Goal: Task Accomplishment & Management: Use online tool/utility

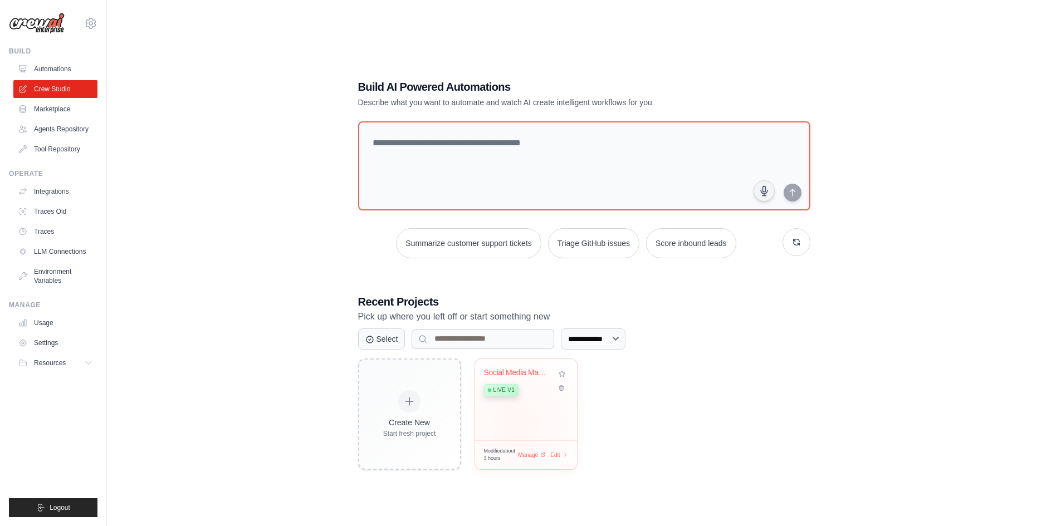
click at [516, 423] on div "Social Media Management & Analytics... Live v1" at bounding box center [526, 399] width 102 height 81
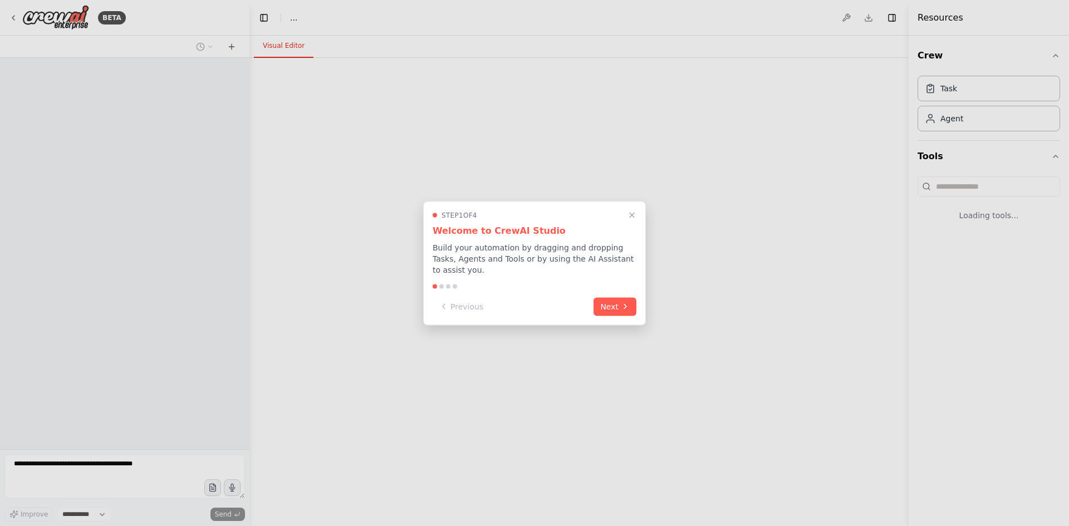
select select "****"
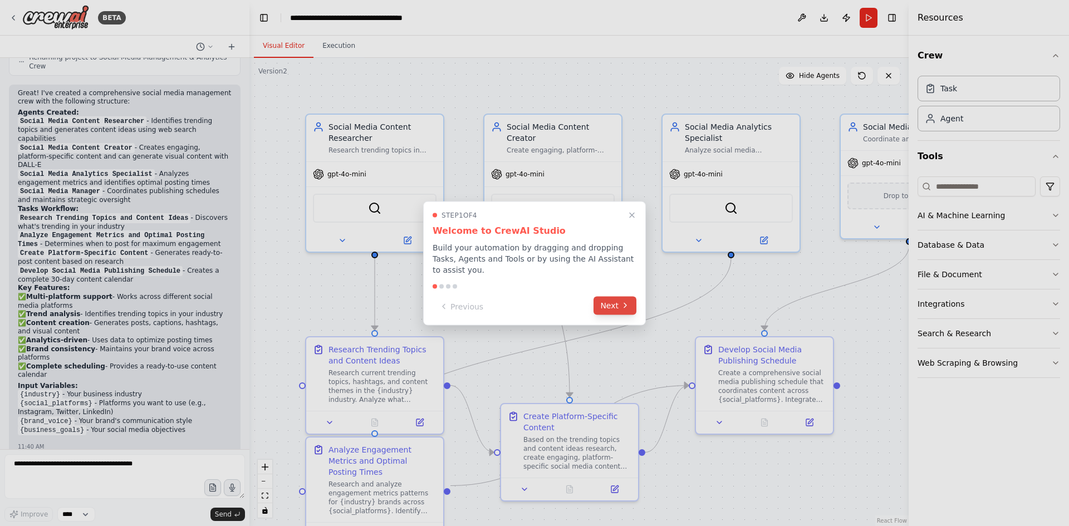
click at [612, 299] on button "Next" at bounding box center [614, 305] width 43 height 18
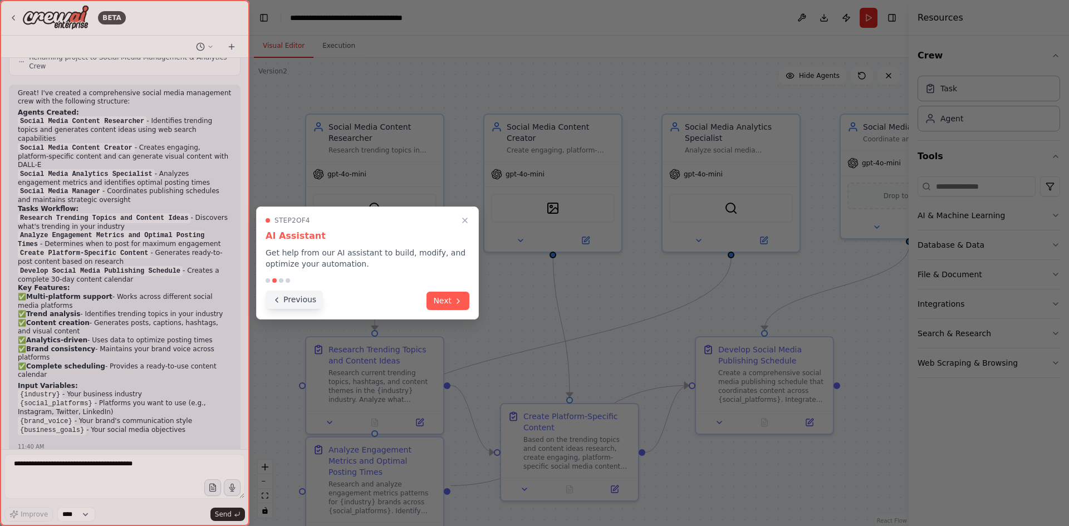
click at [304, 299] on button "Previous" at bounding box center [294, 300] width 57 height 18
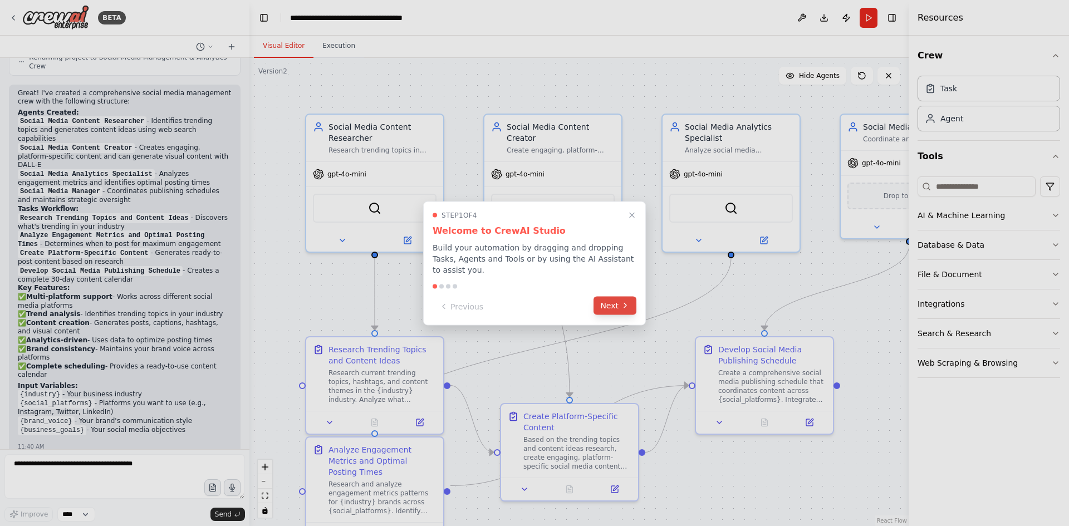
click at [622, 301] on icon at bounding box center [625, 305] width 9 height 9
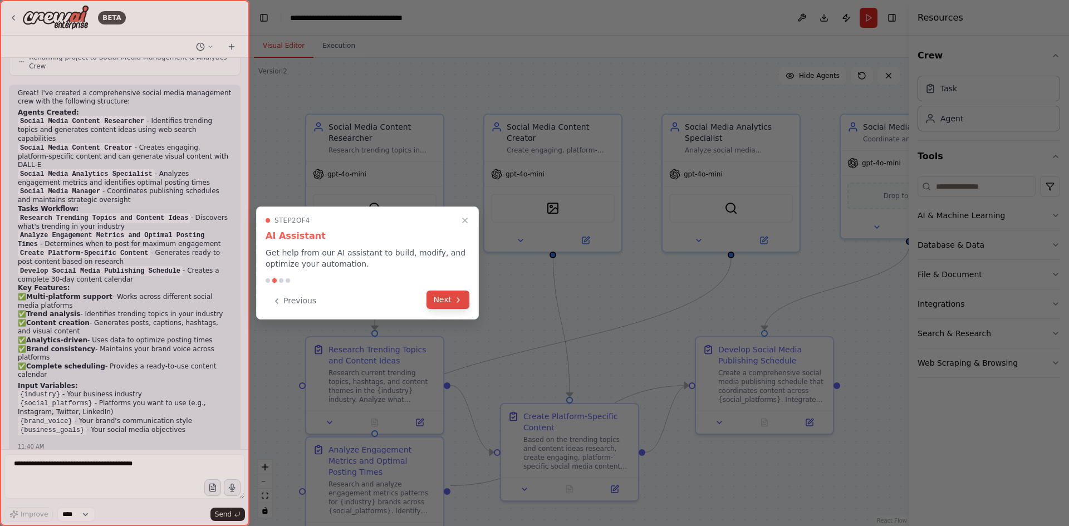
click at [440, 303] on button "Next" at bounding box center [447, 300] width 43 height 18
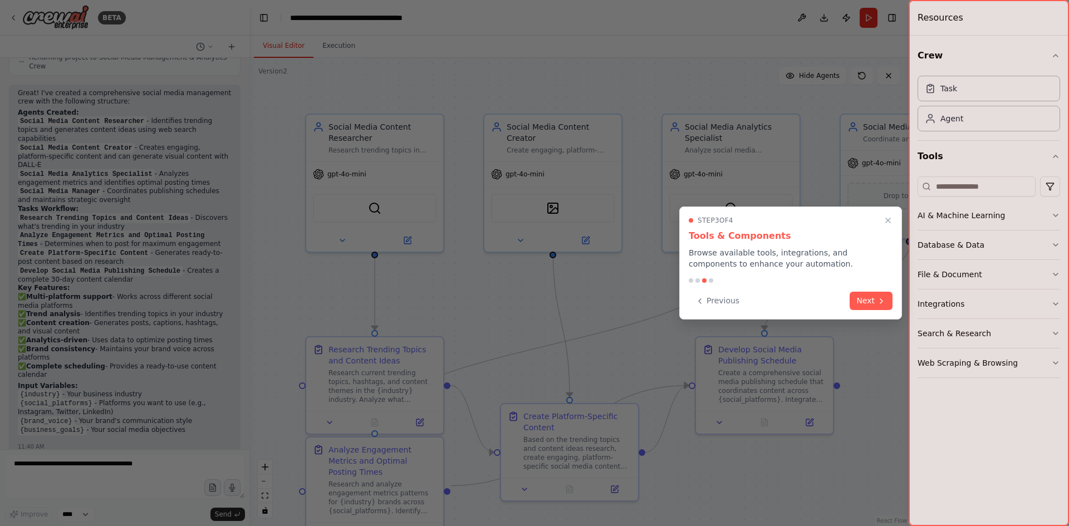
click at [961, 214] on div at bounding box center [989, 263] width 160 height 526
click at [871, 302] on button "Next" at bounding box center [871, 300] width 43 height 18
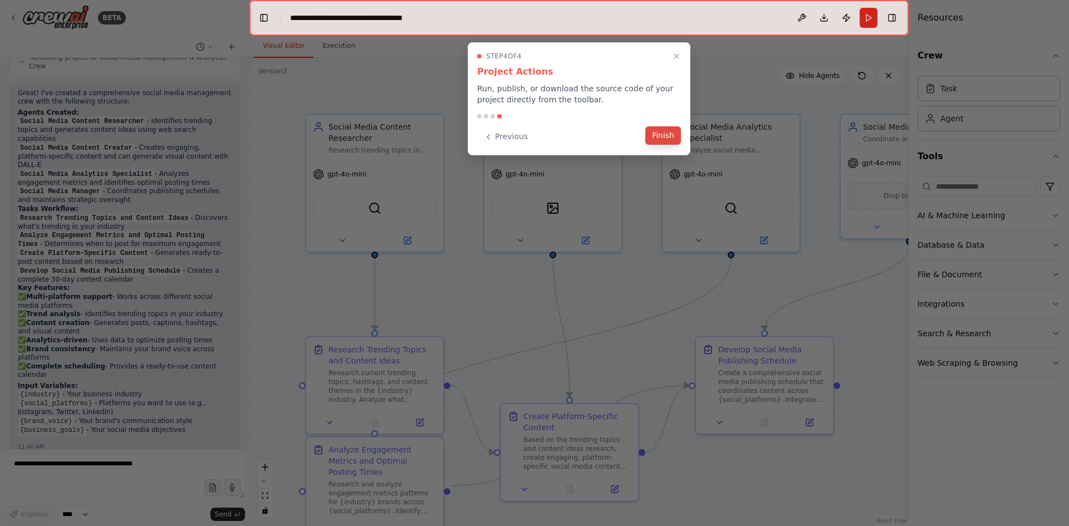
click at [666, 134] on button "Finish" at bounding box center [663, 135] width 36 height 18
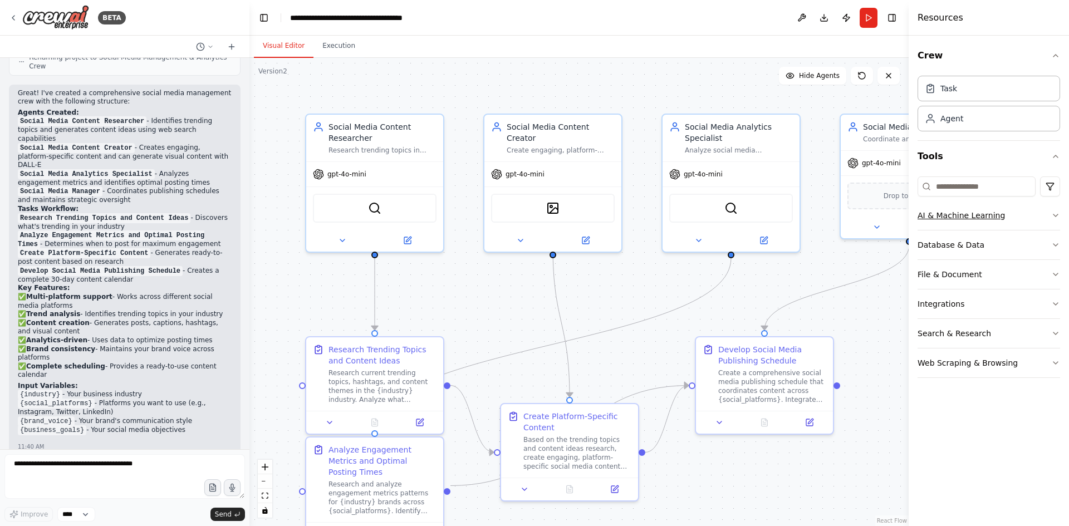
click at [1015, 220] on button "AI & Machine Learning" at bounding box center [988, 215] width 143 height 29
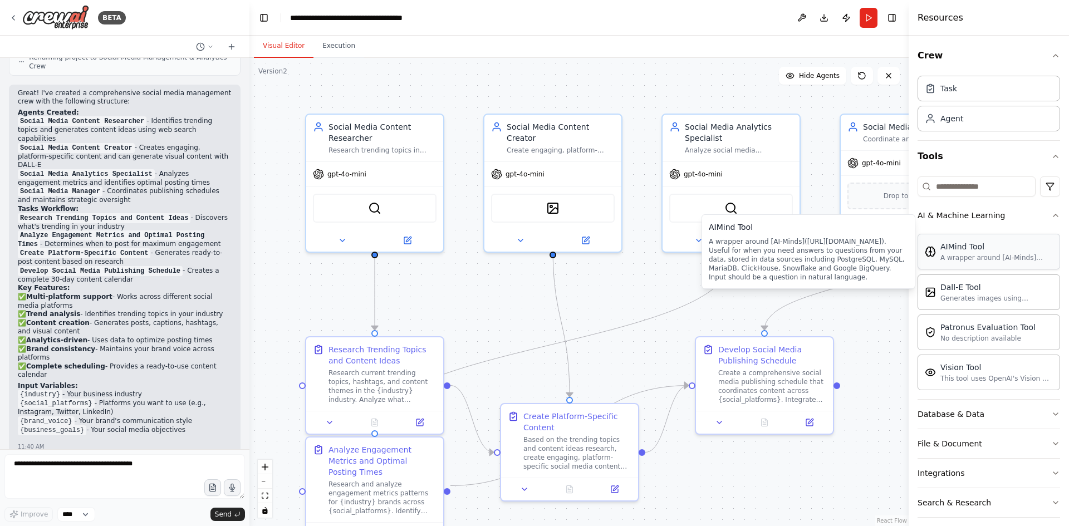
click at [980, 254] on div "A wrapper around [AI-Minds](https://mindsdb.com/minds). Useful for when you nee…" at bounding box center [996, 257] width 112 height 9
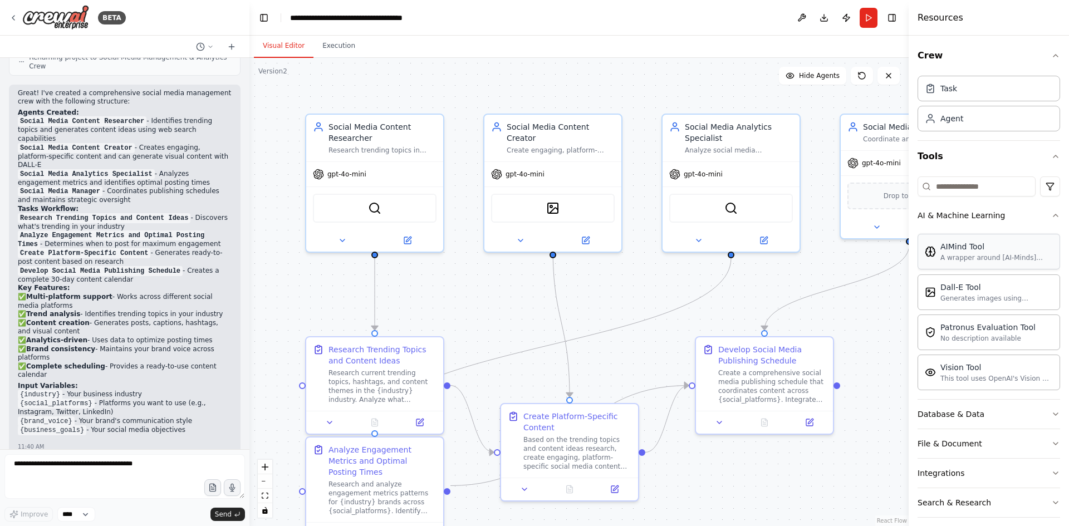
click at [980, 254] on div "A wrapper around [AI-Minds](https://mindsdb.com/minds). Useful for when you nee…" at bounding box center [996, 257] width 112 height 9
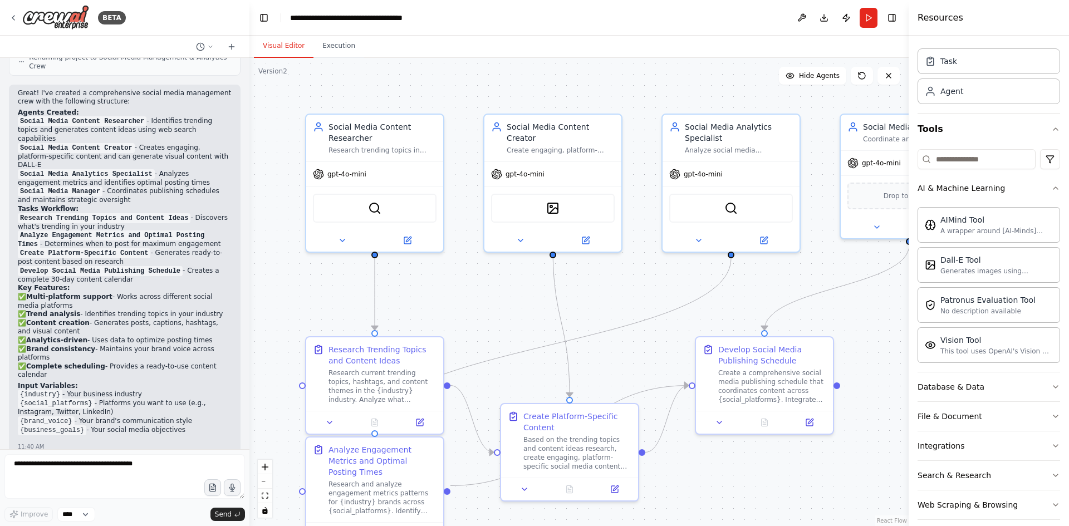
scroll to position [39, 0]
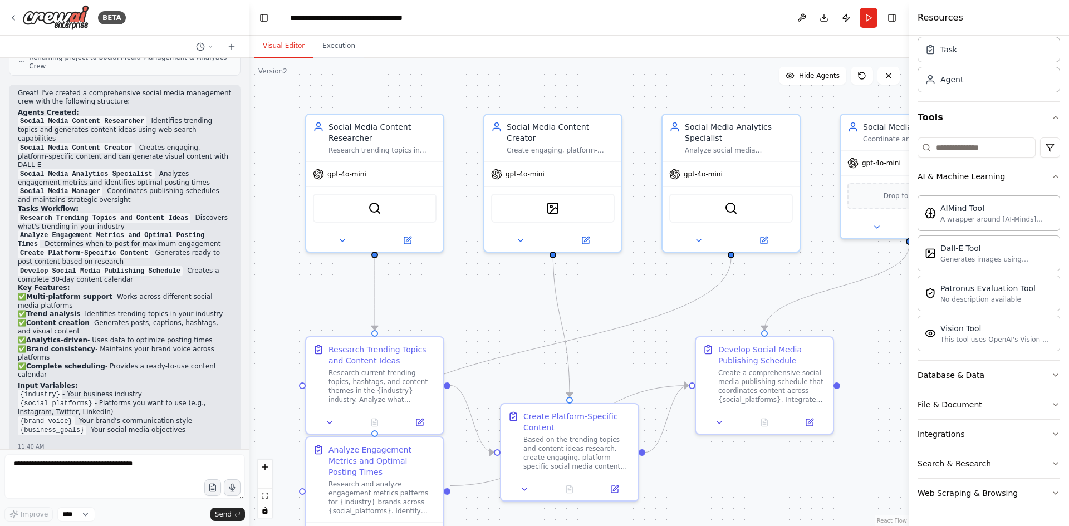
click at [1026, 173] on button "AI & Machine Learning" at bounding box center [988, 176] width 143 height 29
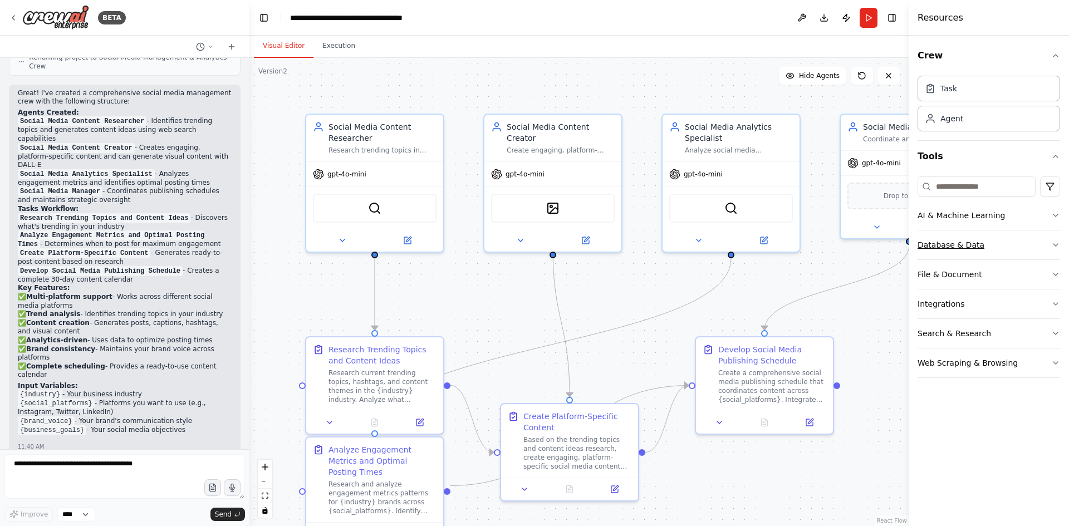
click at [1003, 249] on button "Database & Data" at bounding box center [988, 244] width 143 height 29
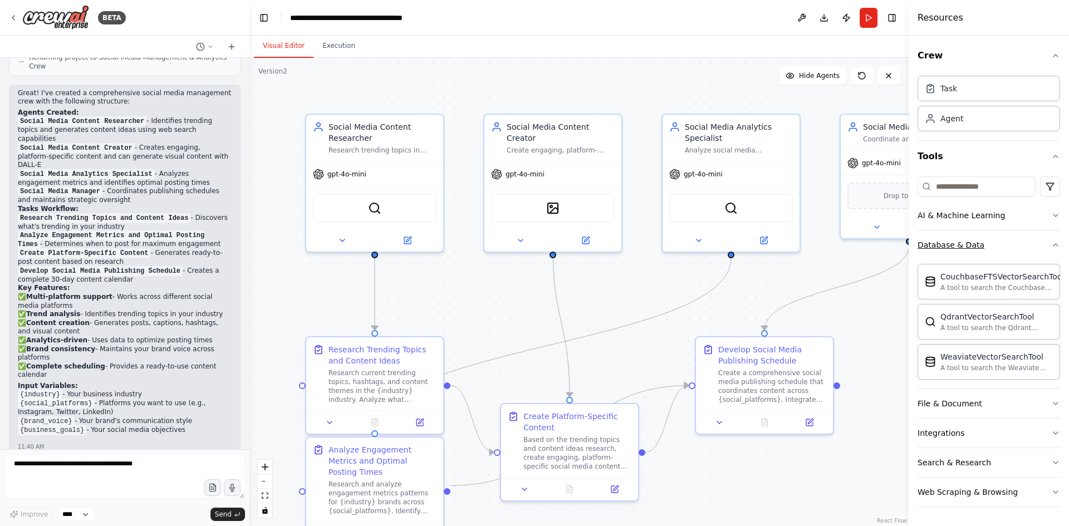
click at [998, 237] on button "Database & Data" at bounding box center [988, 244] width 143 height 29
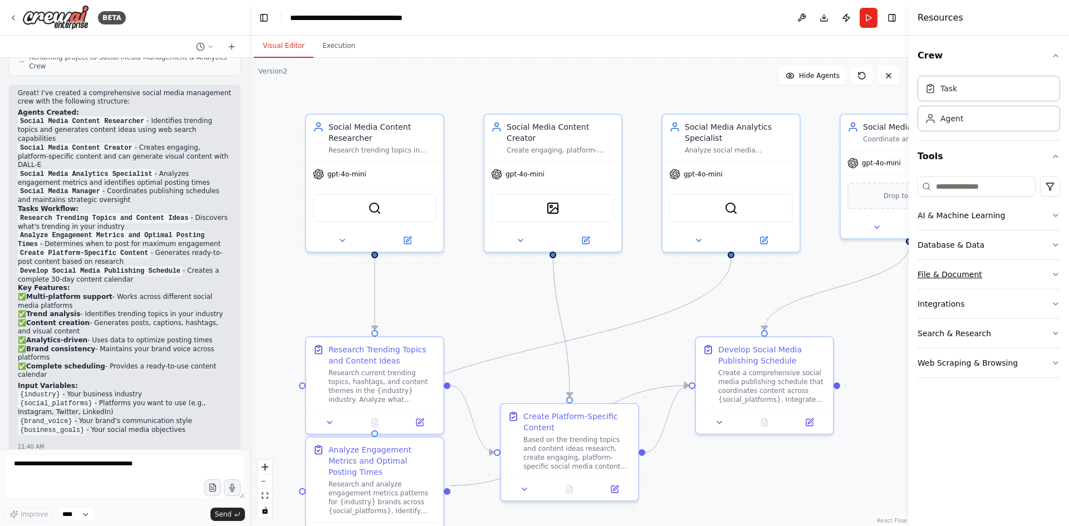
click at [1007, 274] on button "File & Document" at bounding box center [988, 274] width 143 height 29
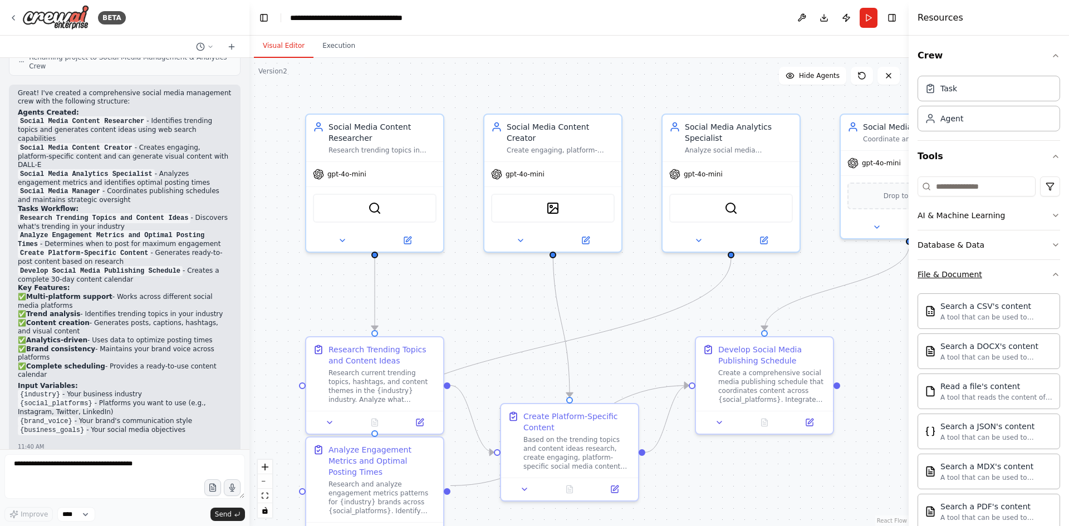
click at [1004, 273] on button "File & Document" at bounding box center [988, 274] width 143 height 29
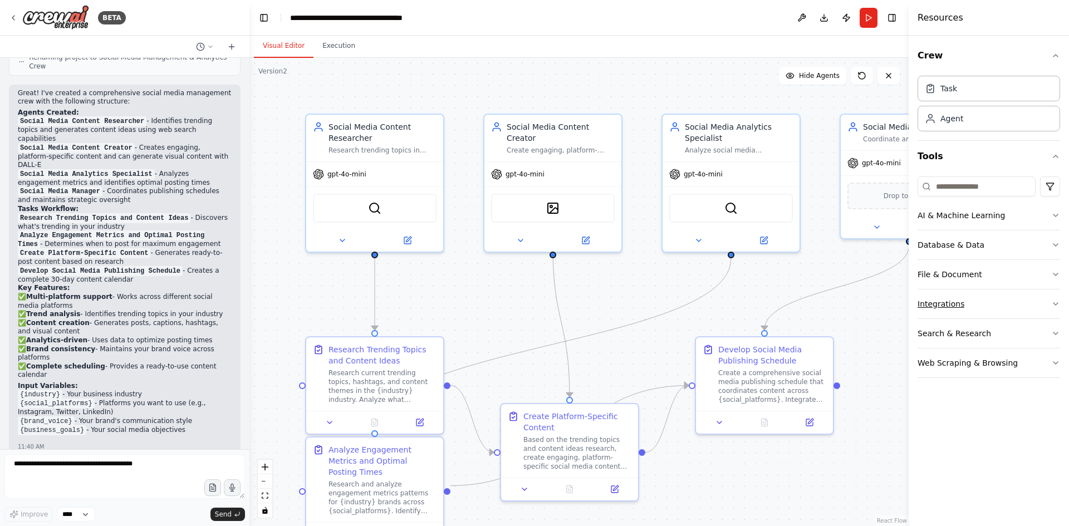
click at [987, 307] on button "Integrations" at bounding box center [988, 304] width 143 height 29
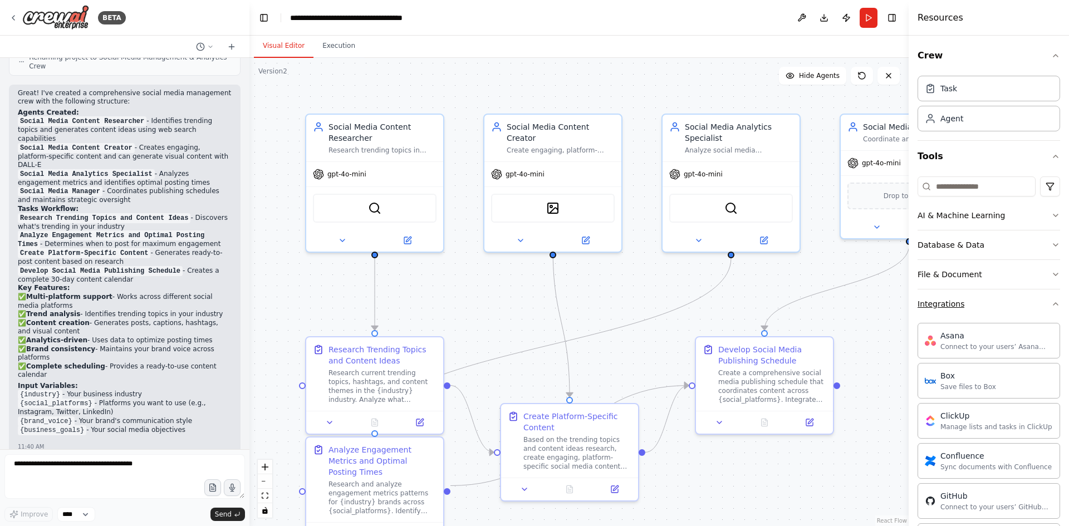
click at [997, 297] on button "Integrations" at bounding box center [988, 304] width 143 height 29
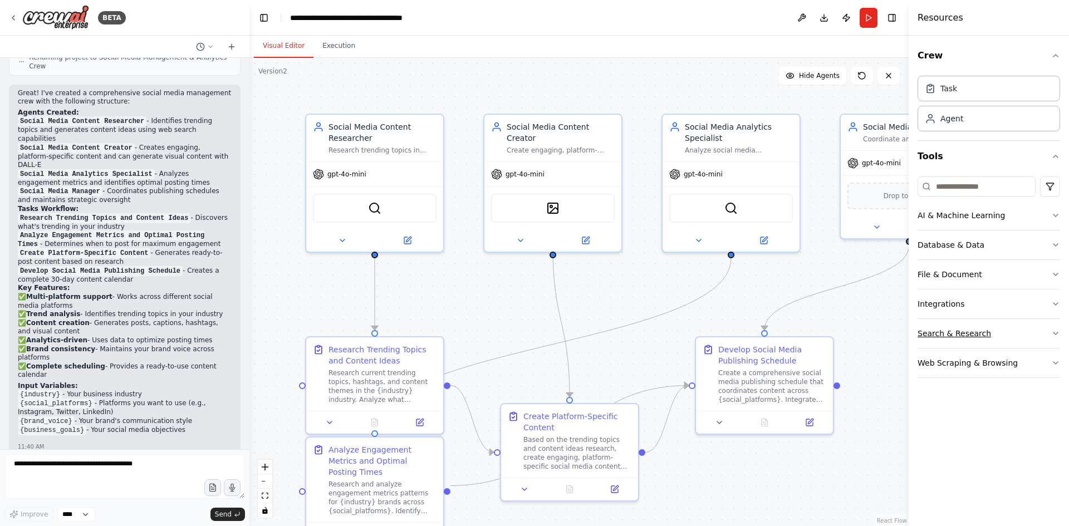
click at [975, 336] on div "Search & Research" at bounding box center [953, 333] width 73 height 11
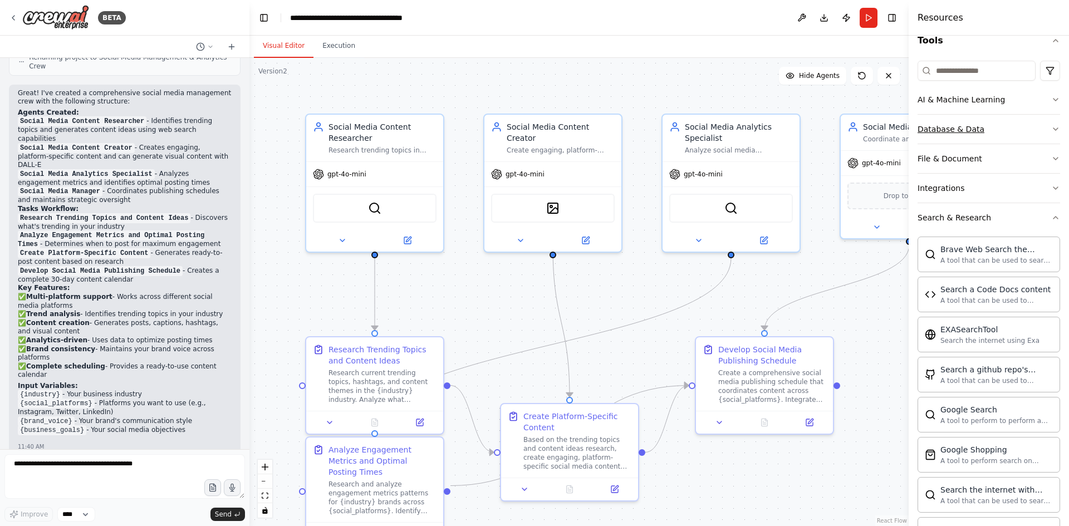
scroll to position [223, 0]
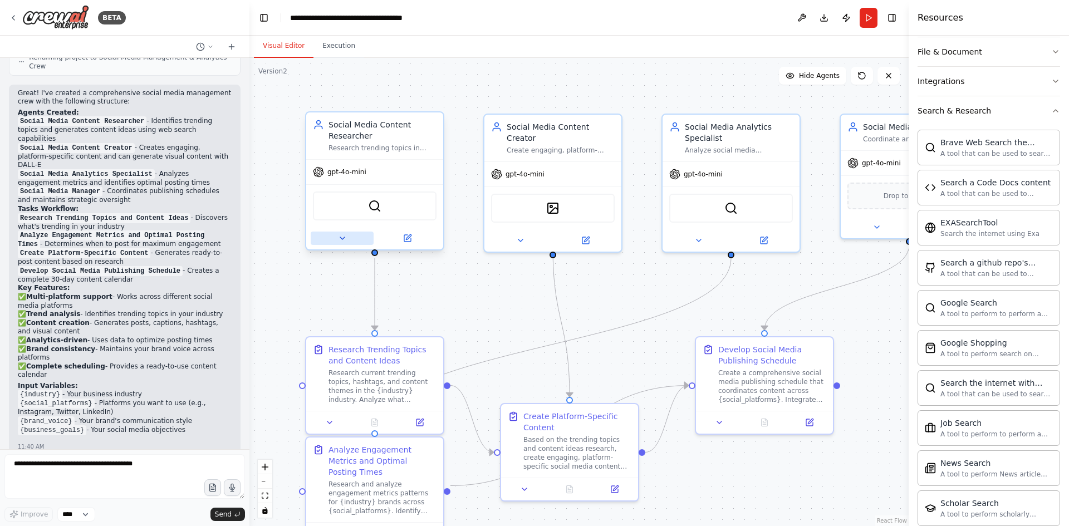
click at [344, 239] on icon at bounding box center [342, 238] width 9 height 9
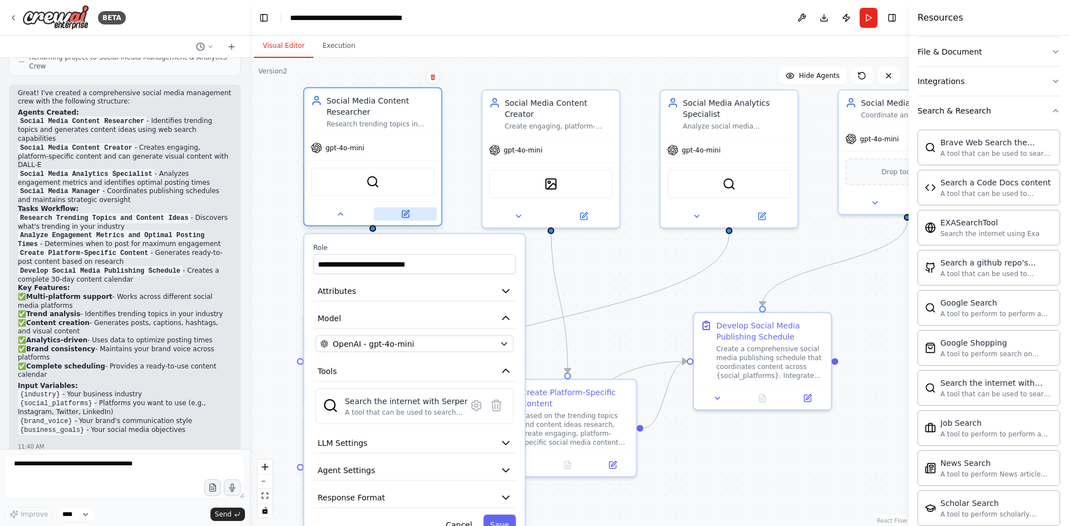
click at [406, 218] on icon at bounding box center [405, 214] width 7 height 7
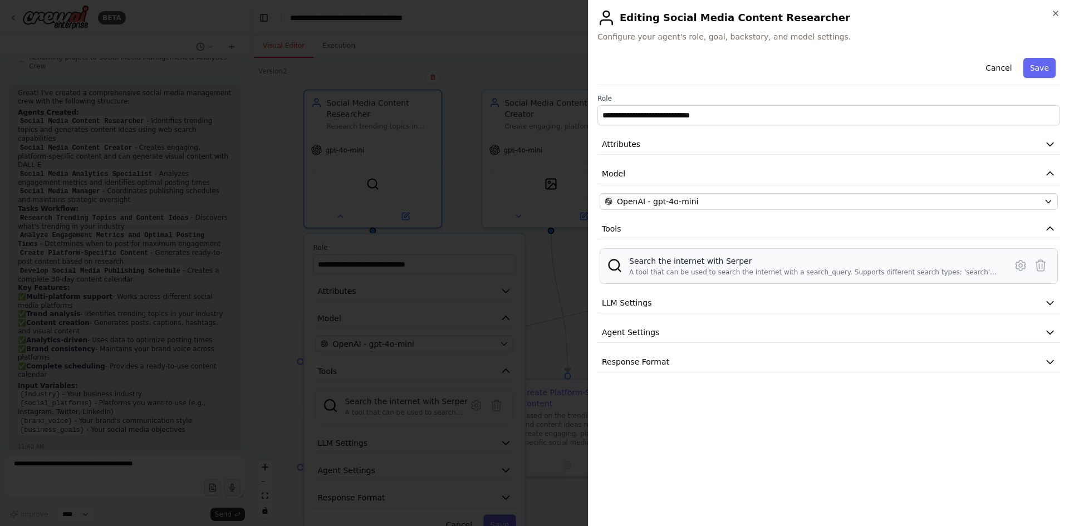
click at [718, 269] on div "A tool that can be used to search the internet with a search_query. Supports di…" at bounding box center [814, 272] width 370 height 9
click at [1017, 263] on icon at bounding box center [1020, 265] width 13 height 13
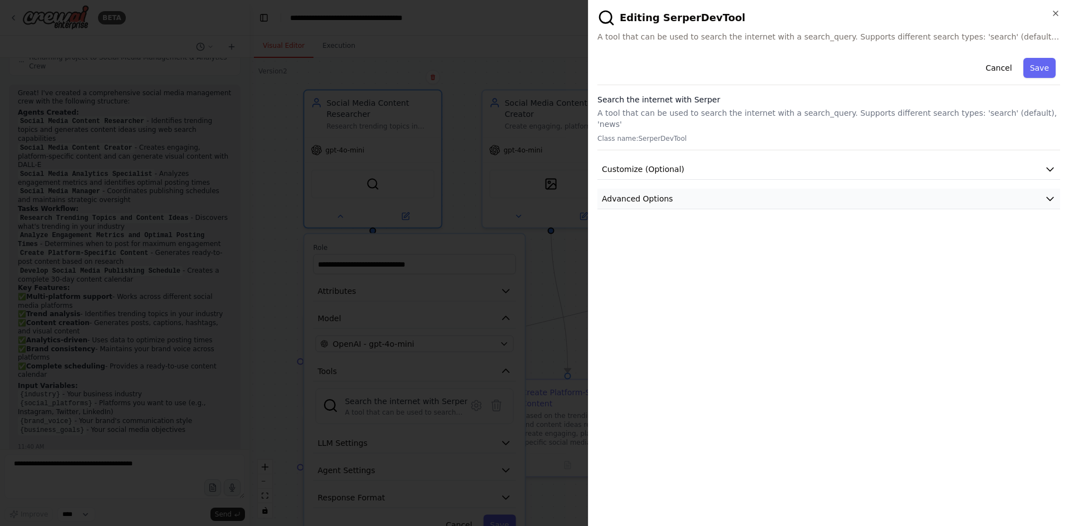
click at [690, 189] on button "Advanced Options" at bounding box center [828, 199] width 463 height 21
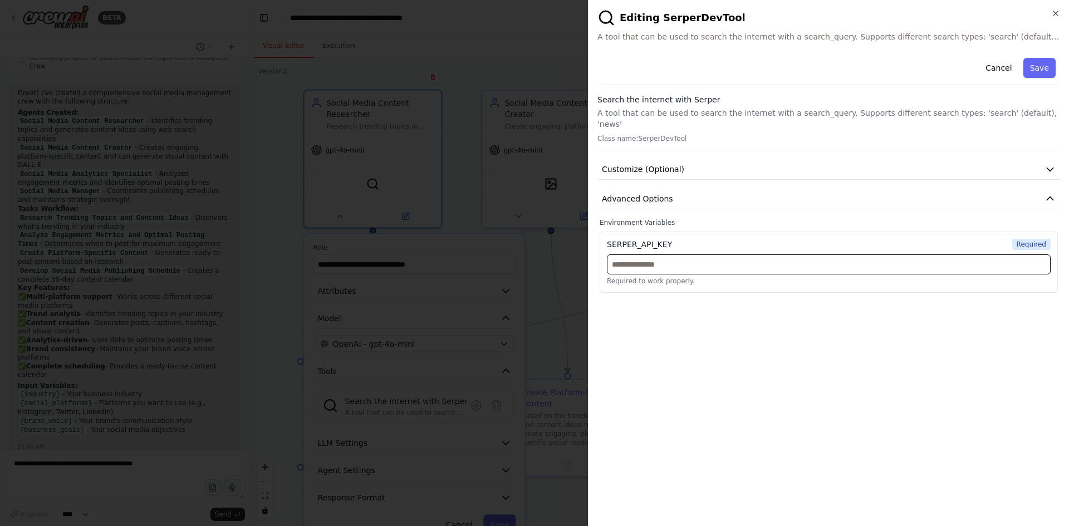
click at [662, 255] on input "text" at bounding box center [829, 264] width 444 height 20
paste input "**********"
type input "**********"
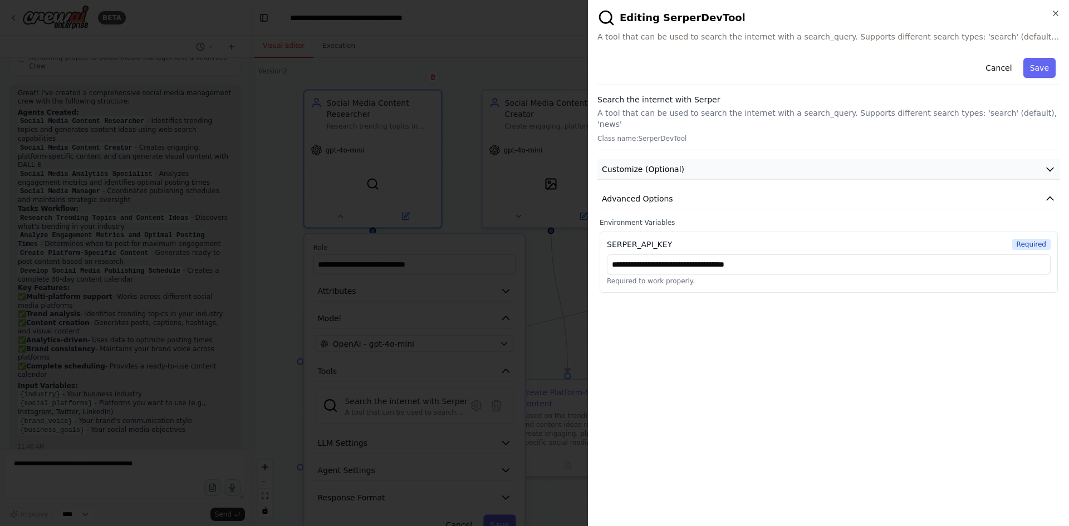
click at [725, 161] on button "Customize (Optional)" at bounding box center [828, 169] width 463 height 21
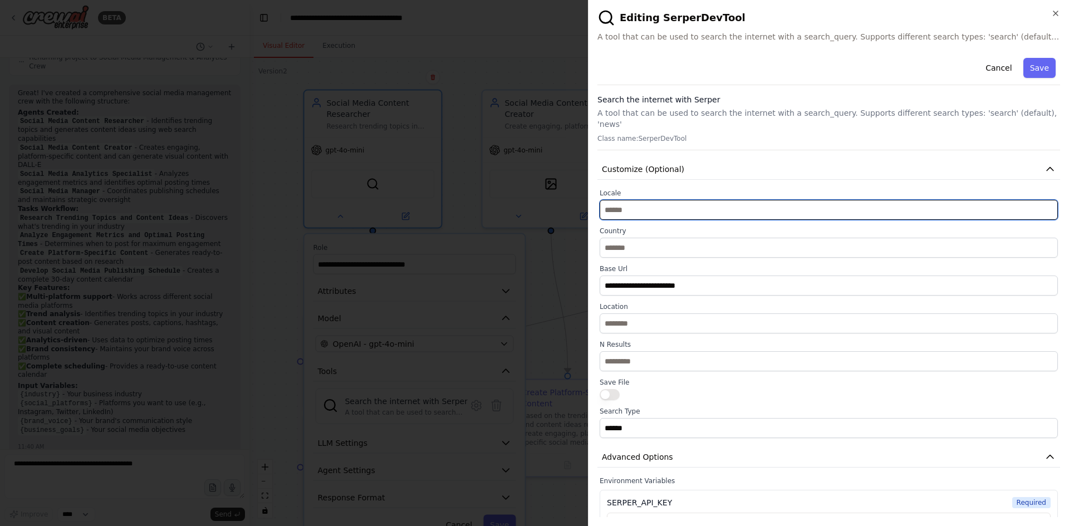
click at [651, 204] on input "text" at bounding box center [829, 210] width 458 height 20
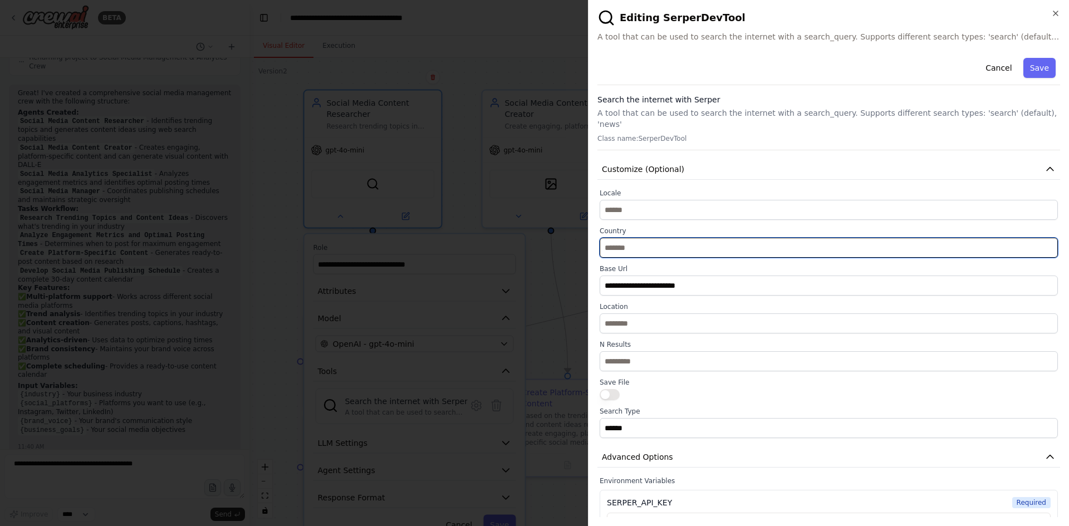
click at [650, 238] on input "text" at bounding box center [829, 248] width 458 height 20
type input "*****"
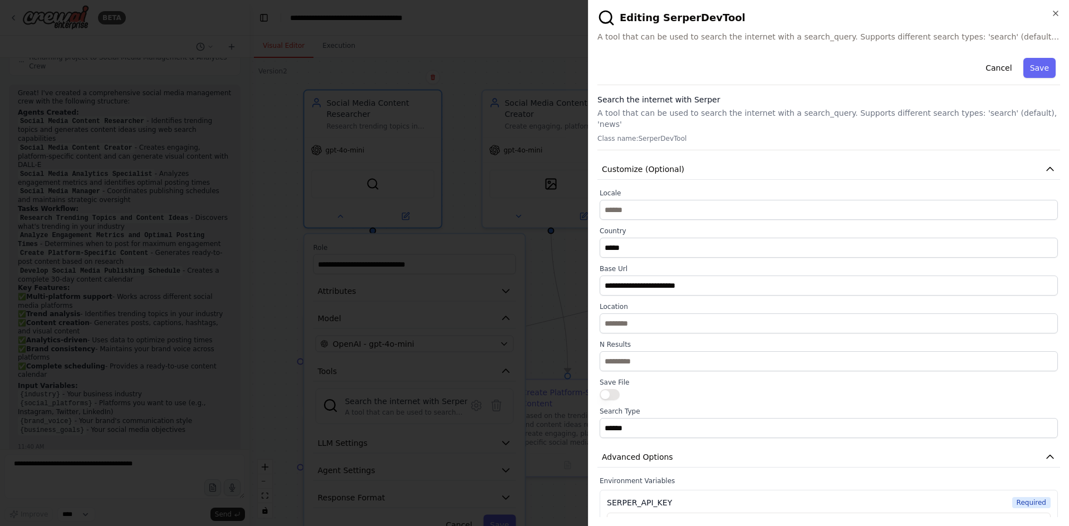
click at [698, 253] on div "**********" at bounding box center [829, 313] width 458 height 249
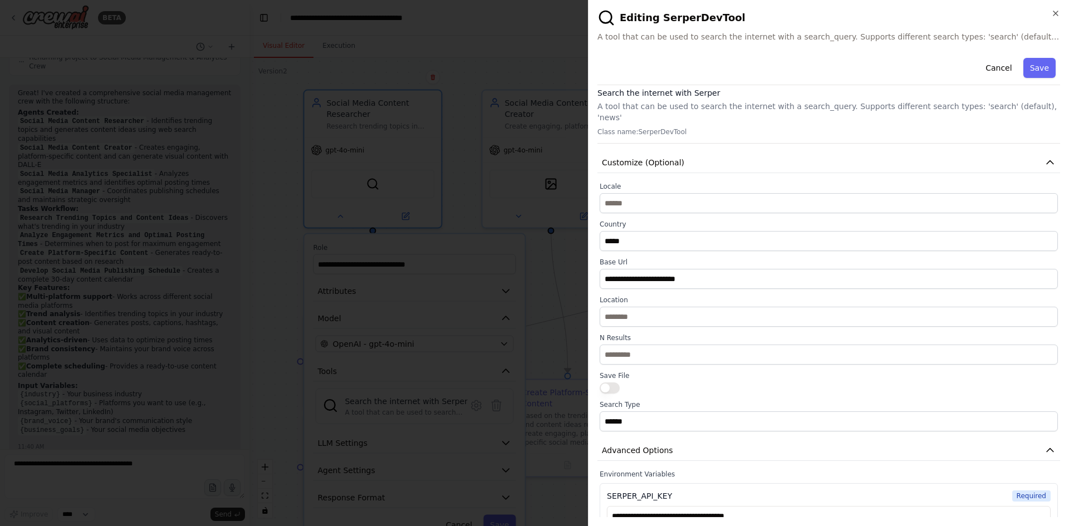
scroll to position [0, 0]
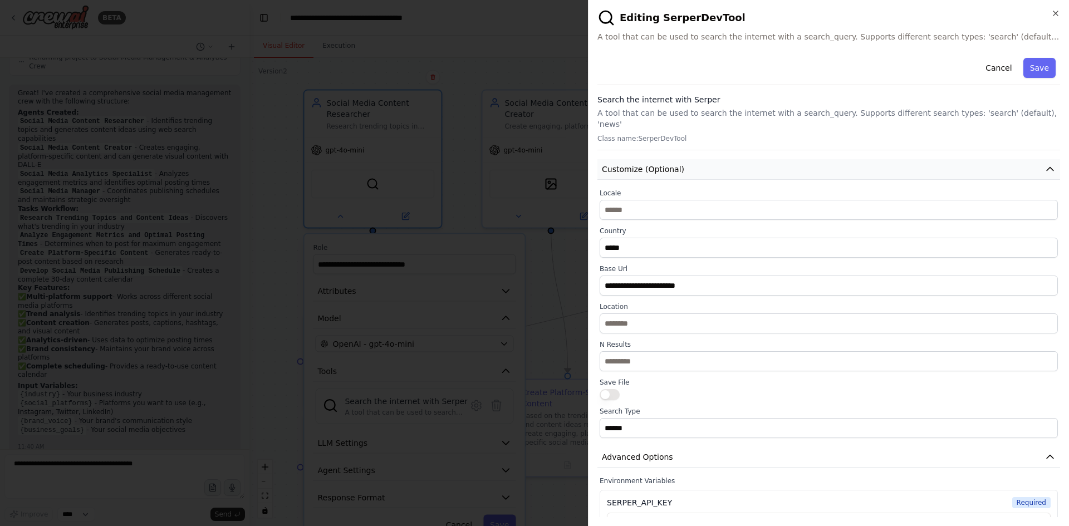
click at [876, 159] on button "Customize (Optional)" at bounding box center [828, 169] width 463 height 21
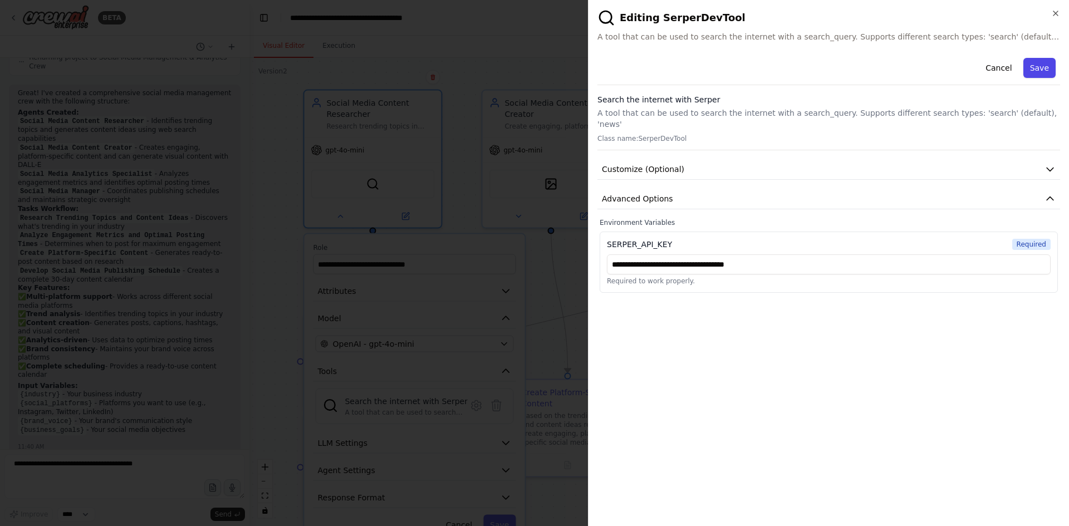
click at [1042, 76] on button "Save" at bounding box center [1039, 68] width 32 height 20
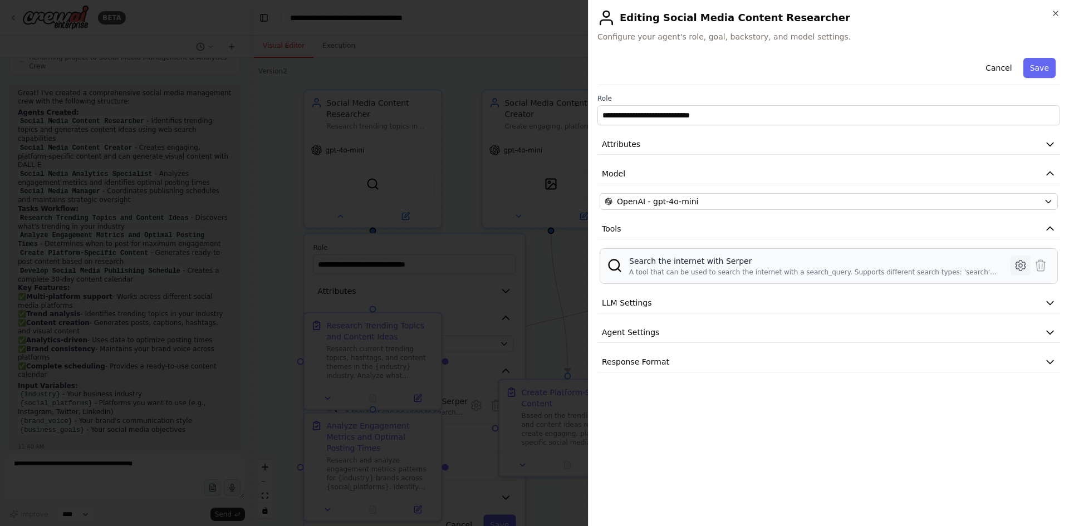
click at [1018, 268] on icon at bounding box center [1020, 265] width 13 height 13
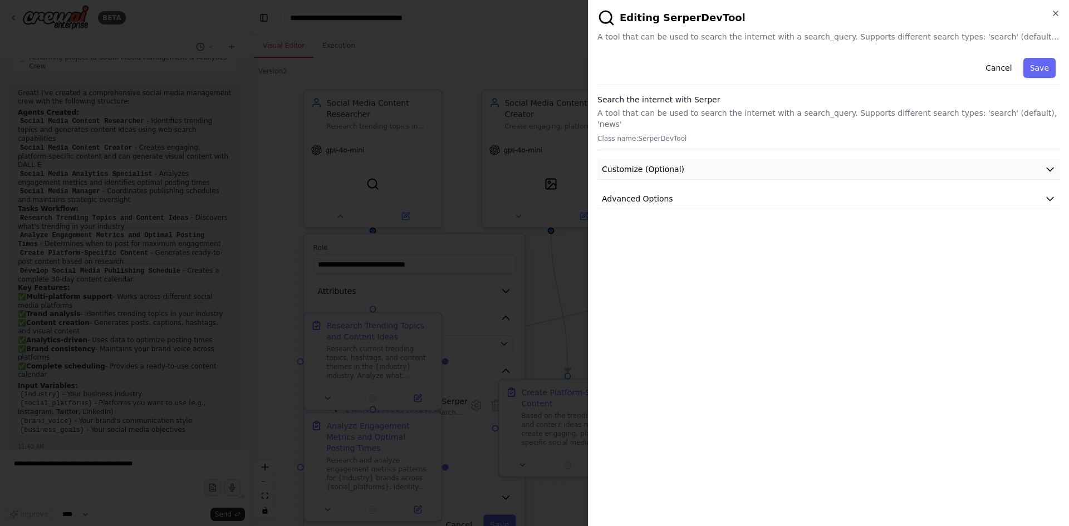
click at [801, 160] on button "Customize (Optional)" at bounding box center [828, 169] width 463 height 21
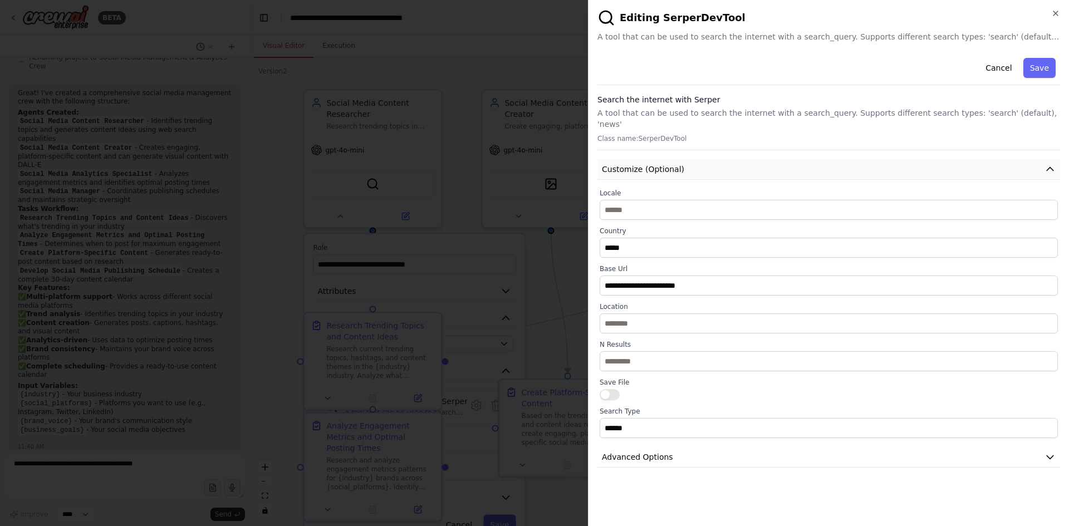
click at [806, 161] on button "Customize (Optional)" at bounding box center [828, 169] width 463 height 21
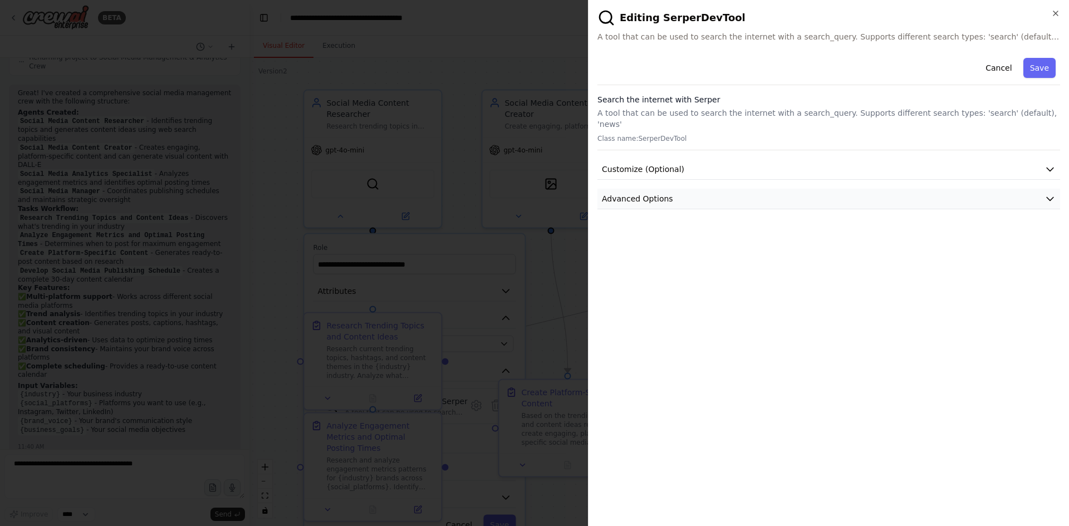
click at [792, 190] on button "Advanced Options" at bounding box center [828, 199] width 463 height 21
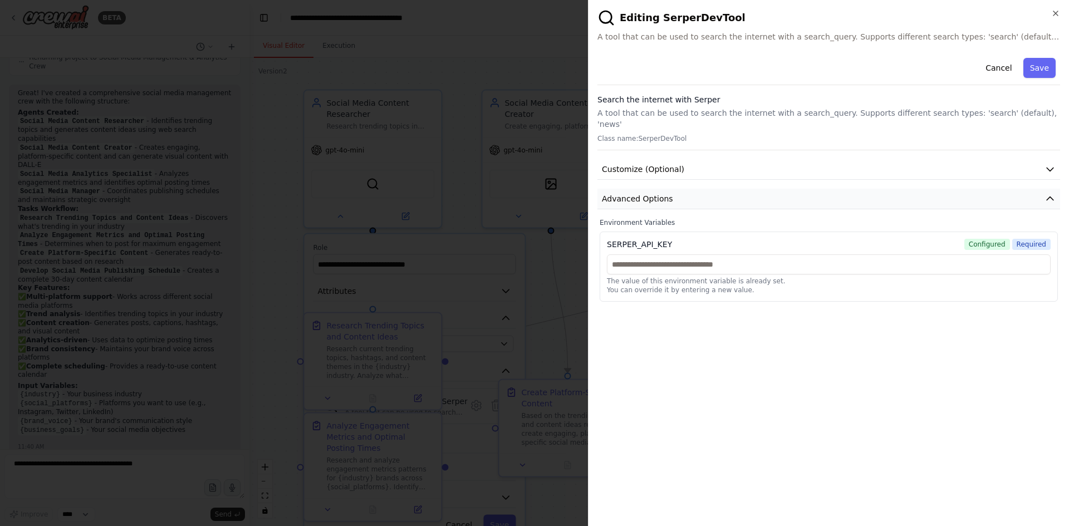
click at [792, 190] on button "Advanced Options" at bounding box center [828, 199] width 463 height 21
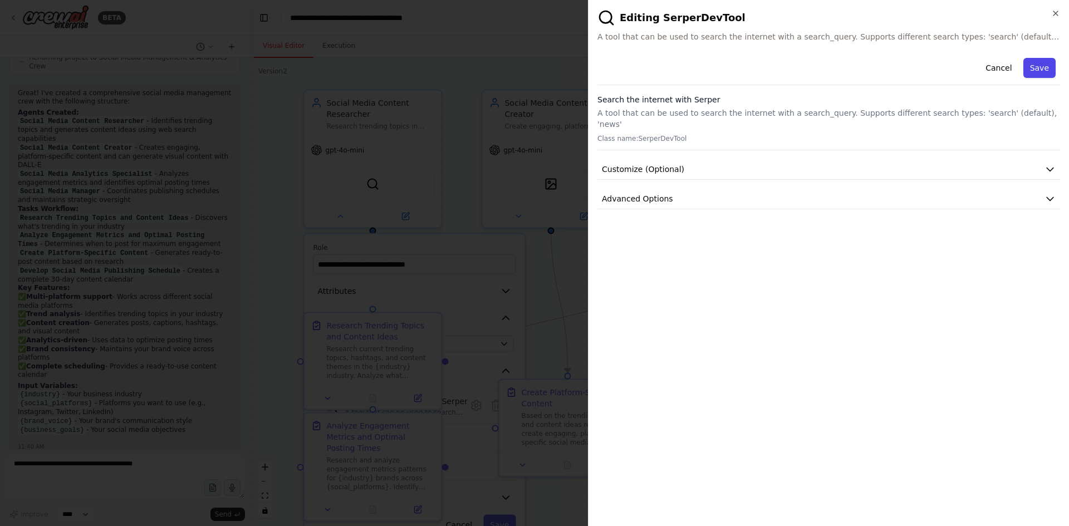
click at [1036, 68] on button "Save" at bounding box center [1039, 68] width 32 height 20
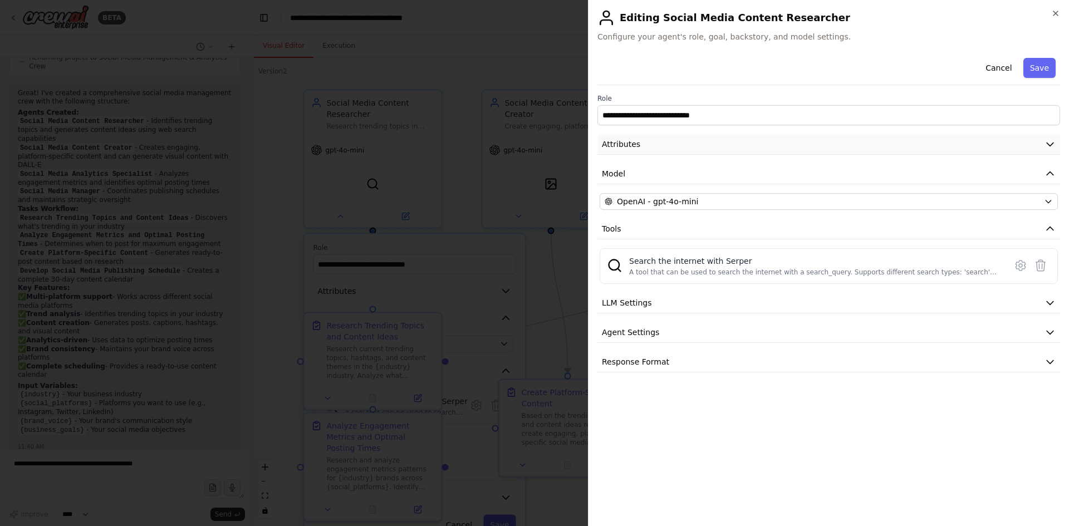
click at [733, 141] on button "Attributes" at bounding box center [828, 144] width 463 height 21
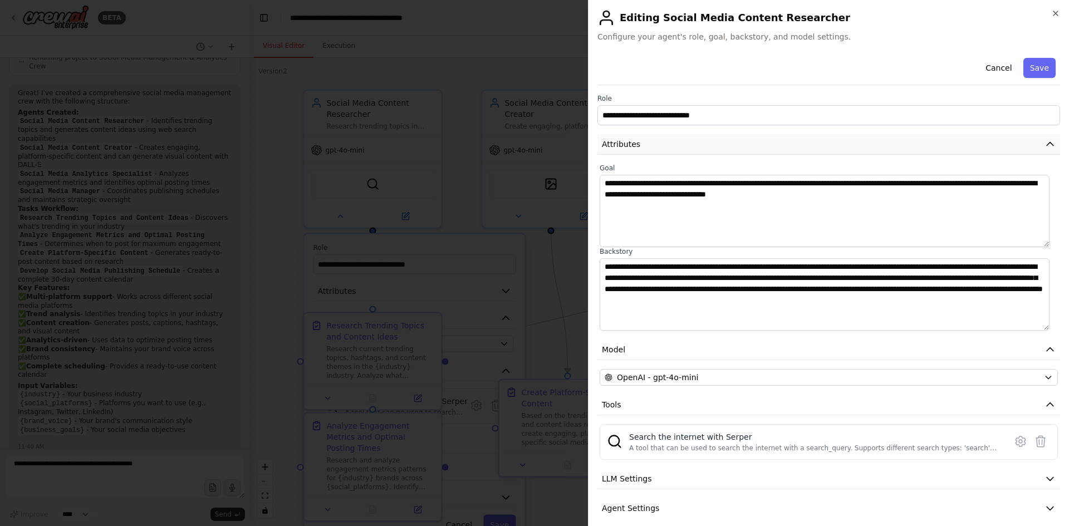
click at [735, 146] on button "Attributes" at bounding box center [828, 144] width 463 height 21
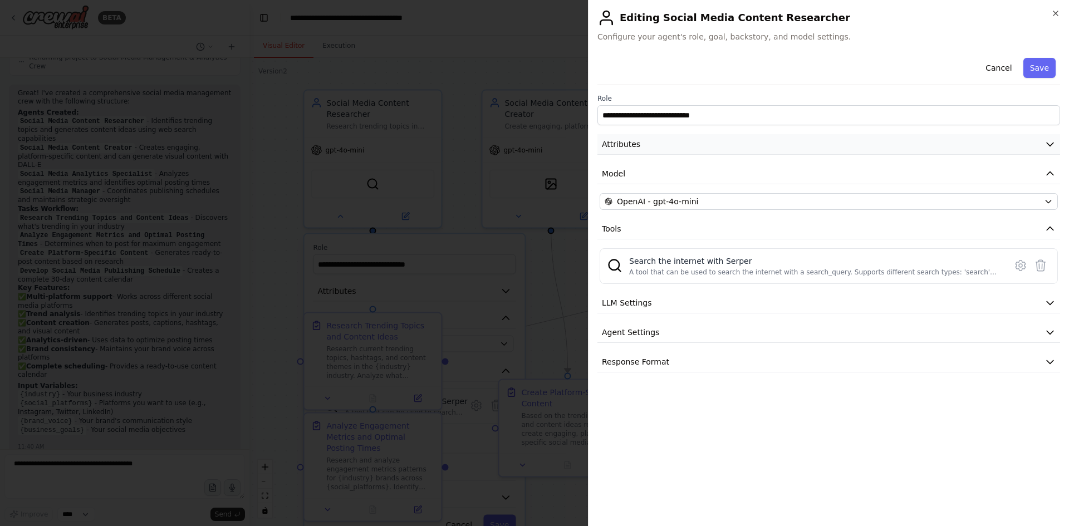
click at [695, 145] on button "Attributes" at bounding box center [828, 144] width 463 height 21
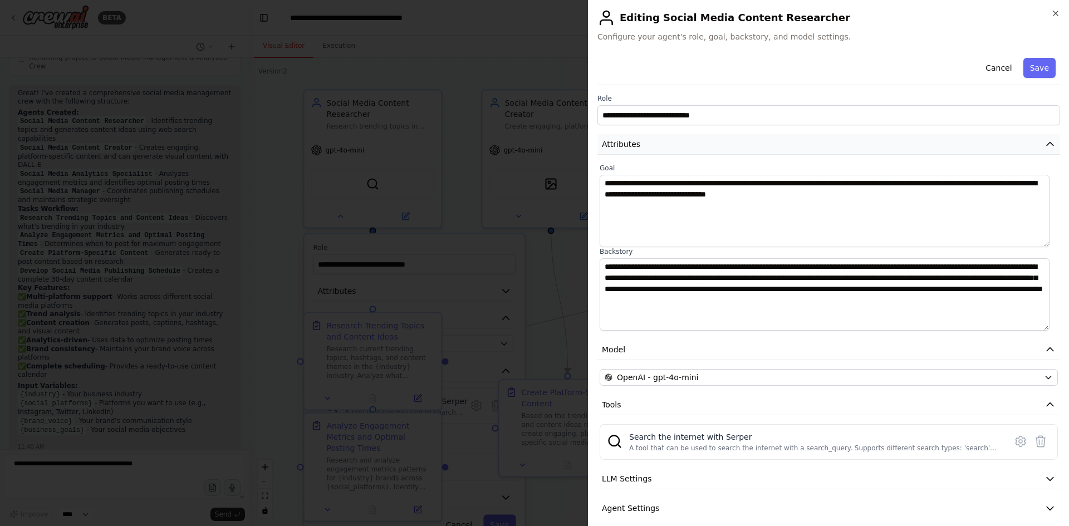
click at [981, 146] on button "Attributes" at bounding box center [828, 144] width 463 height 21
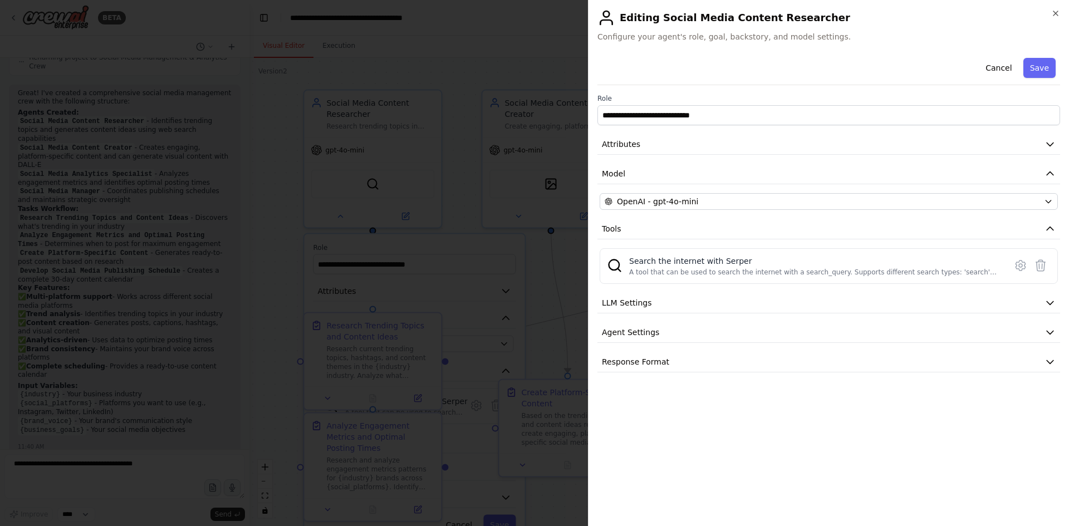
click at [175, 244] on div at bounding box center [534, 263] width 1069 height 526
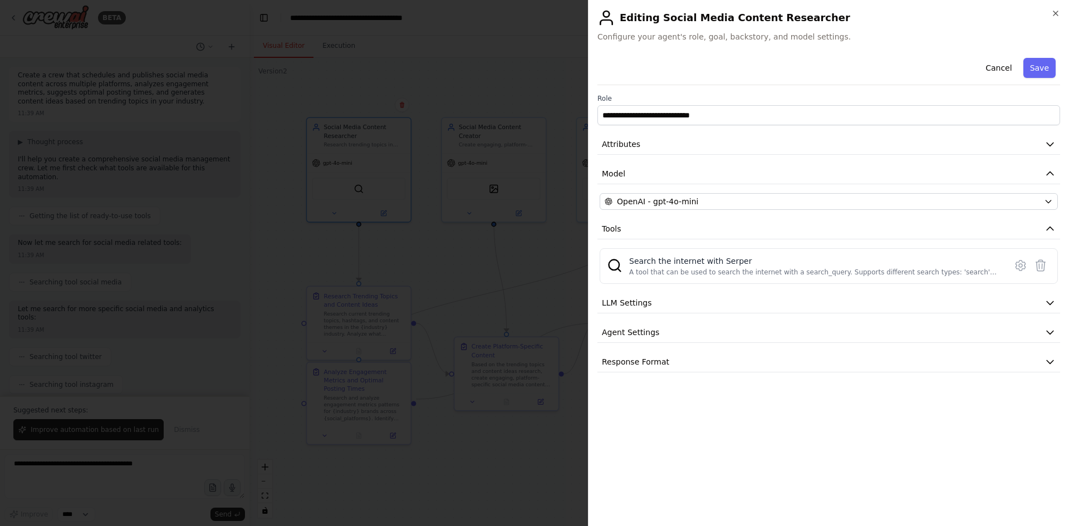
scroll to position [785, 0]
click at [551, 29] on div at bounding box center [534, 263] width 1069 height 526
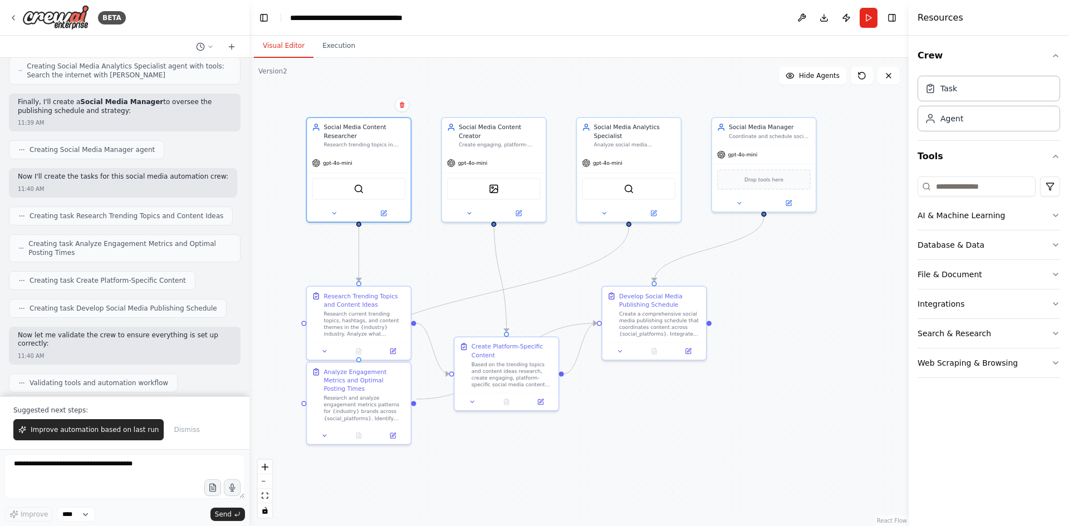
scroll to position [1230, 0]
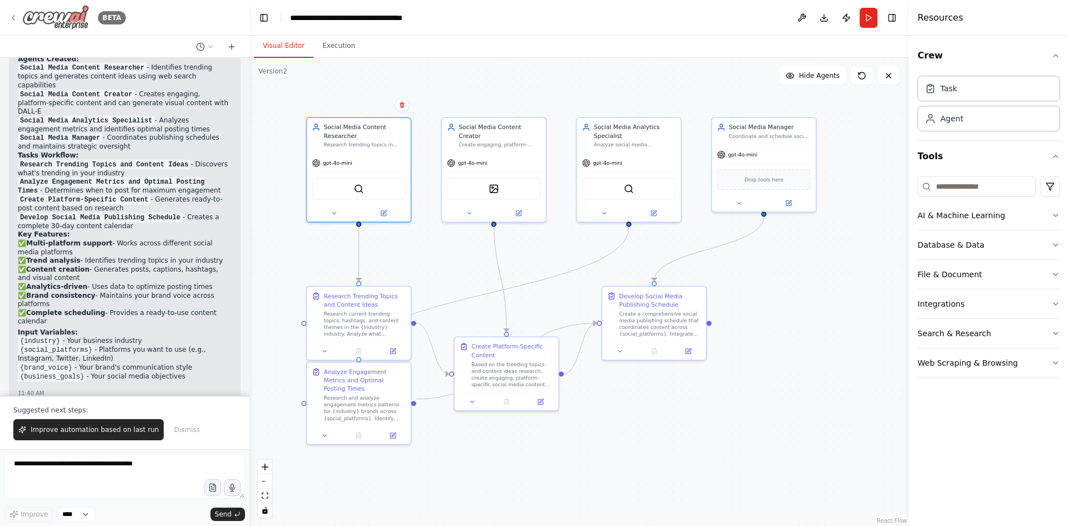
click at [52, 11] on img at bounding box center [55, 17] width 67 height 25
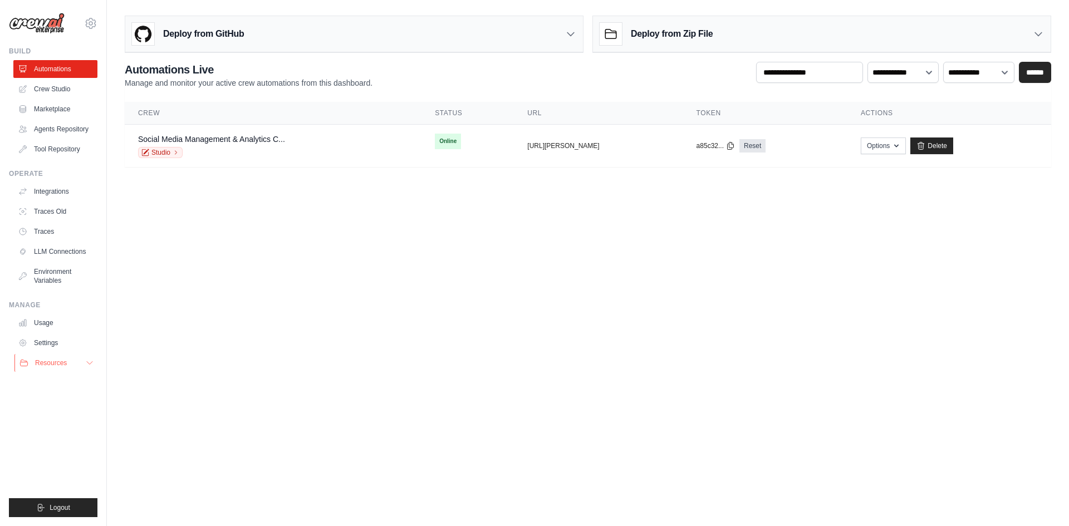
click at [76, 364] on button "Resources" at bounding box center [56, 363] width 84 height 18
click at [63, 127] on link "Agents Repository" at bounding box center [56, 129] width 84 height 18
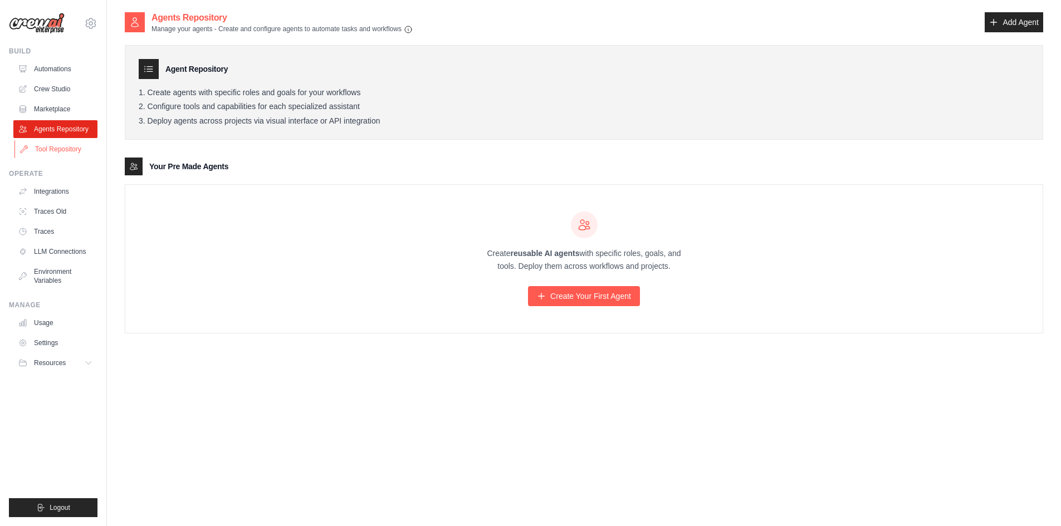
click at [72, 151] on link "Tool Repository" at bounding box center [56, 149] width 84 height 18
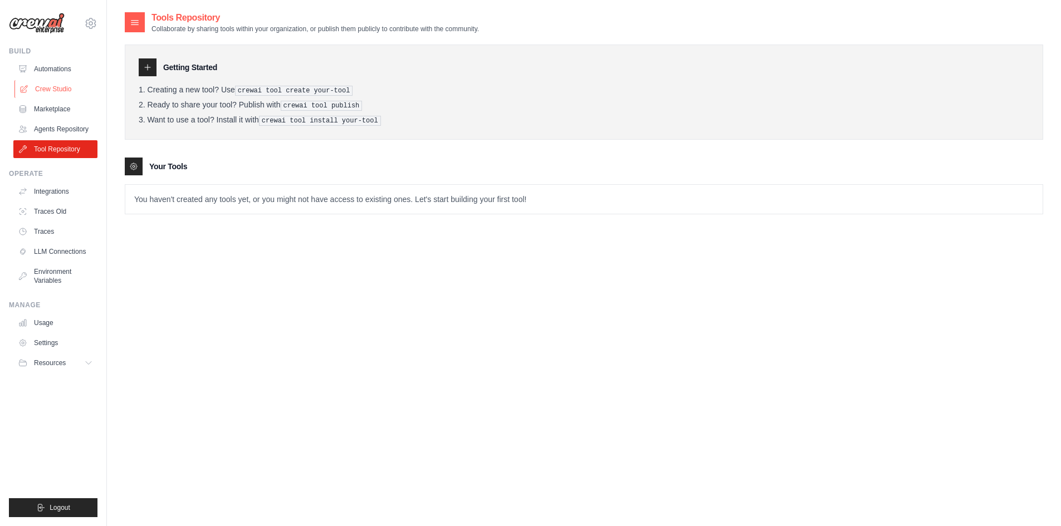
click at [56, 94] on link "Crew Studio" at bounding box center [56, 89] width 84 height 18
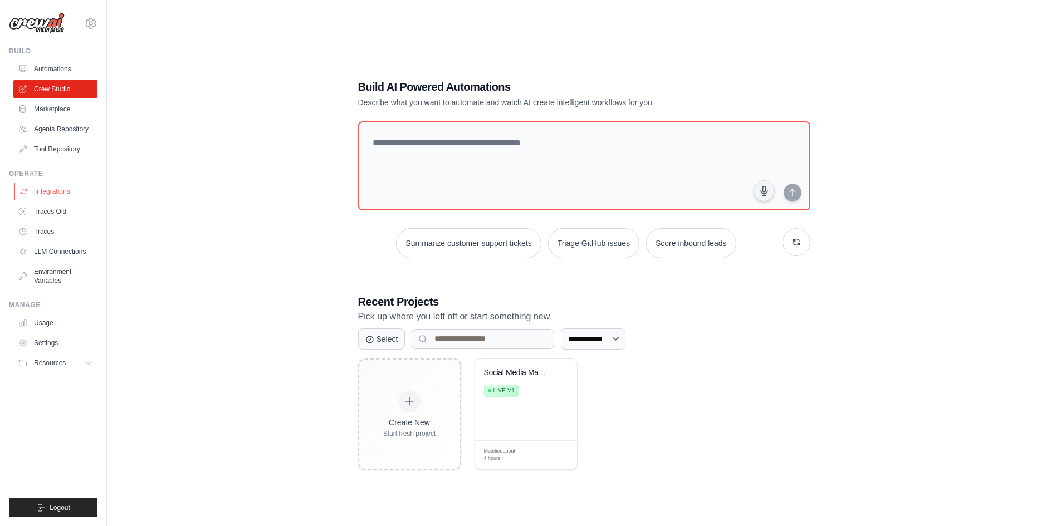
click at [61, 185] on link "Integrations" at bounding box center [56, 192] width 84 height 18
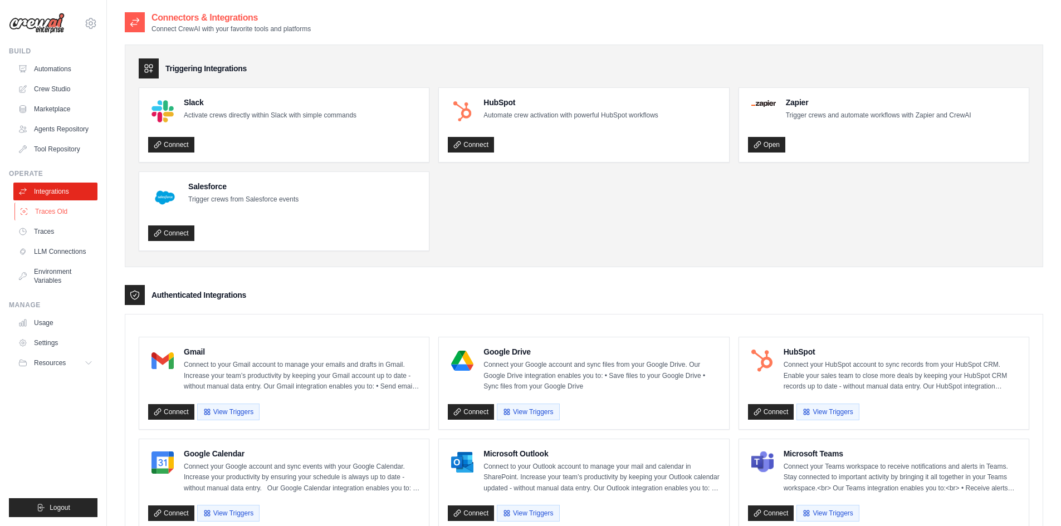
click at [62, 210] on link "Traces Old" at bounding box center [56, 212] width 84 height 18
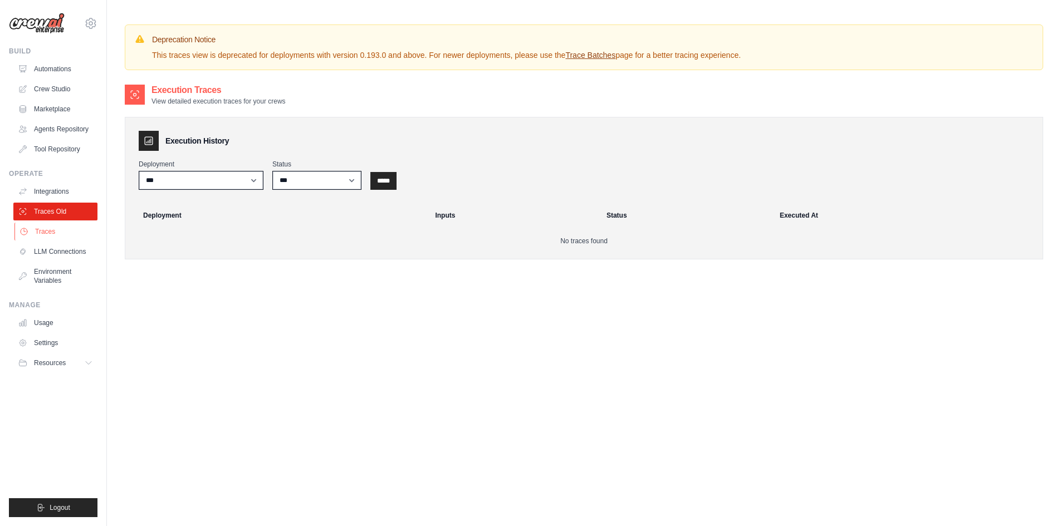
click at [51, 231] on link "Traces" at bounding box center [56, 232] width 84 height 18
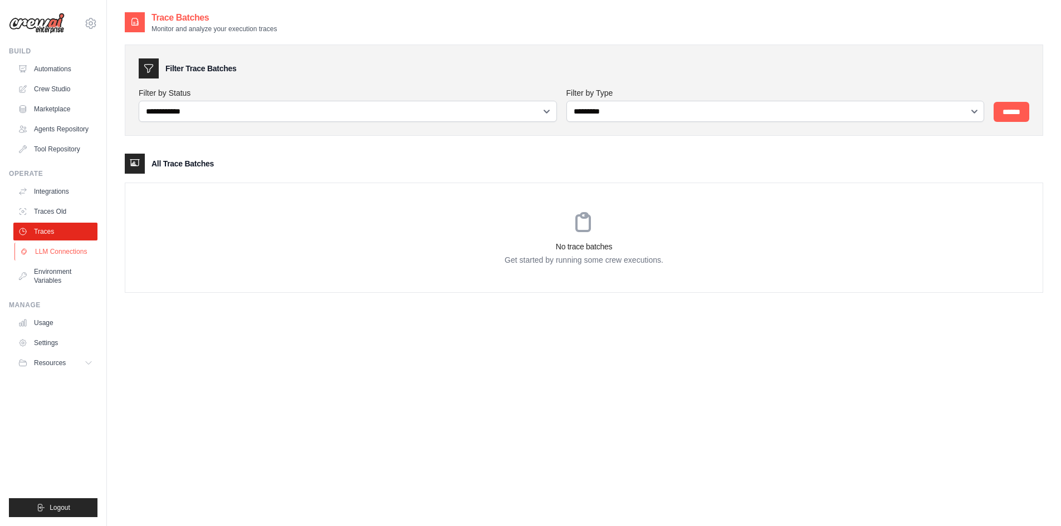
click at [67, 256] on link "LLM Connections" at bounding box center [56, 252] width 84 height 18
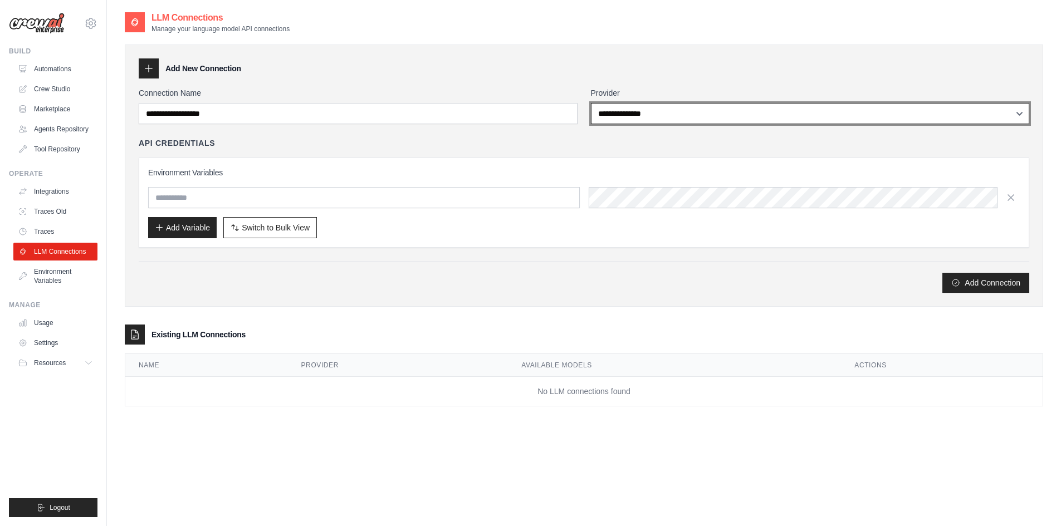
click at [707, 111] on select "**********" at bounding box center [810, 113] width 439 height 21
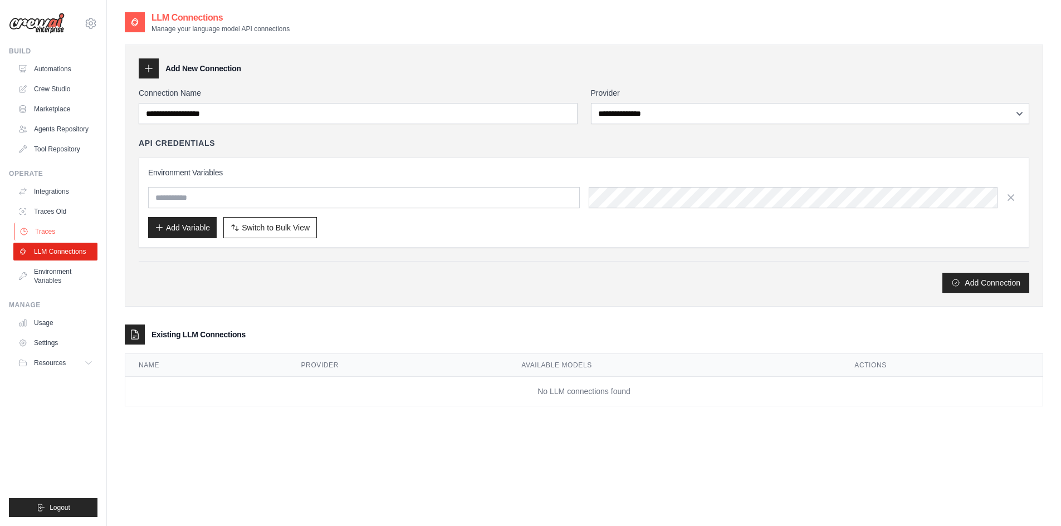
click at [46, 229] on link "Traces" at bounding box center [56, 232] width 84 height 18
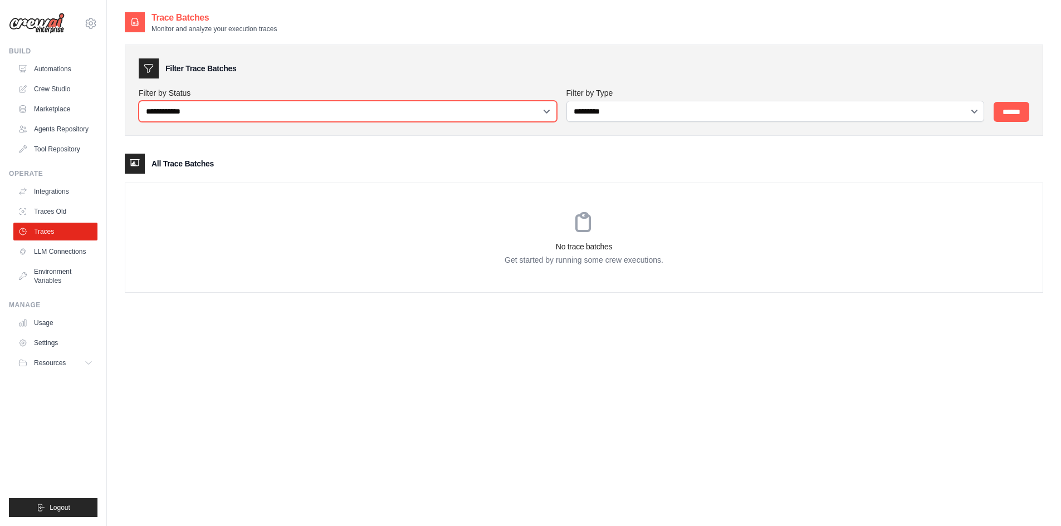
click at [470, 115] on select "**********" at bounding box center [348, 111] width 418 height 21
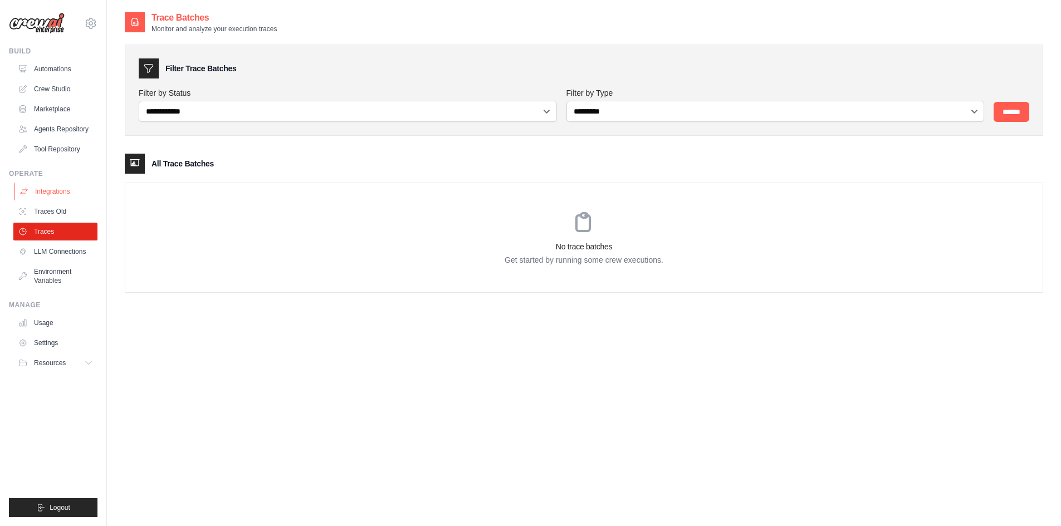
click at [65, 189] on link "Integrations" at bounding box center [56, 192] width 84 height 18
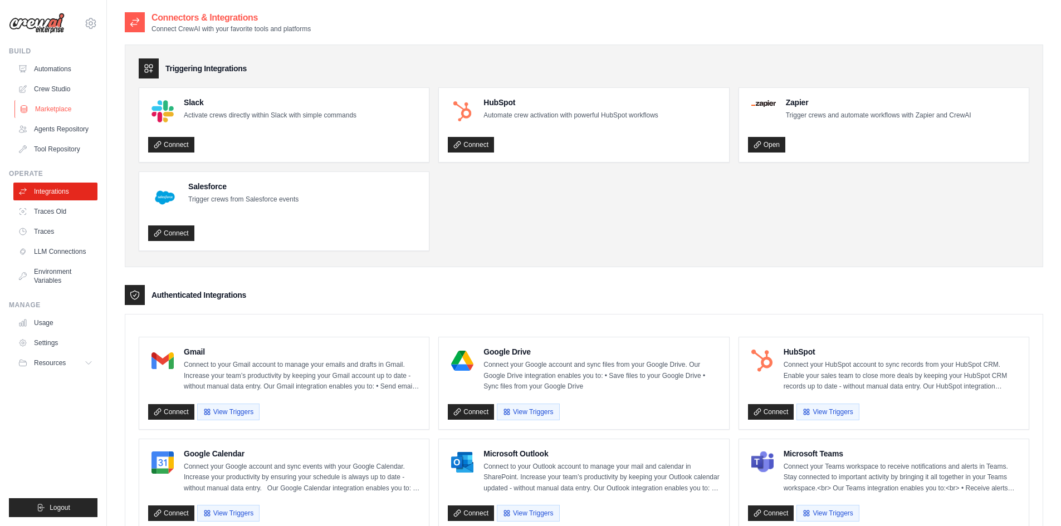
click at [57, 108] on link "Marketplace" at bounding box center [56, 109] width 84 height 18
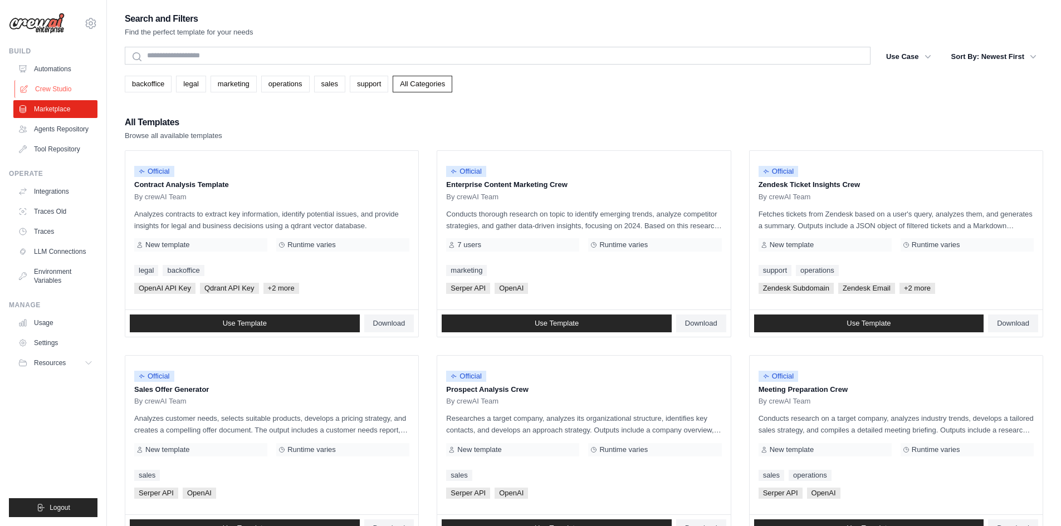
click at [61, 86] on link "Crew Studio" at bounding box center [56, 89] width 84 height 18
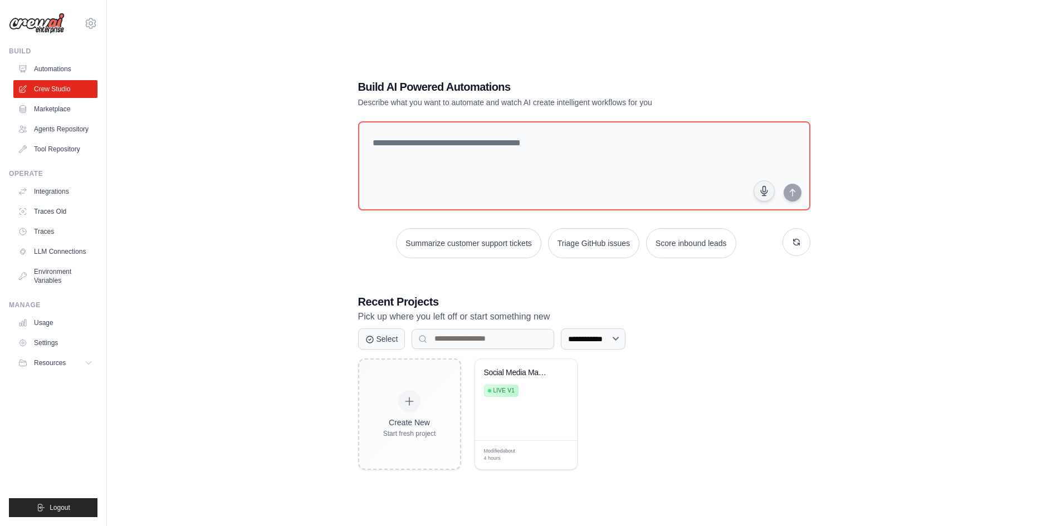
click at [61, 70] on link "Automations" at bounding box center [55, 69] width 84 height 18
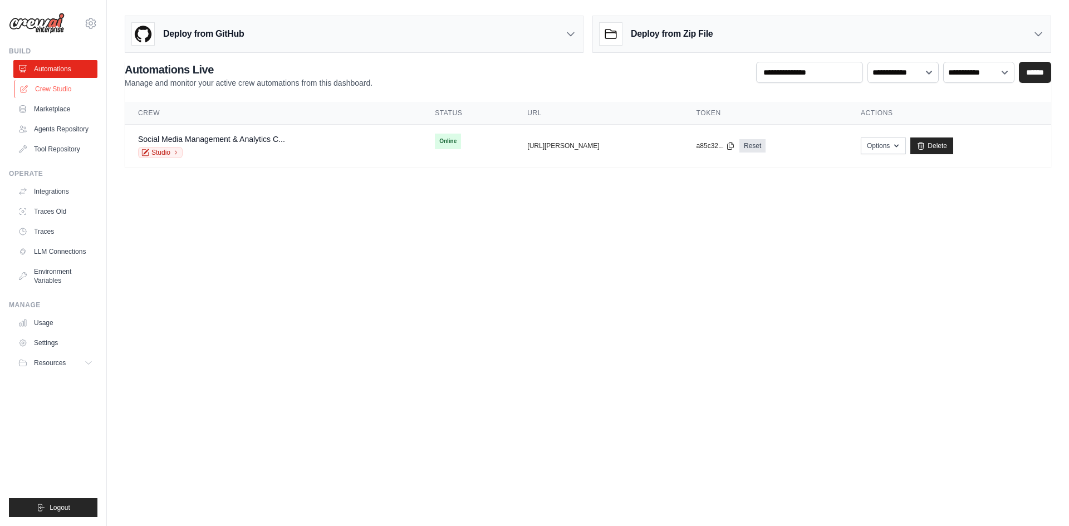
click at [65, 87] on link "Crew Studio" at bounding box center [56, 89] width 84 height 18
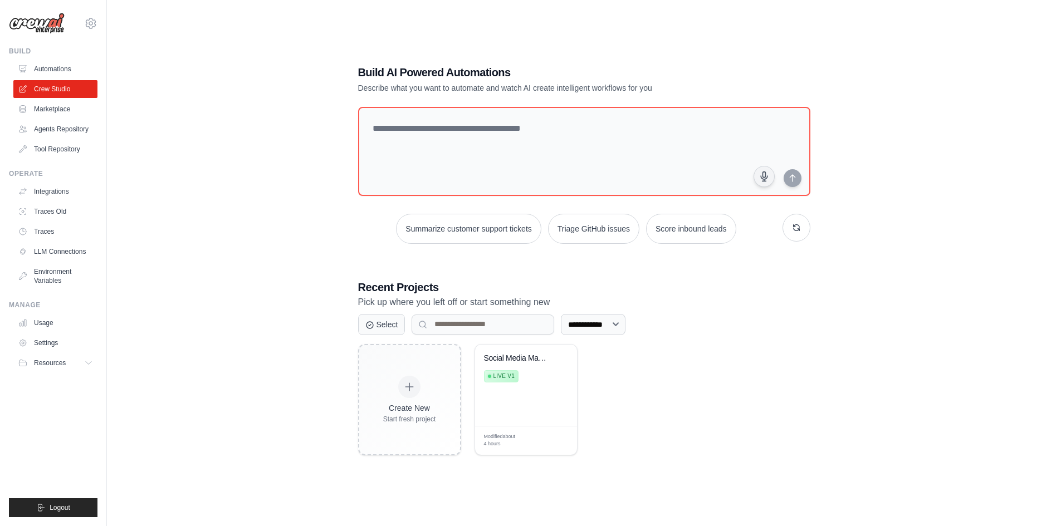
scroll to position [22, 0]
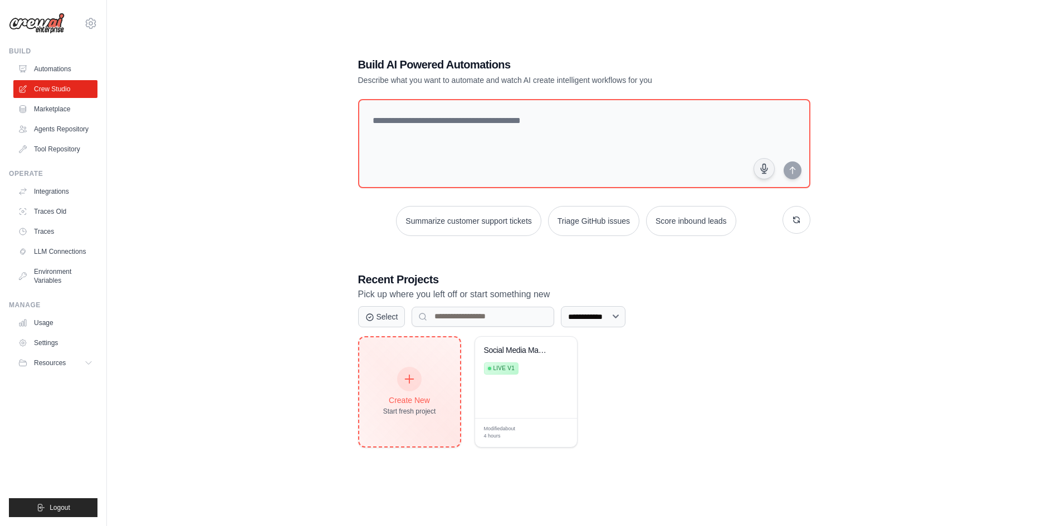
click at [411, 383] on icon at bounding box center [409, 379] width 12 height 12
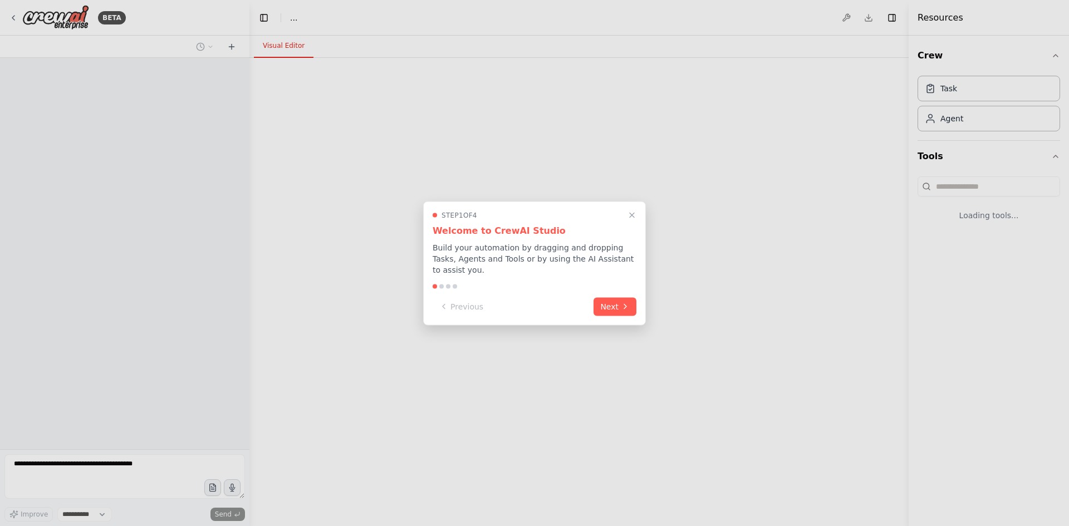
select select "****"
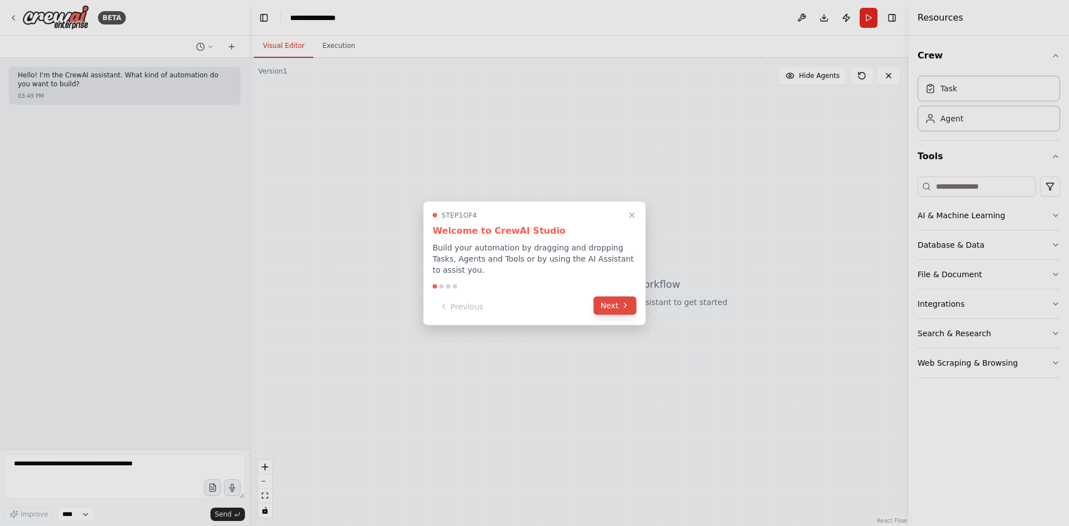
click at [614, 301] on button "Next" at bounding box center [614, 305] width 43 height 18
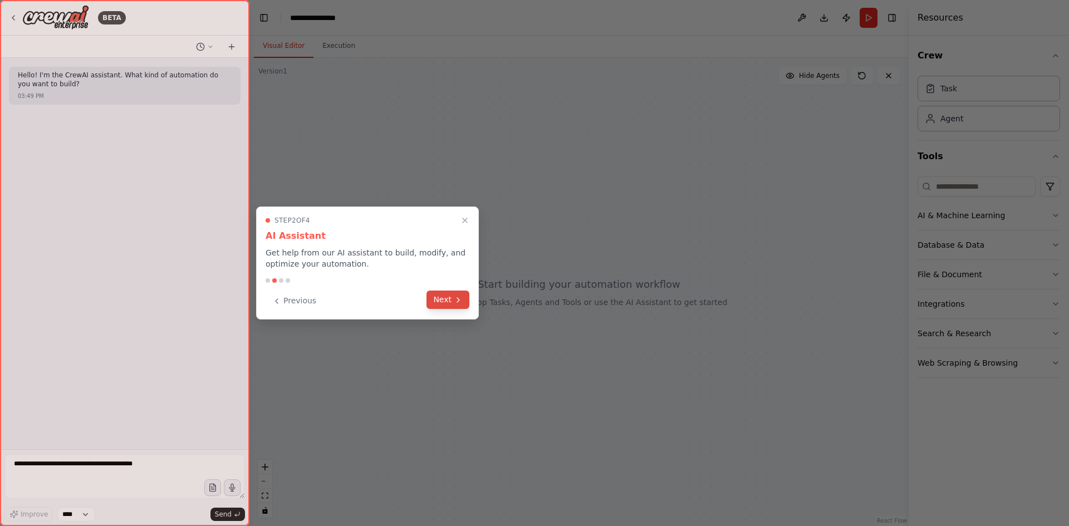
click at [452, 300] on button "Next" at bounding box center [447, 300] width 43 height 18
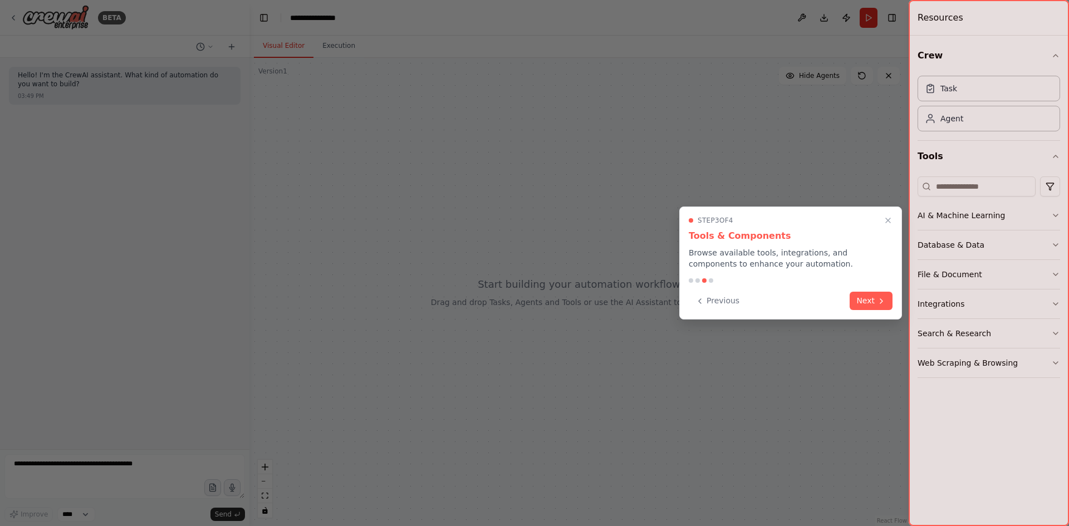
click at [867, 300] on button "Next" at bounding box center [871, 301] width 43 height 18
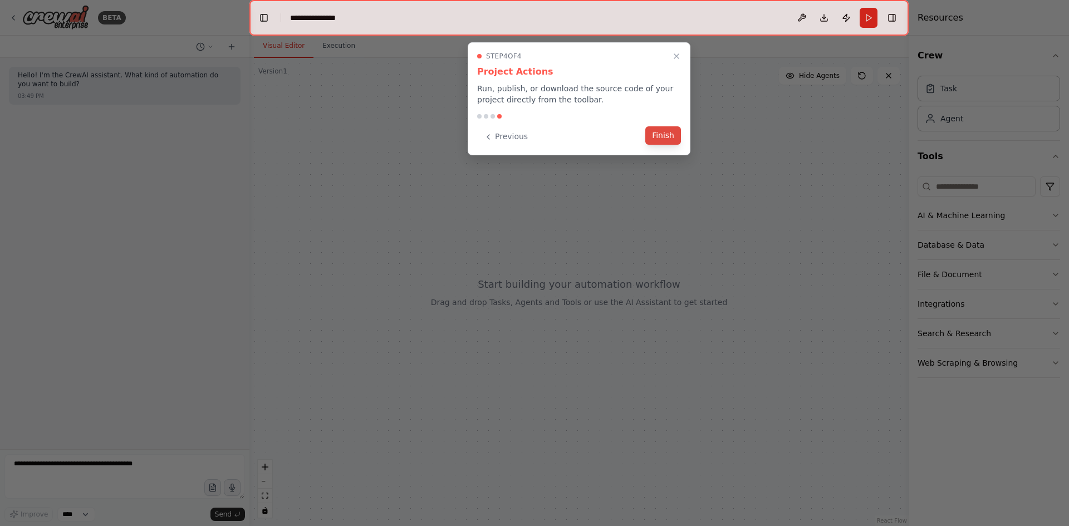
click at [664, 134] on button "Finish" at bounding box center [663, 135] width 36 height 18
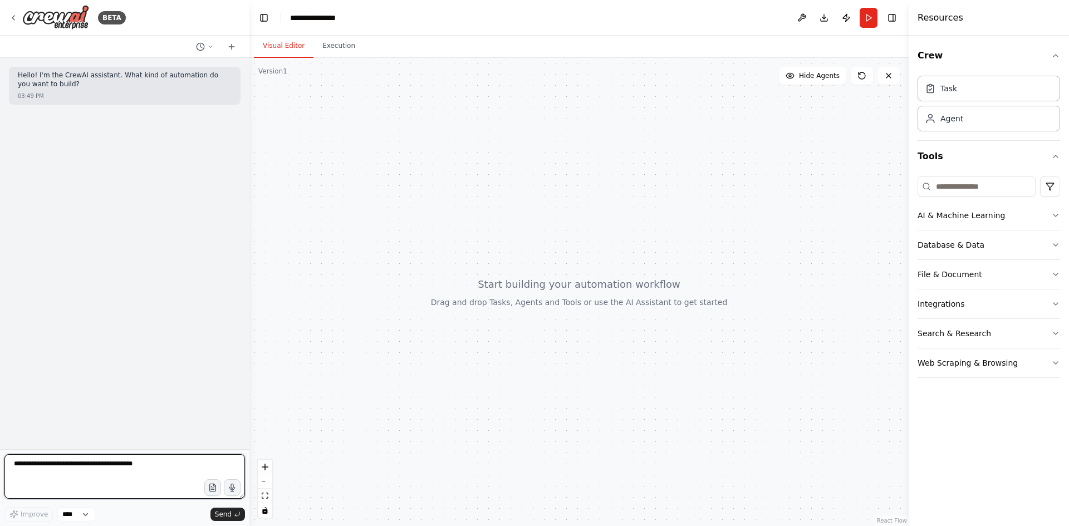
click at [29, 465] on textarea at bounding box center [124, 476] width 241 height 45
click at [214, 490] on icon "button" at bounding box center [212, 487] width 9 height 9
click at [92, 479] on textarea at bounding box center [124, 476] width 241 height 45
click at [75, 515] on select "****" at bounding box center [76, 514] width 38 height 14
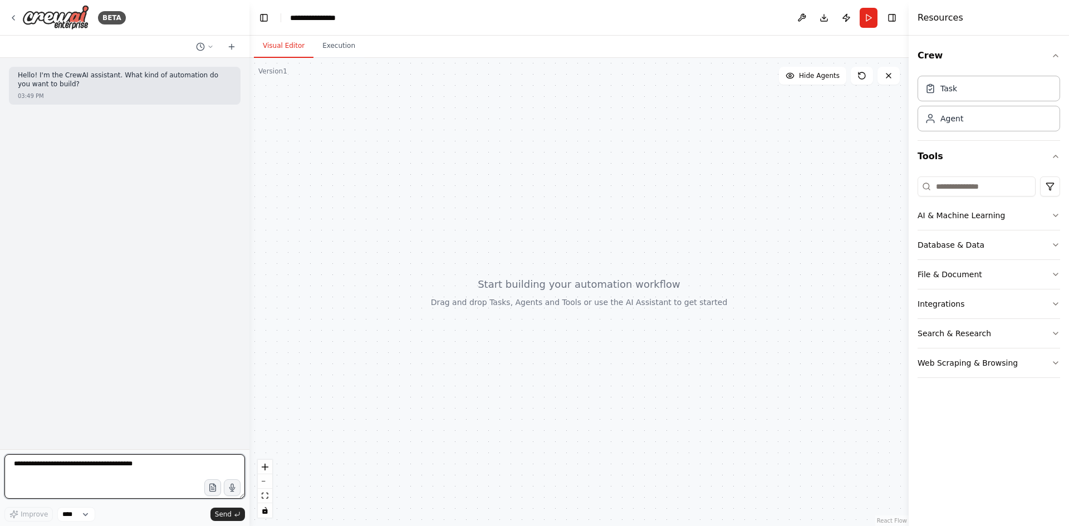
click at [96, 476] on textarea at bounding box center [124, 476] width 241 height 45
paste textarea "**********"
type textarea "**********"
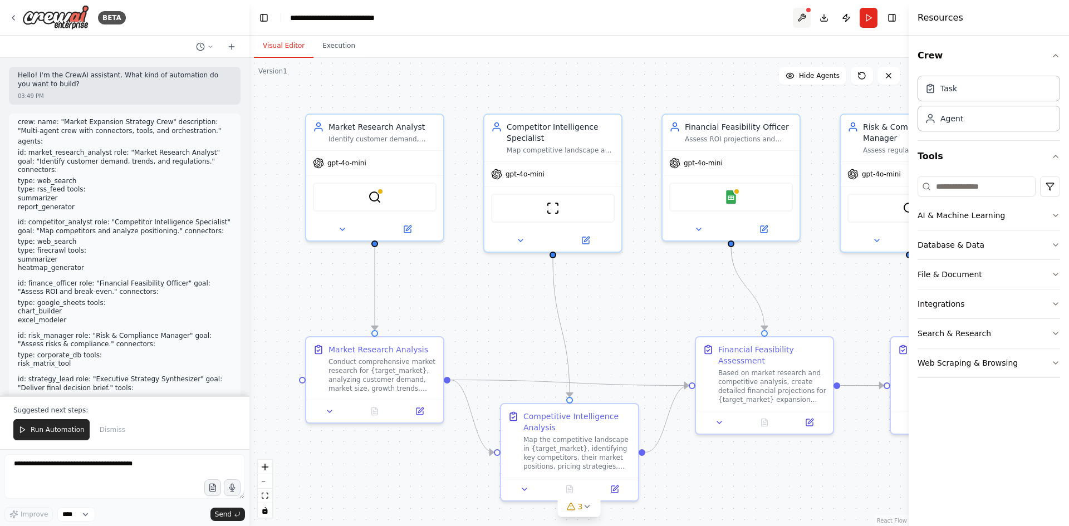
click at [804, 11] on button at bounding box center [802, 18] width 18 height 20
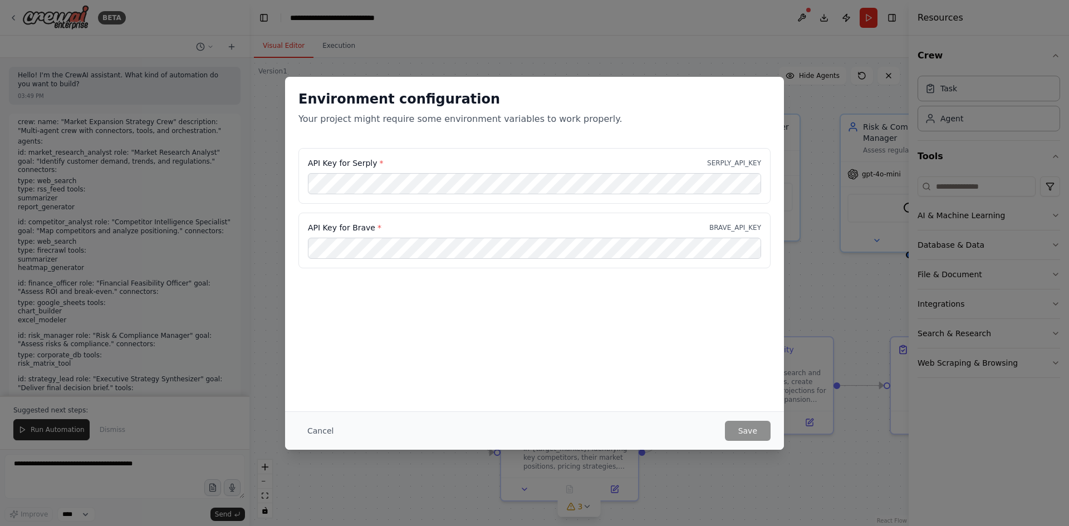
click at [843, 290] on div "Environment configuration Your project might require some environment variables…" at bounding box center [534, 263] width 1069 height 526
click at [331, 431] on button "Cancel" at bounding box center [320, 431] width 44 height 20
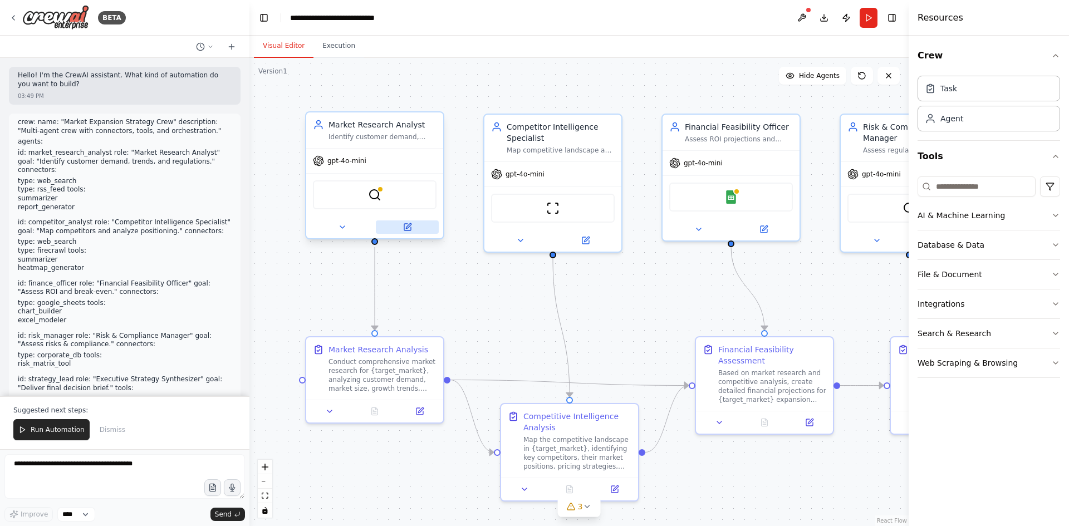
click at [404, 232] on button at bounding box center [407, 226] width 63 height 13
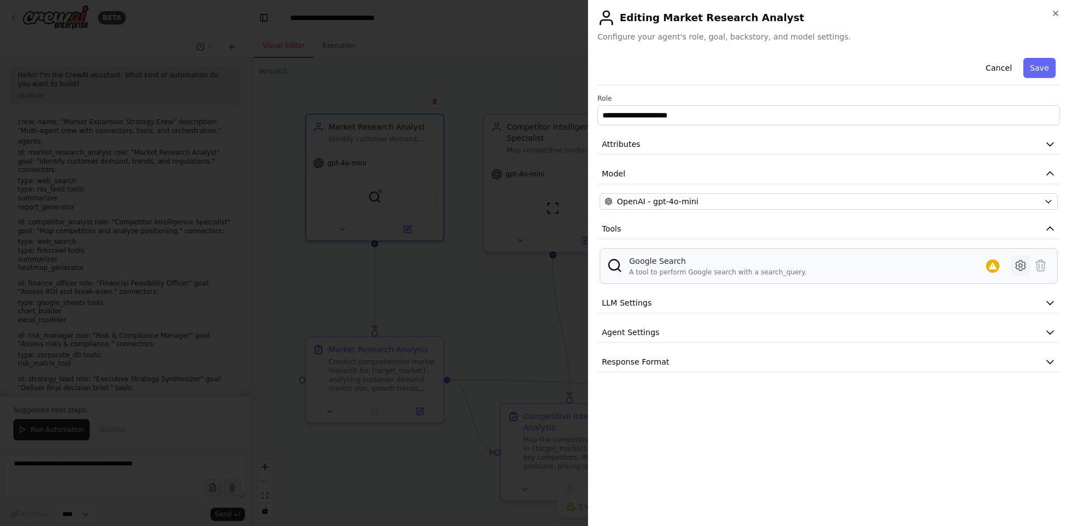
click at [1022, 266] on icon at bounding box center [1020, 265] width 3 height 3
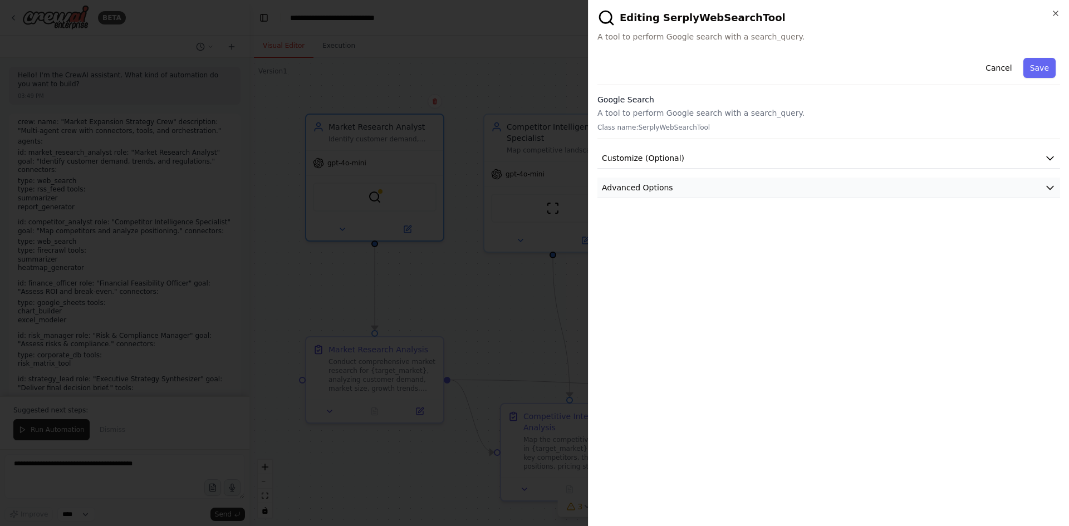
click at [694, 188] on button "Advanced Options" at bounding box center [828, 188] width 463 height 21
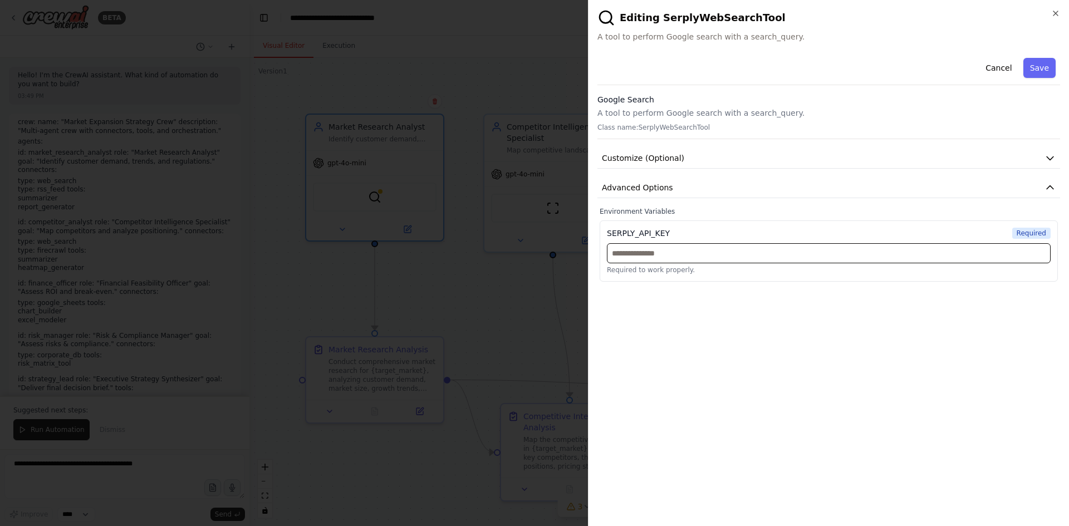
click at [645, 254] on input "text" at bounding box center [829, 253] width 444 height 20
paste input "**********"
type input "**********"
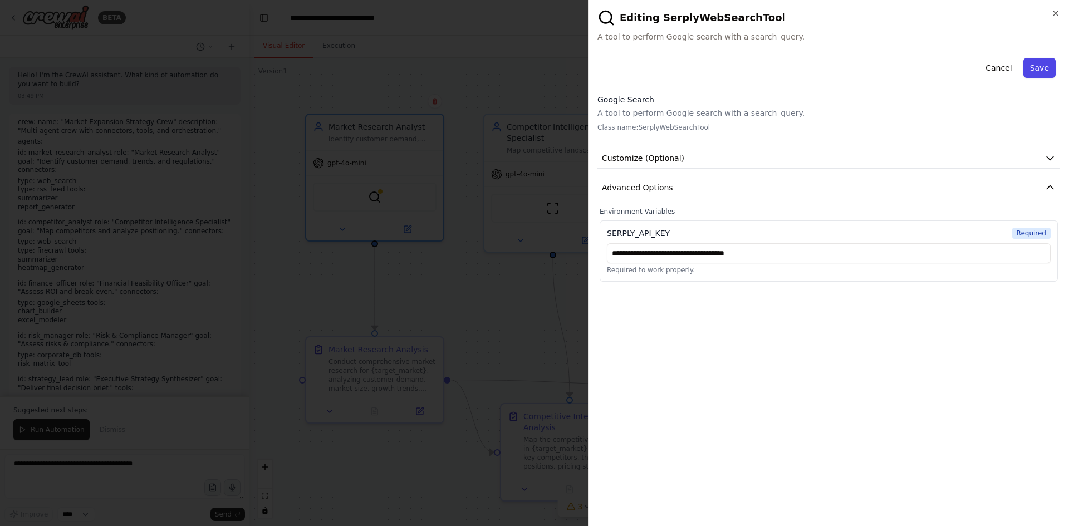
click at [1042, 66] on button "Save" at bounding box center [1039, 68] width 32 height 20
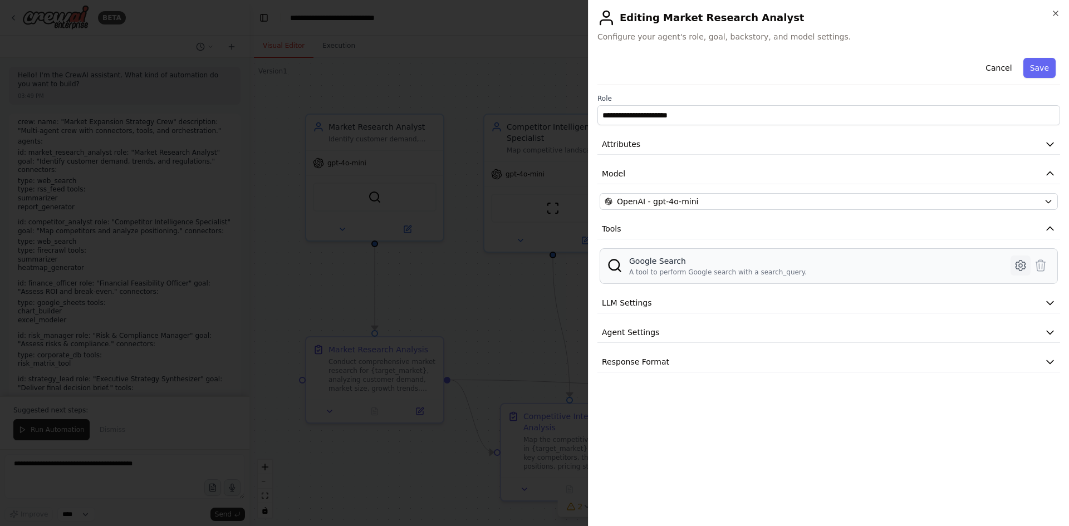
click at [1021, 268] on icon at bounding box center [1020, 265] width 13 height 13
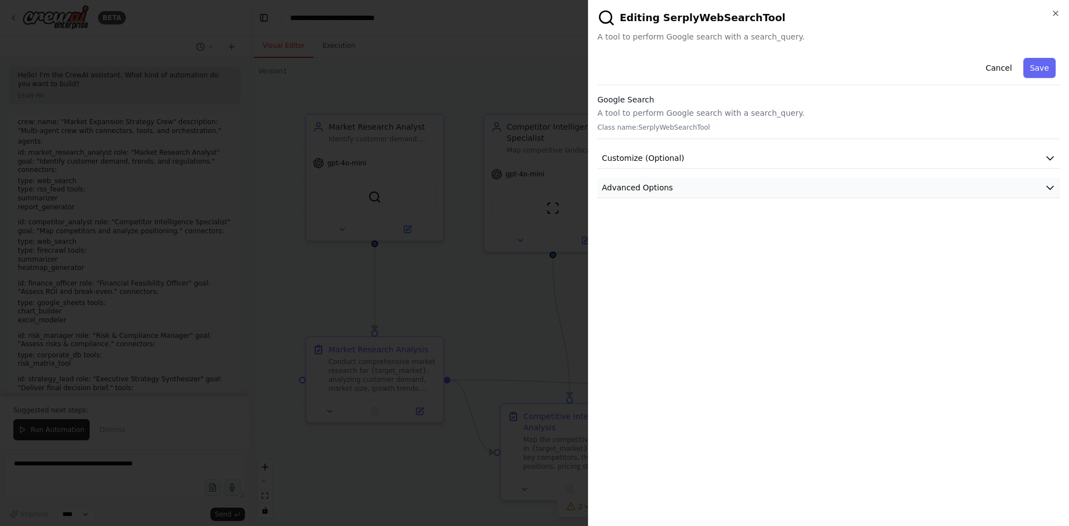
click at [693, 192] on button "Advanced Options" at bounding box center [828, 188] width 463 height 21
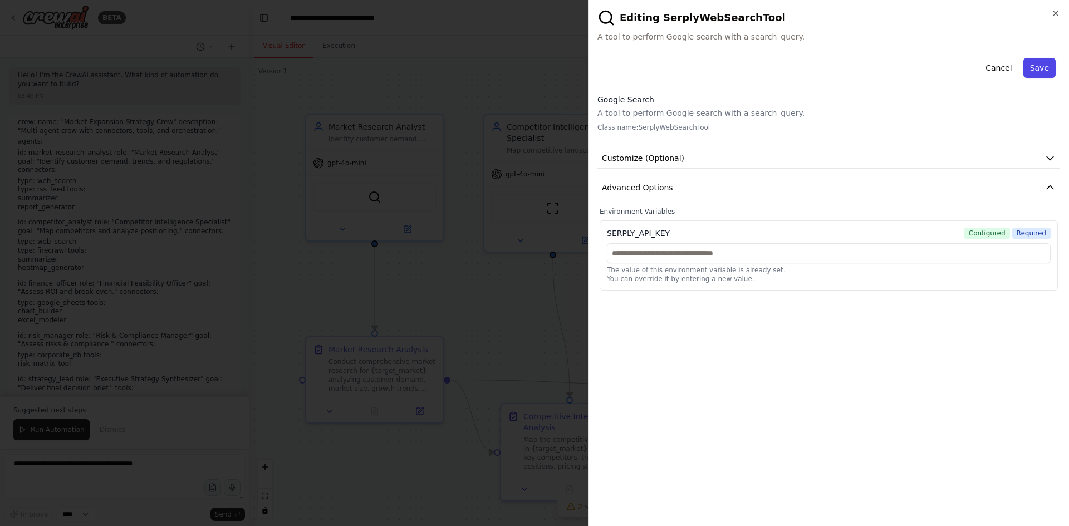
click at [1039, 63] on button "Save" at bounding box center [1039, 68] width 32 height 20
click at [1057, 9] on icon "button" at bounding box center [1055, 13] width 9 height 9
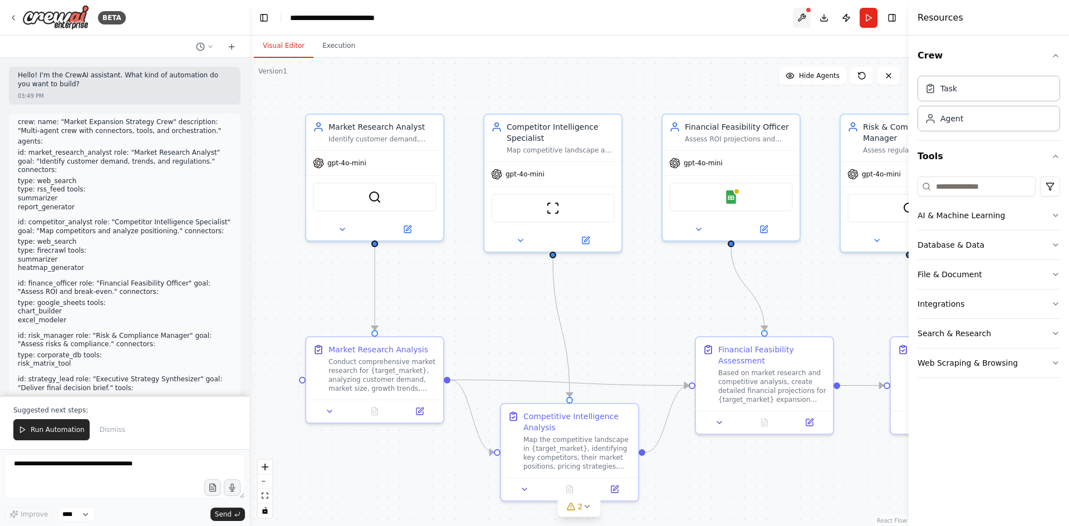
click at [800, 18] on button at bounding box center [802, 18] width 18 height 20
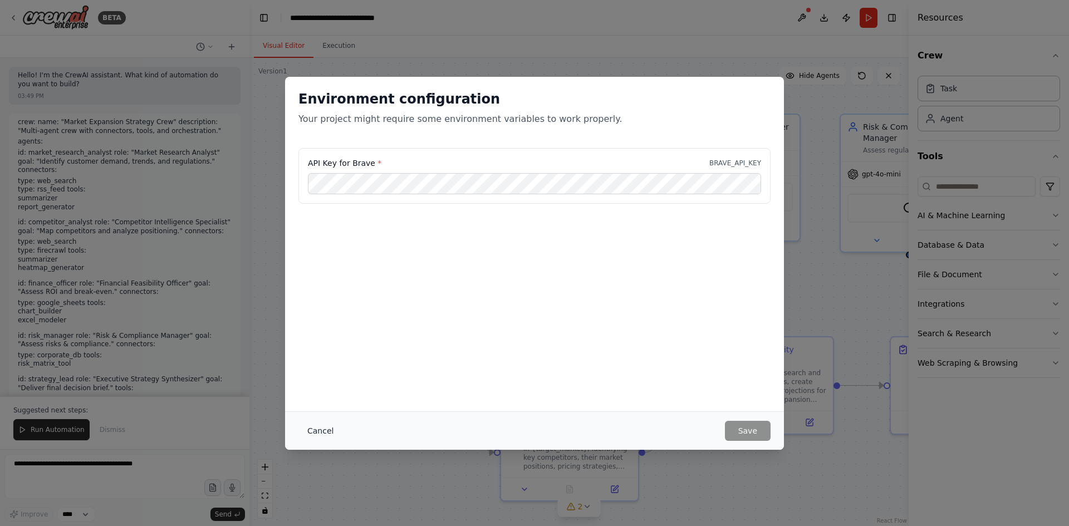
click at [325, 430] on button "Cancel" at bounding box center [320, 431] width 44 height 20
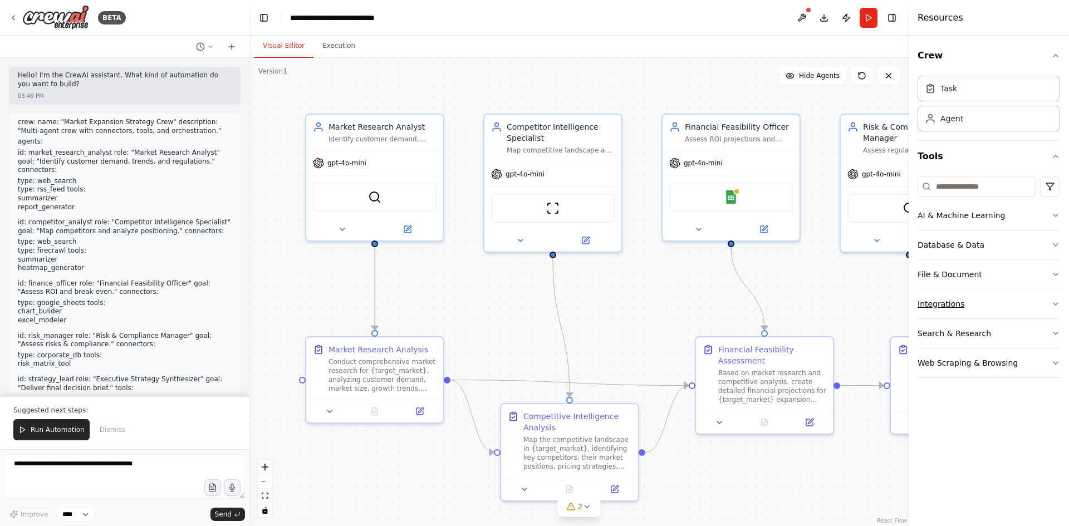
click at [990, 313] on button "Integrations" at bounding box center [988, 304] width 143 height 29
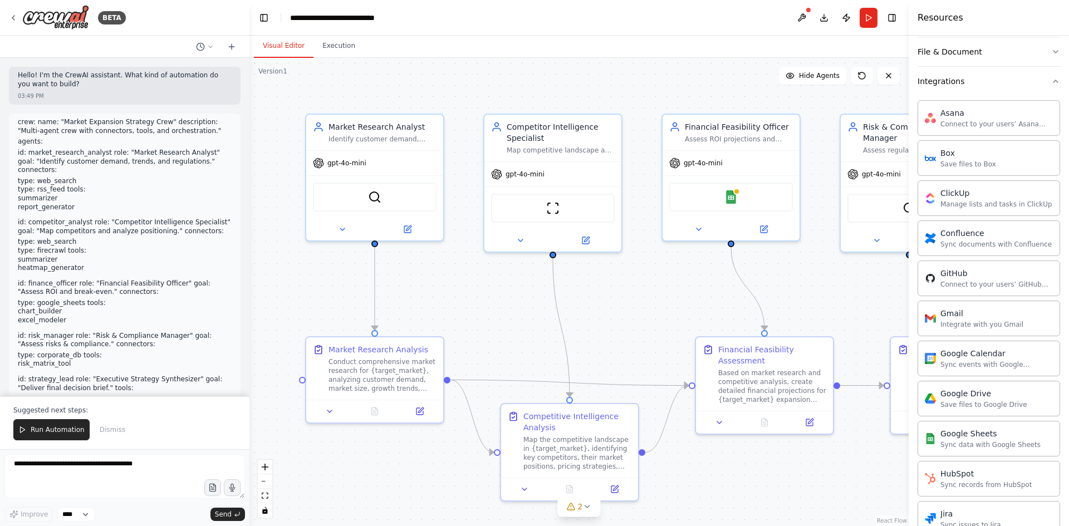
scroll to position [111, 0]
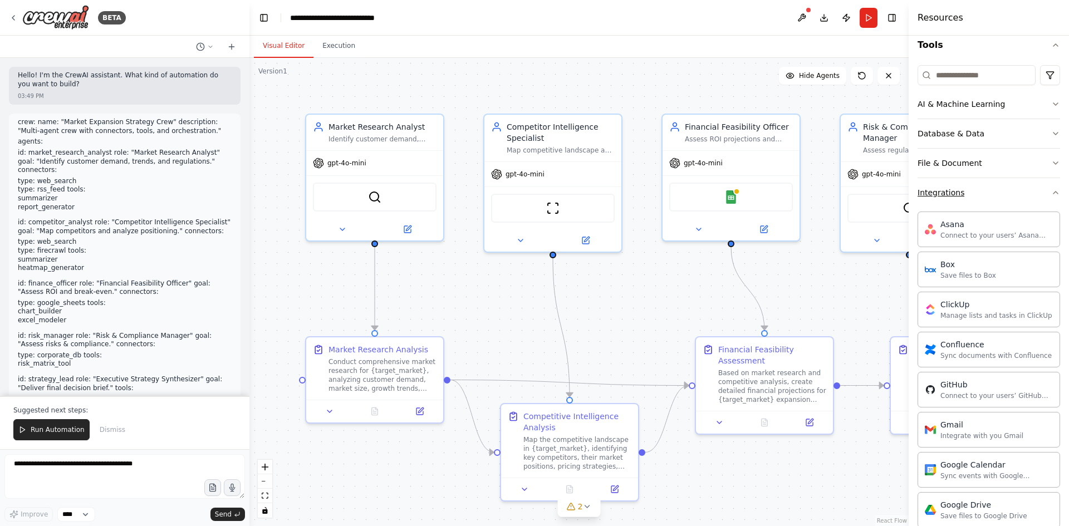
click at [989, 199] on button "Integrations" at bounding box center [988, 192] width 143 height 29
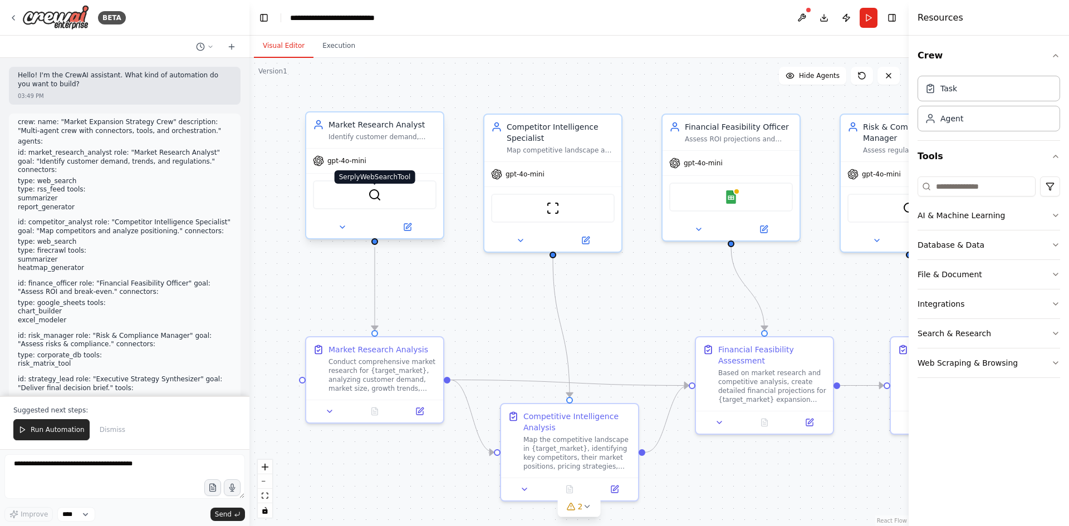
click at [375, 194] on img at bounding box center [374, 194] width 13 height 13
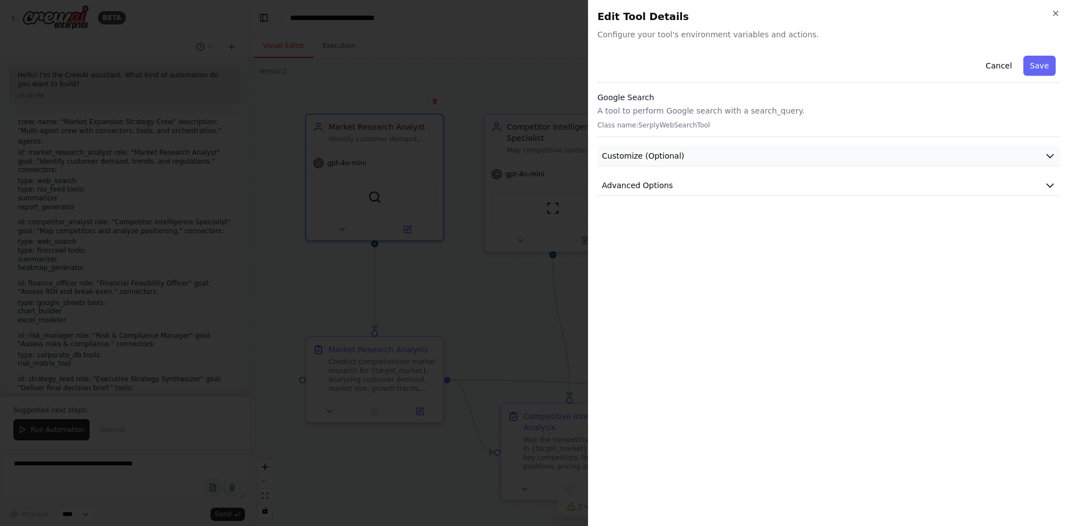
click at [675, 152] on span "Customize (Optional)" at bounding box center [643, 155] width 82 height 11
click at [660, 185] on span "Advanced Options" at bounding box center [637, 185] width 71 height 11
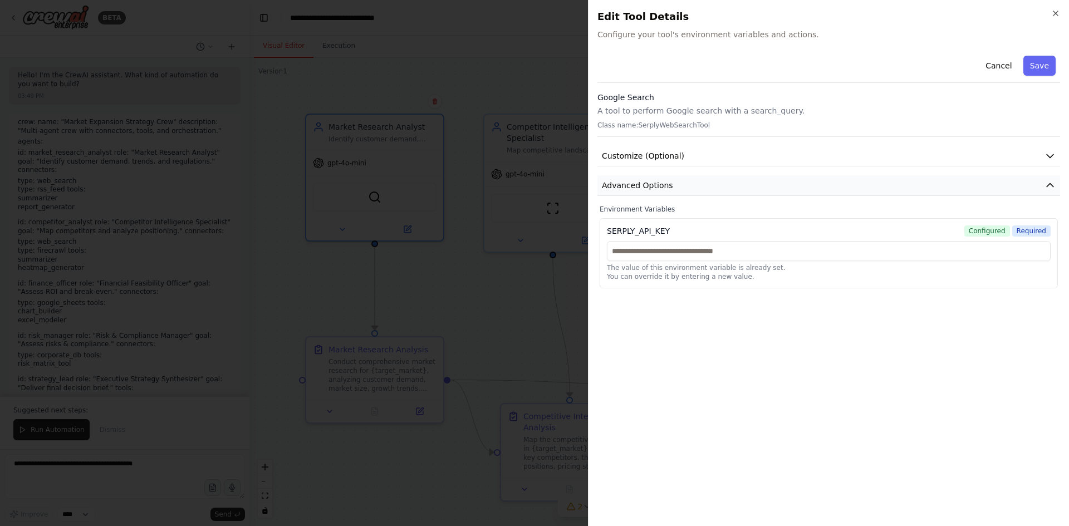
click at [660, 185] on span "Advanced Options" at bounding box center [637, 185] width 71 height 11
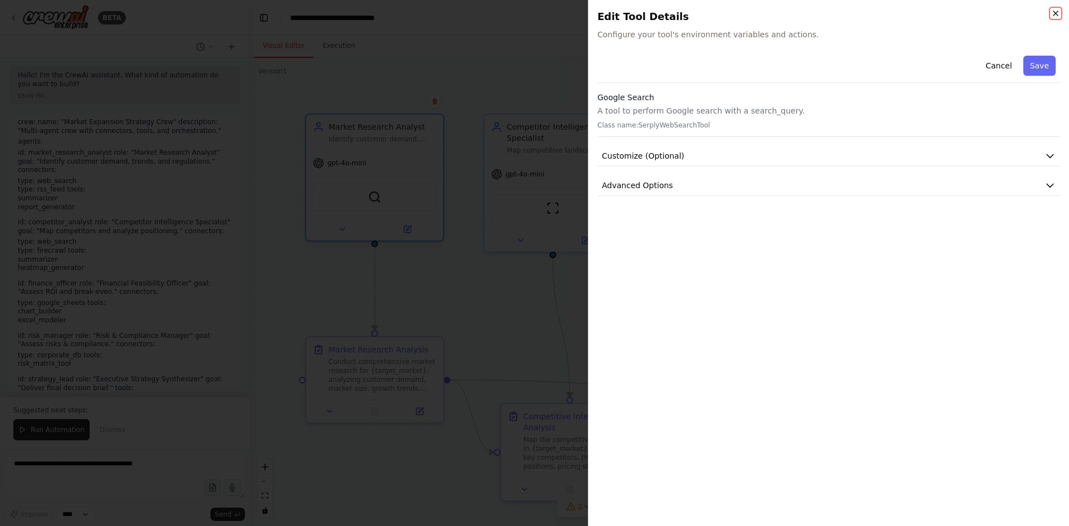
click at [1052, 13] on icon "button" at bounding box center [1055, 13] width 9 height 9
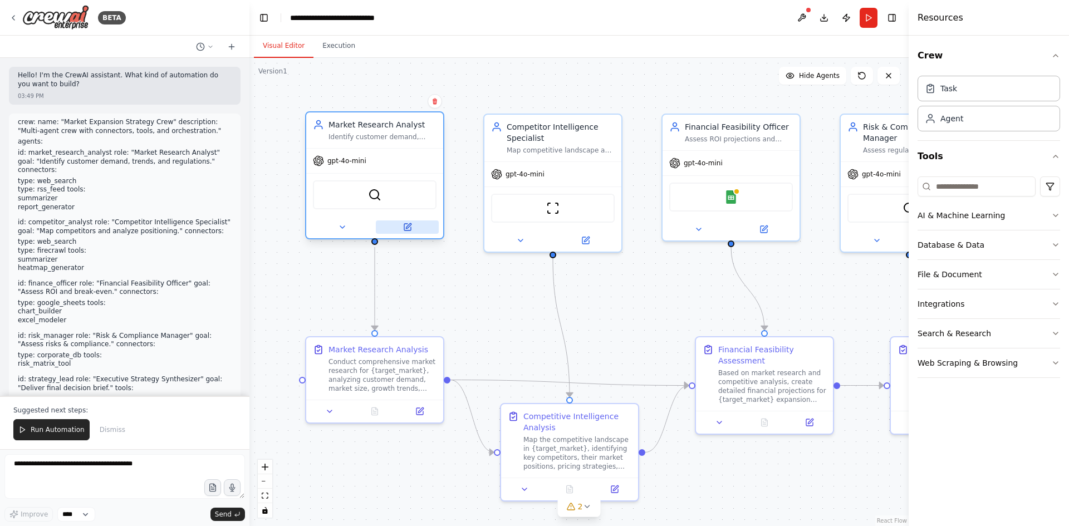
click at [409, 229] on icon at bounding box center [407, 227] width 7 height 7
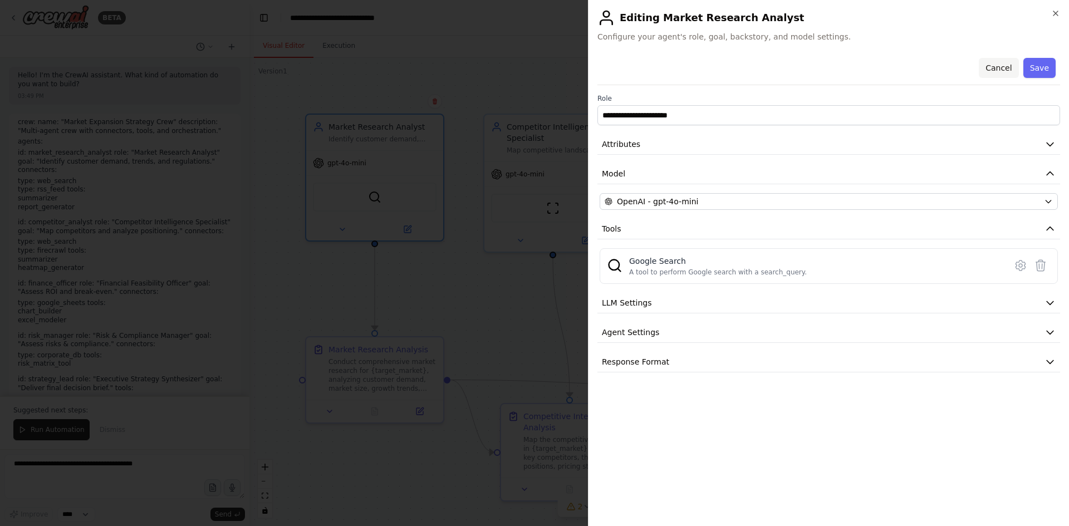
click at [1004, 70] on button "Cancel" at bounding box center [999, 68] width 40 height 20
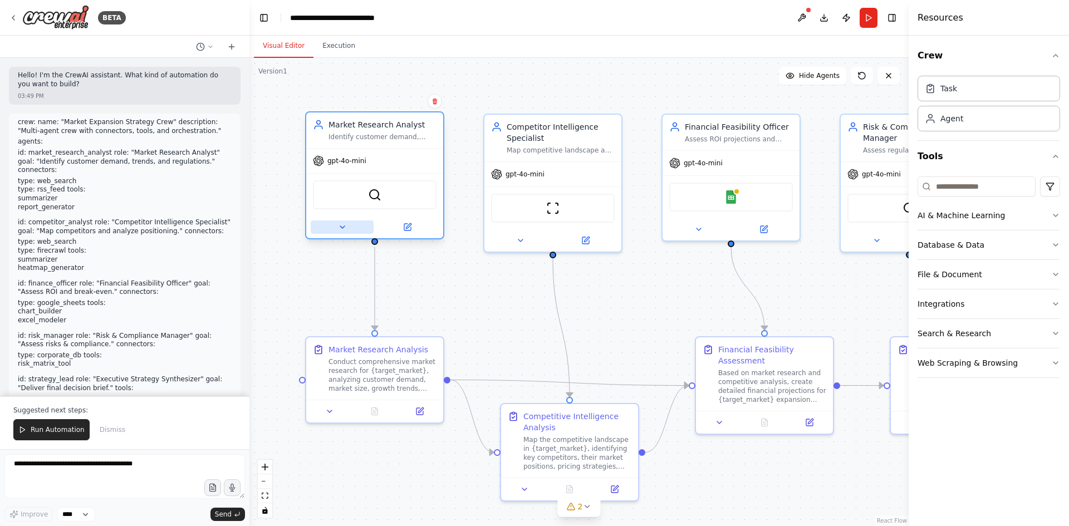
click at [342, 226] on icon at bounding box center [342, 227] width 4 height 2
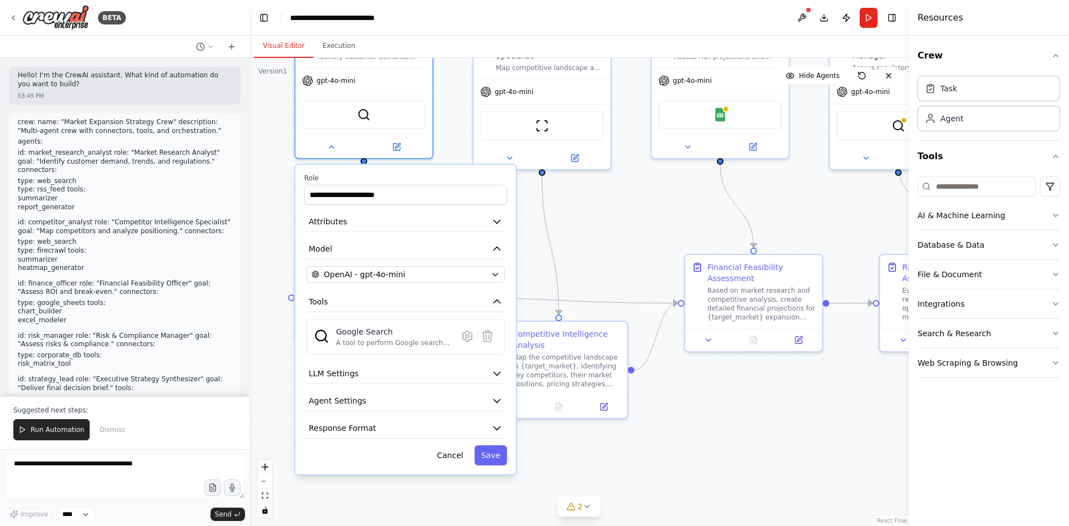
drag, startPoint x: 590, startPoint y: 337, endPoint x: 580, endPoint y: 257, distance: 80.8
click at [580, 257] on div ".deletable-edge-delete-btn { width: 20px; height: 20px; border: 0px solid #ffff…" at bounding box center [578, 292] width 659 height 468
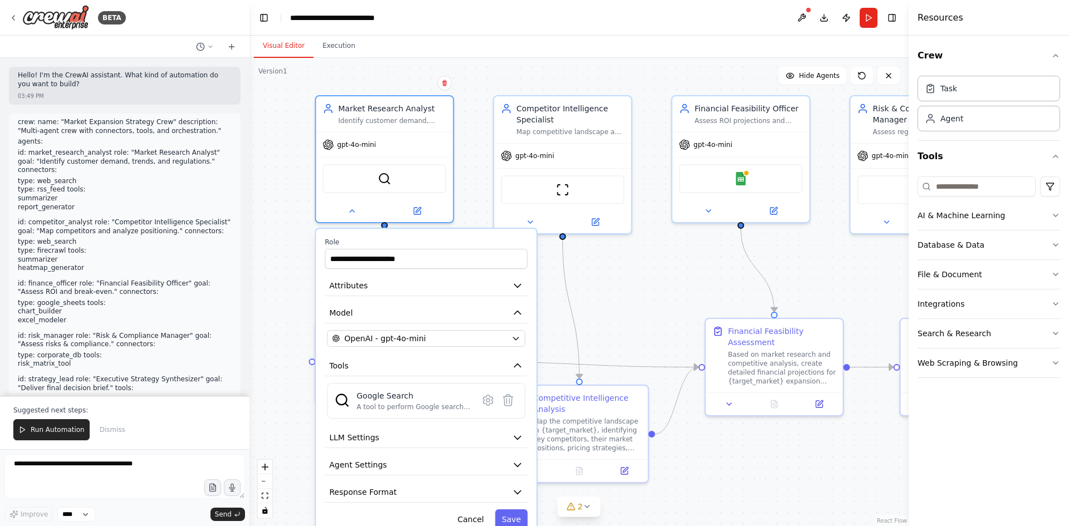
drag, startPoint x: 590, startPoint y: 317, endPoint x: 606, endPoint y: 359, distance: 44.8
click at [606, 359] on div ".deletable-edge-delete-btn { width: 20px; height: 20px; border: 0px solid #ffff…" at bounding box center [578, 292] width 659 height 468
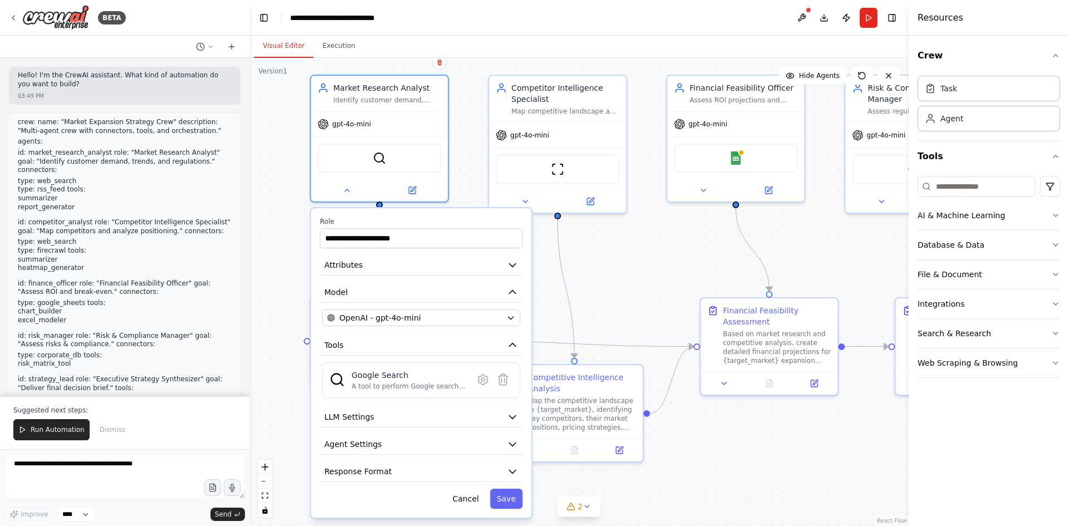
drag, startPoint x: 604, startPoint y: 338, endPoint x: 593, endPoint y: 308, distance: 31.2
click at [601, 332] on div ".deletable-edge-delete-btn { width: 20px; height: 20px; border: 0px solid #ffff…" at bounding box center [578, 292] width 659 height 468
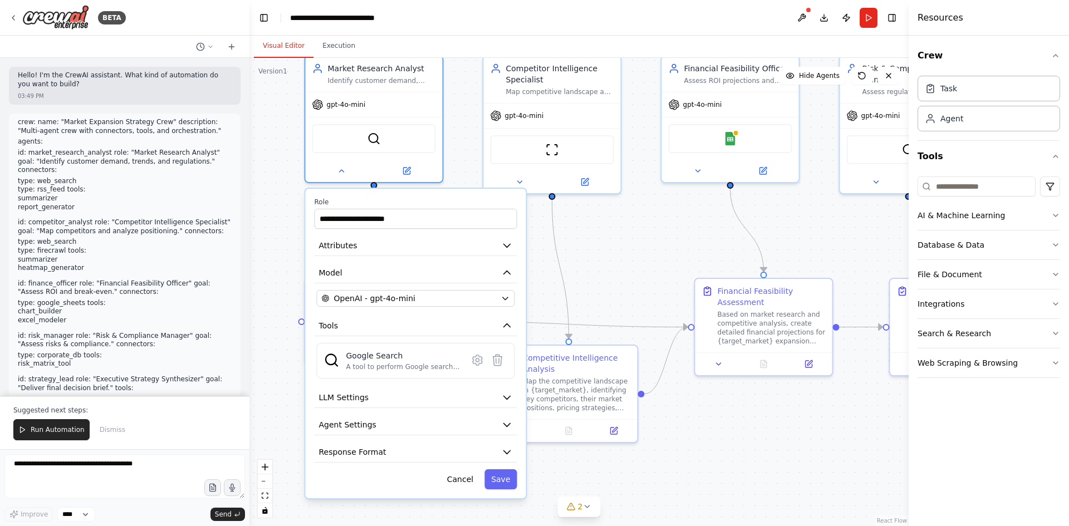
click at [593, 307] on div ".deletable-edge-delete-btn { width: 20px; height: 20px; border: 0px solid #ffff…" at bounding box center [578, 292] width 659 height 468
click at [370, 397] on button "LLM Settings" at bounding box center [416, 396] width 203 height 21
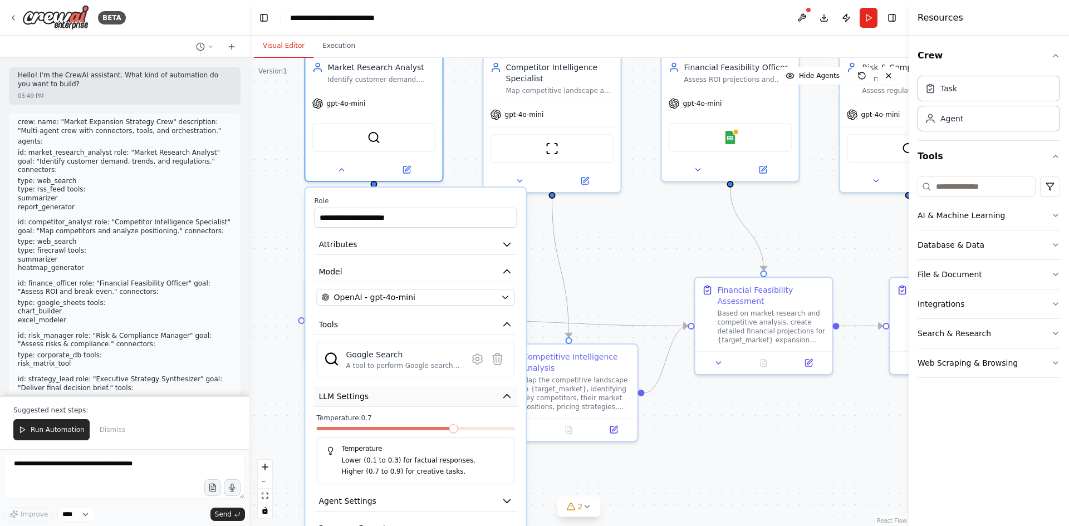
click at [462, 399] on button "LLM Settings" at bounding box center [416, 396] width 203 height 21
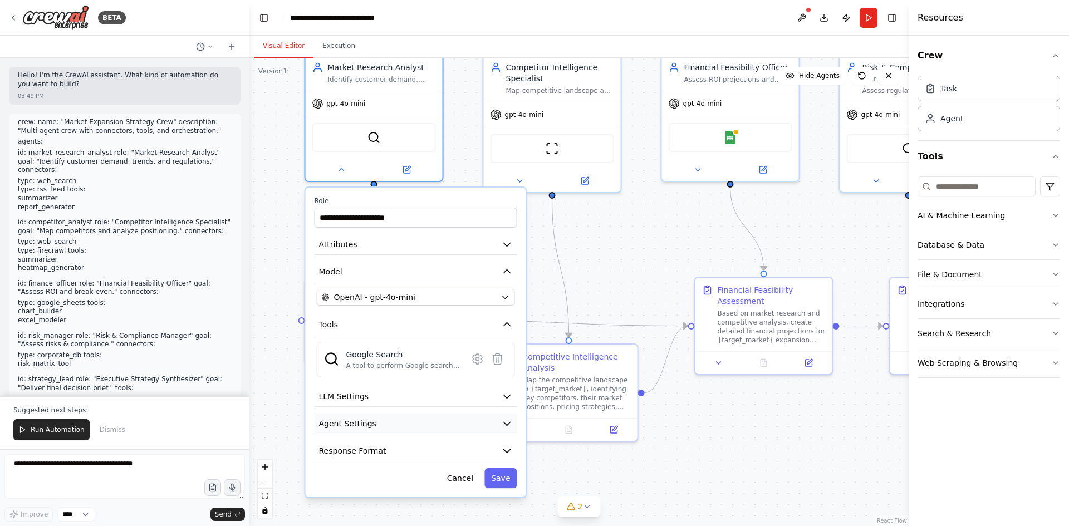
click at [380, 433] on button "Agent Settings" at bounding box center [416, 424] width 203 height 21
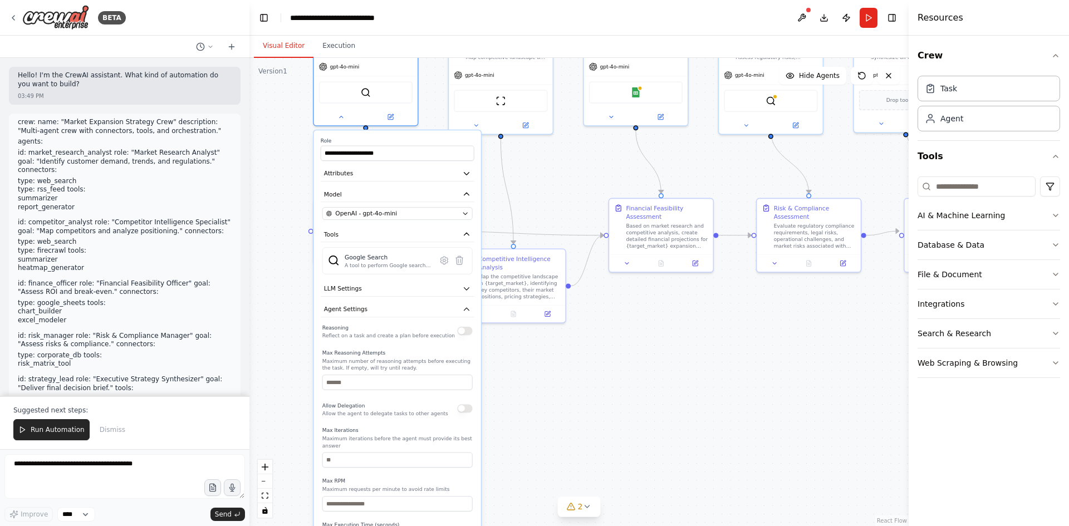
drag, startPoint x: 629, startPoint y: 497, endPoint x: 600, endPoint y: 351, distance: 149.3
click at [607, 351] on div ".deletable-edge-delete-btn { width: 20px; height: 20px; border: 0px solid #ffff…" at bounding box center [578, 292] width 659 height 468
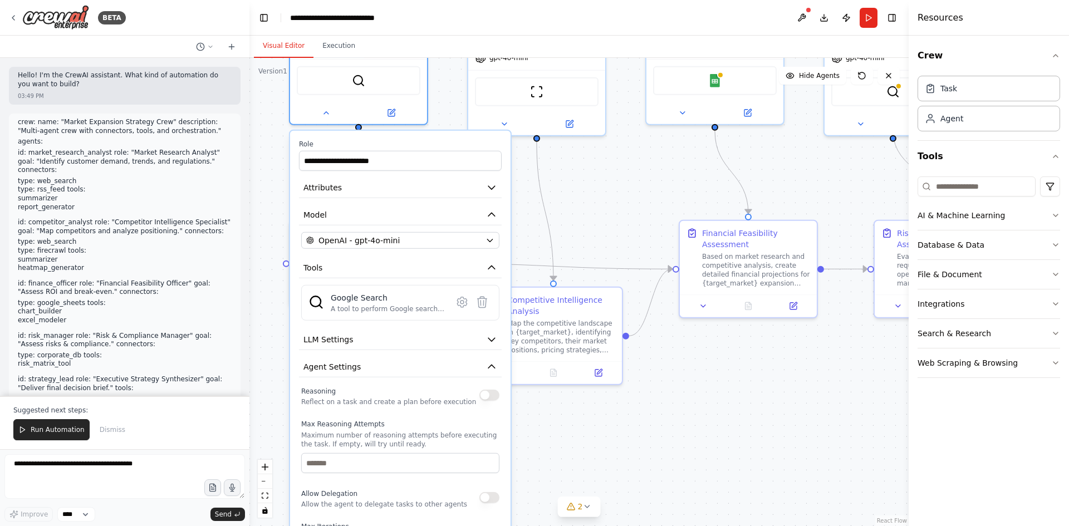
drag, startPoint x: 580, startPoint y: 348, endPoint x: 581, endPoint y: 496, distance: 148.1
click at [581, 496] on div ".deletable-edge-delete-btn { width: 20px; height: 20px; border: 0px solid #ffff…" at bounding box center [578, 292] width 659 height 468
click at [494, 213] on icon "button" at bounding box center [490, 215] width 11 height 11
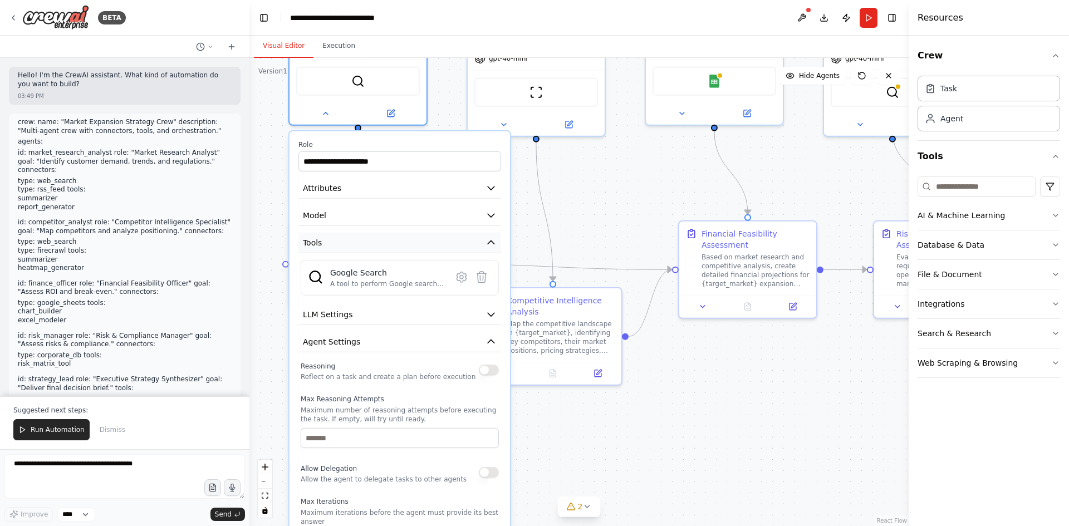
click at [495, 243] on icon "button" at bounding box center [490, 242] width 11 height 11
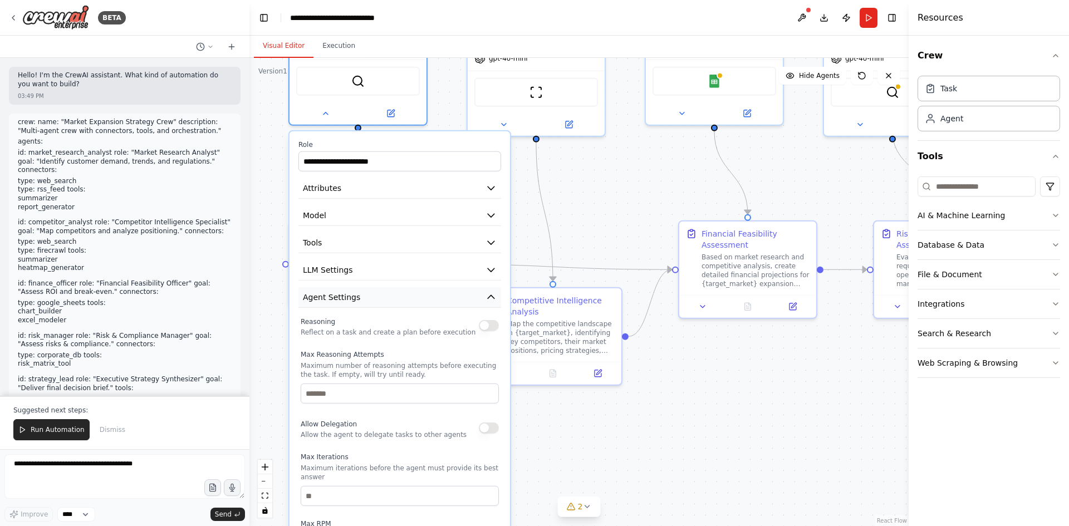
click at [493, 296] on icon "button" at bounding box center [490, 297] width 11 height 11
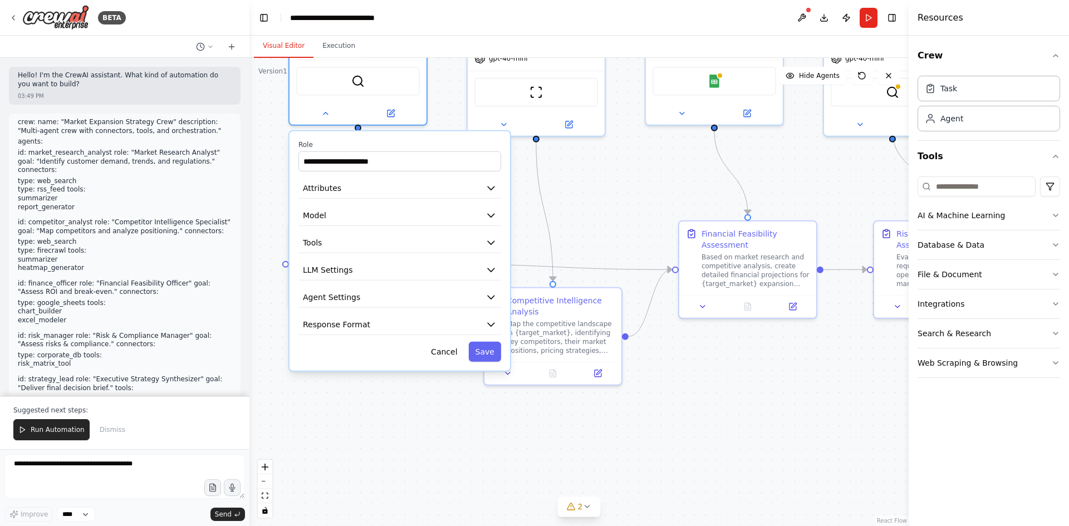
click at [603, 227] on div ".deletable-edge-delete-btn { width: 20px; height: 20px; border: 0px solid #ffff…" at bounding box center [578, 292] width 659 height 468
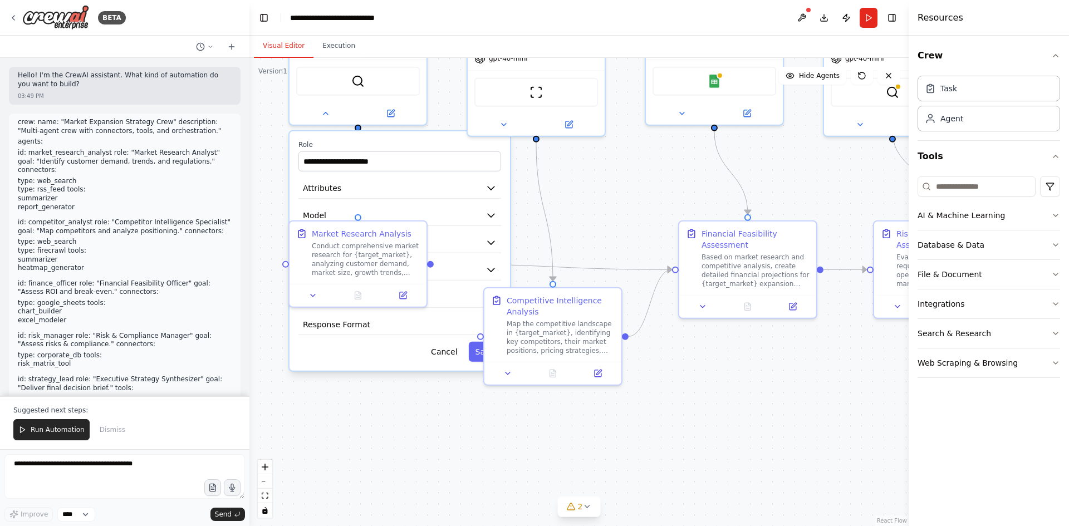
click at [674, 215] on div ".deletable-edge-delete-btn { width: 20px; height: 20px; border: 0px solid #ffff…" at bounding box center [578, 292] width 659 height 468
click at [453, 365] on div "**********" at bounding box center [400, 250] width 220 height 239
click at [463, 349] on button "Cancel" at bounding box center [444, 352] width 40 height 20
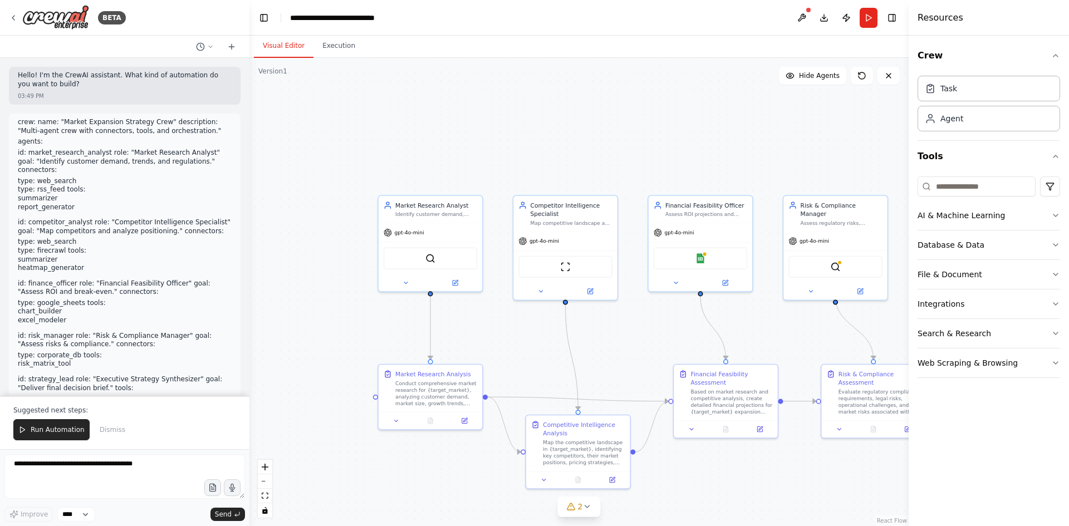
drag, startPoint x: 416, startPoint y: 316, endPoint x: 336, endPoint y: 411, distance: 124.9
click at [336, 412] on div ".deletable-edge-delete-btn { width: 20px; height: 20px; border: 0px solid #ffff…" at bounding box center [578, 292] width 659 height 468
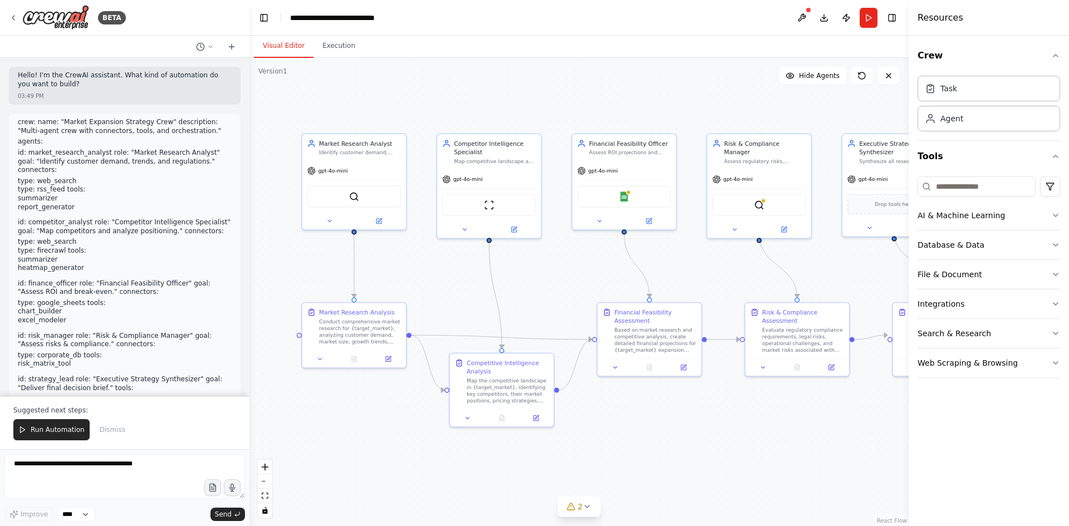
drag, startPoint x: 543, startPoint y: 322, endPoint x: 539, endPoint y: 298, distance: 24.2
click at [539, 298] on div ".deletable-edge-delete-btn { width: 20px; height: 20px; border: 0px solid #ffff…" at bounding box center [578, 292] width 659 height 468
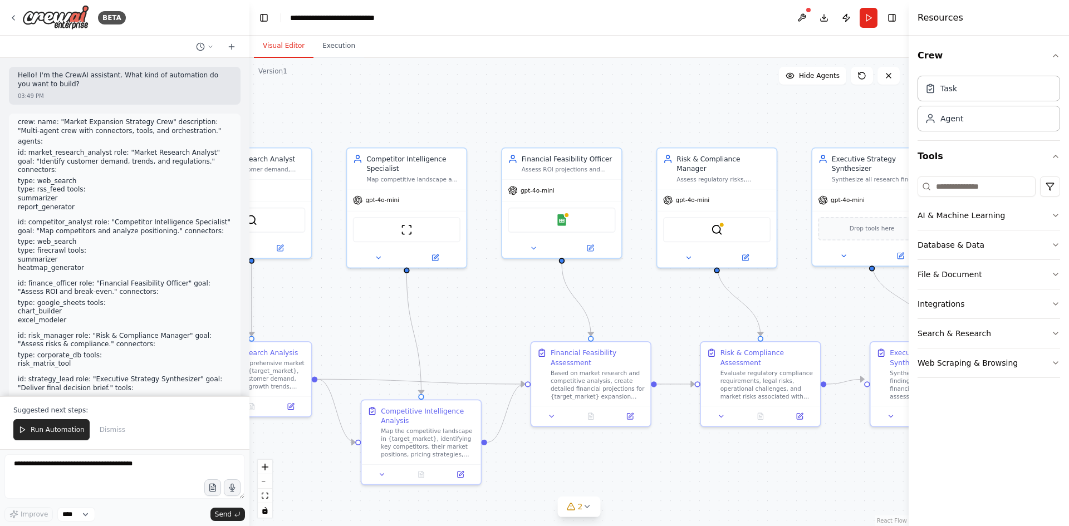
drag, startPoint x: 624, startPoint y: 330, endPoint x: 494, endPoint y: 317, distance: 129.8
click at [462, 336] on div ".deletable-edge-delete-btn { width: 20px; height: 20px; border: 0px solid #ffff…" at bounding box center [578, 292] width 659 height 468
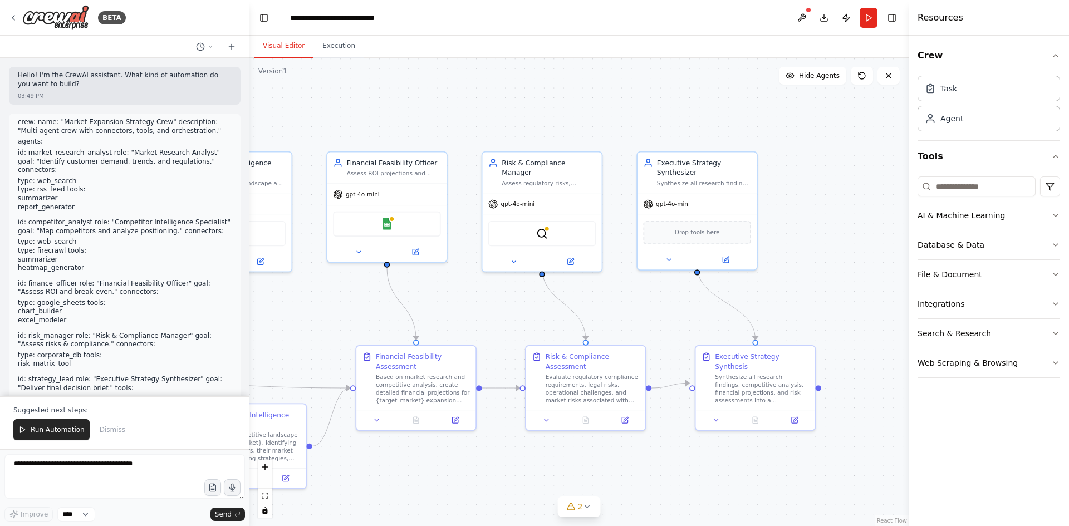
drag, startPoint x: 577, startPoint y: 314, endPoint x: 357, endPoint y: 315, distance: 219.9
click at [361, 316] on div ".deletable-edge-delete-btn { width: 20px; height: 20px; border: 0px solid #ffff…" at bounding box center [578, 292] width 659 height 468
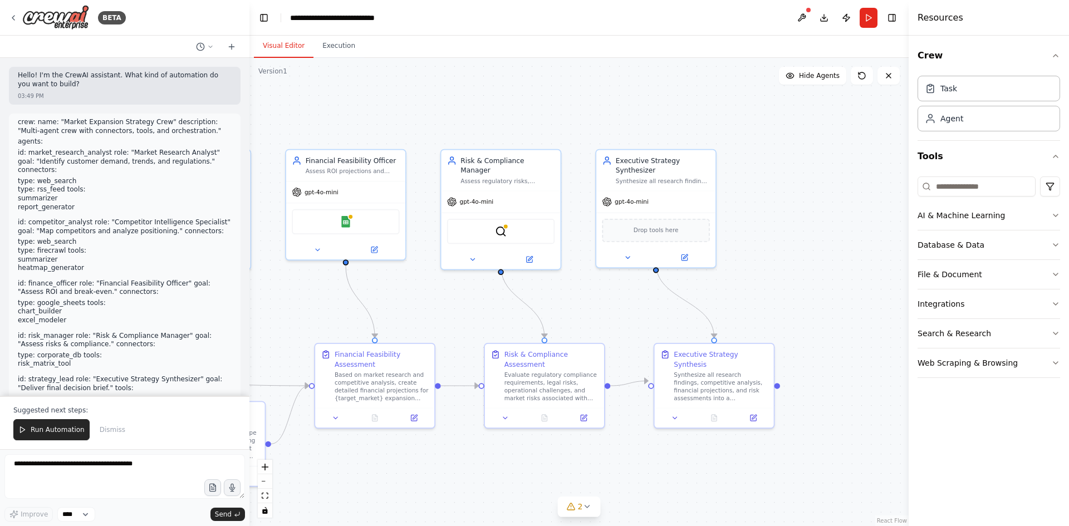
drag, startPoint x: 457, startPoint y: 312, endPoint x: 686, endPoint y: 313, distance: 229.4
click at [686, 313] on div ".deletable-edge-delete-btn { width: 20px; height: 20px; border: 0px solid #ffff…" at bounding box center [578, 292] width 659 height 468
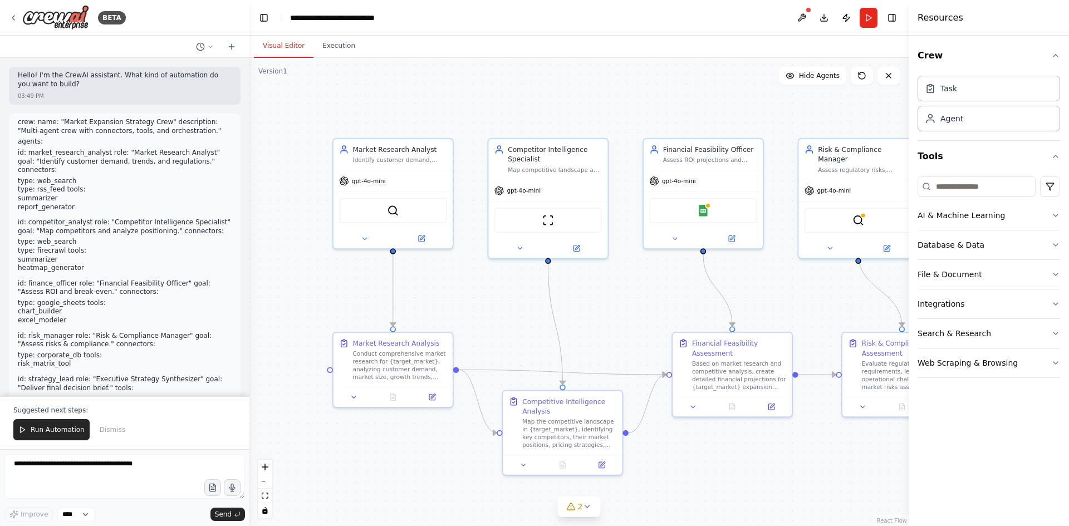
drag, startPoint x: 430, startPoint y: 316, endPoint x: 558, endPoint y: 304, distance: 128.6
click at [558, 304] on div ".deletable-edge-delete-btn { width: 20px; height: 20px; border: 0px solid #ffff…" at bounding box center [578, 292] width 659 height 468
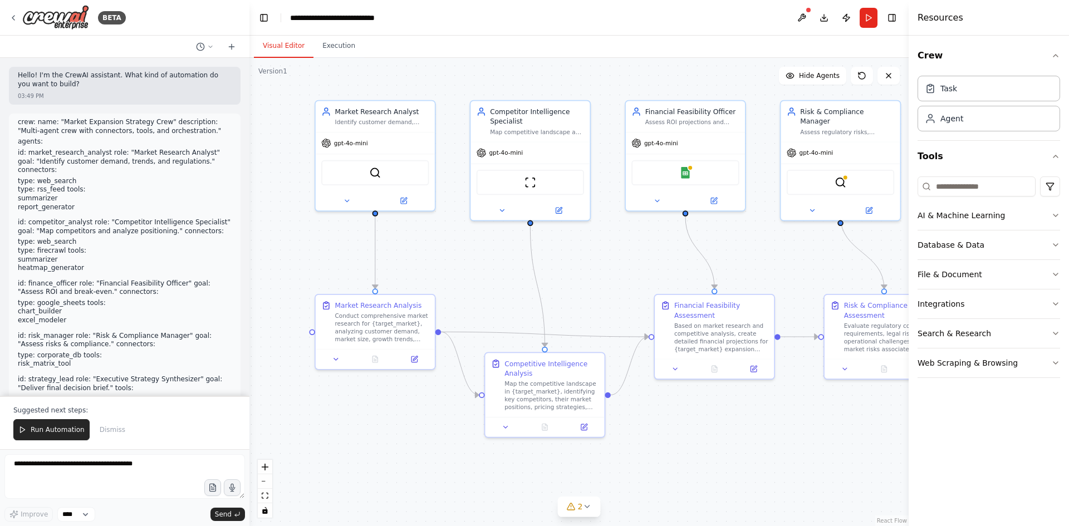
drag, startPoint x: 440, startPoint y: 315, endPoint x: 410, endPoint y: 275, distance: 50.1
click at [410, 275] on div ".deletable-edge-delete-btn { width: 20px; height: 20px; border: 0px solid #ffff…" at bounding box center [578, 292] width 659 height 468
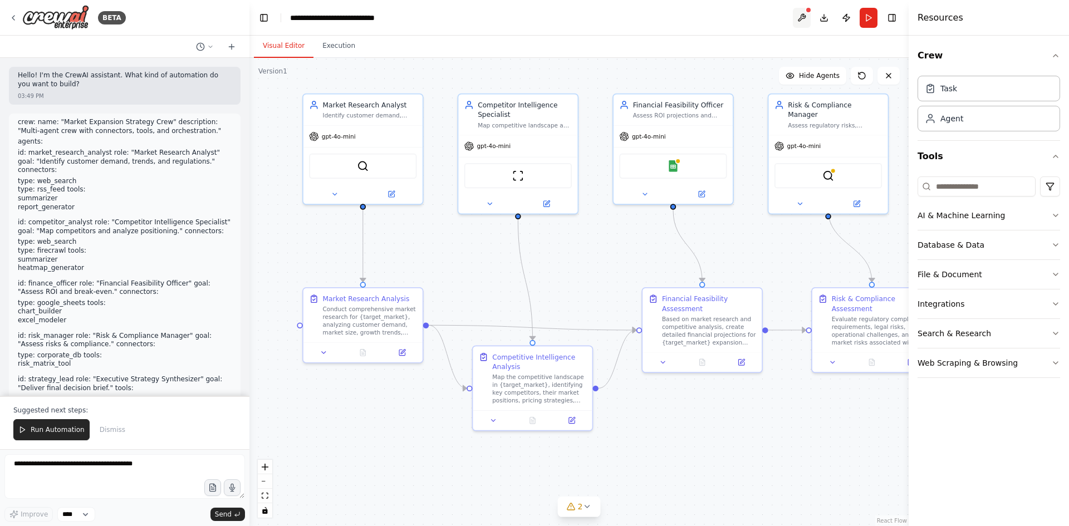
click at [805, 14] on button at bounding box center [802, 18] width 18 height 20
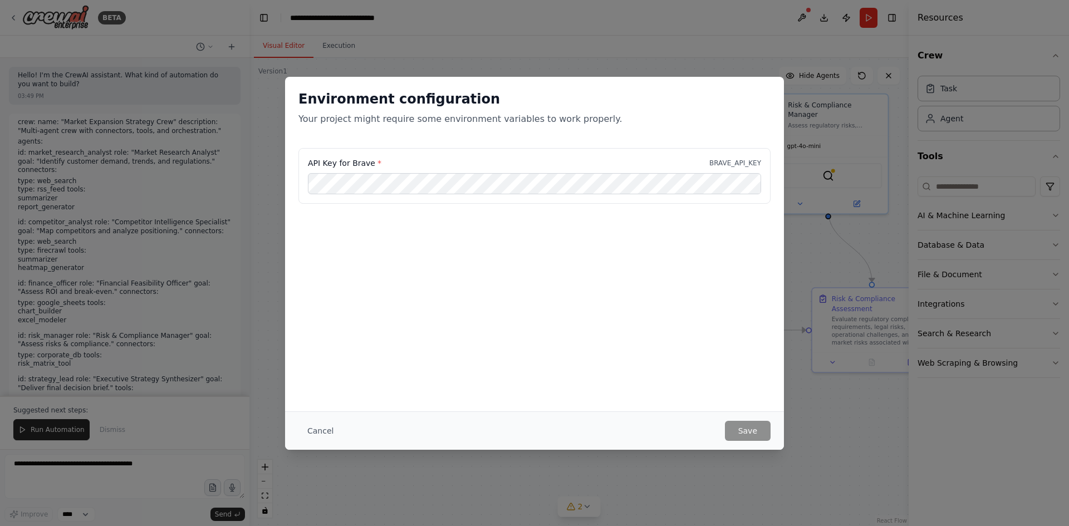
click at [809, 226] on div "Environment configuration Your project might require some environment variables…" at bounding box center [534, 263] width 1069 height 526
drag, startPoint x: 313, startPoint y: 431, endPoint x: 320, endPoint y: 428, distance: 7.0
click at [314, 431] on button "Cancel" at bounding box center [320, 431] width 44 height 20
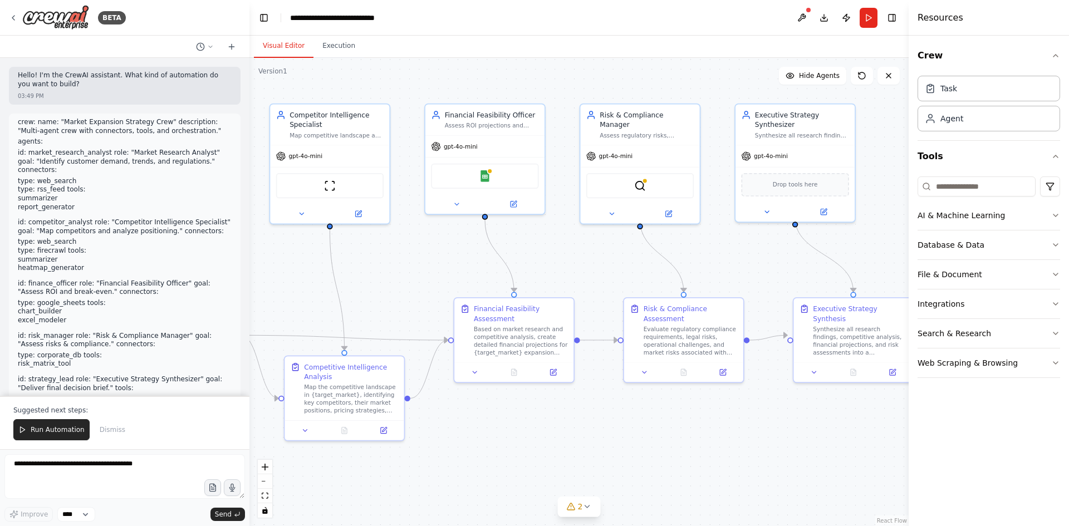
drag, startPoint x: 649, startPoint y: 257, endPoint x: 460, endPoint y: 267, distance: 188.4
click at [460, 267] on div ".deletable-edge-delete-btn { width: 20px; height: 20px; border: 0px solid #ffff…" at bounding box center [578, 292] width 659 height 468
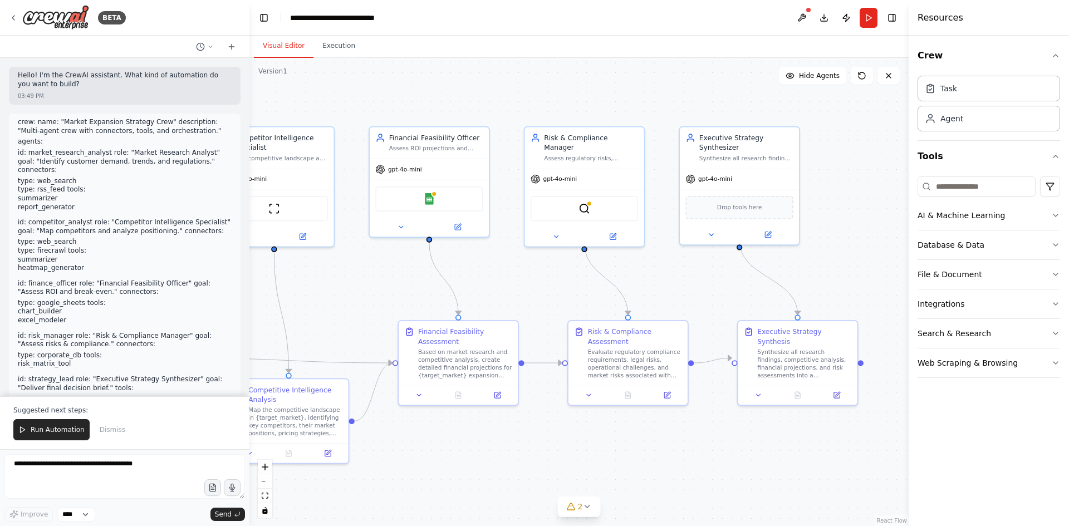
drag, startPoint x: 607, startPoint y: 277, endPoint x: 551, endPoint y: 300, distance: 60.2
click at [551, 300] on div ".deletable-edge-delete-btn { width: 20px; height: 20px; border: 0px solid #ffff…" at bounding box center [578, 292] width 659 height 468
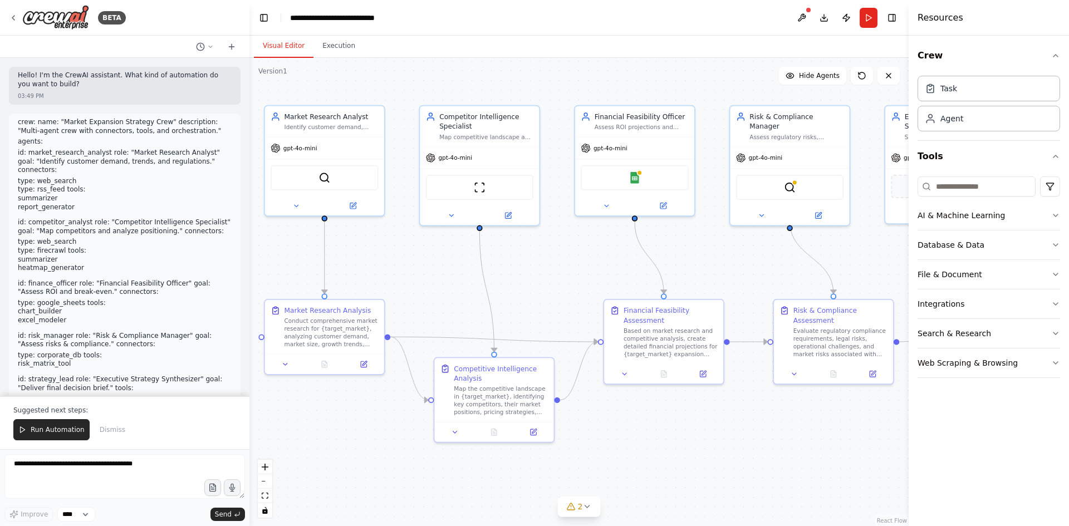
drag, startPoint x: 496, startPoint y: 280, endPoint x: 701, endPoint y: 259, distance: 206.5
click at [701, 259] on div ".deletable-edge-delete-btn { width: 20px; height: 20px; border: 0px solid #ffff…" at bounding box center [578, 292] width 659 height 468
click at [635, 183] on div "Google Sheets" at bounding box center [634, 175] width 107 height 25
click at [665, 208] on button at bounding box center [663, 204] width 55 height 12
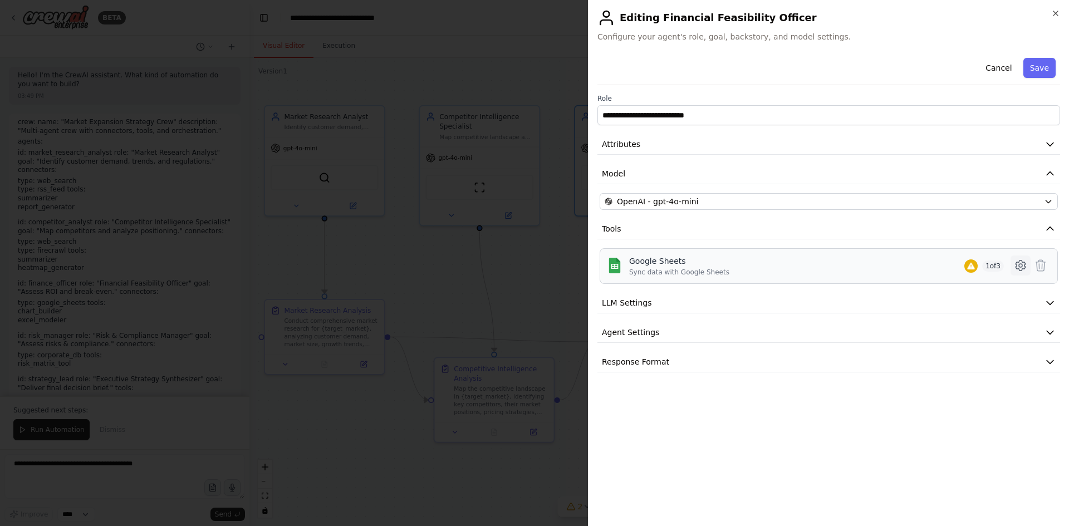
click at [1014, 266] on icon at bounding box center [1020, 265] width 13 height 13
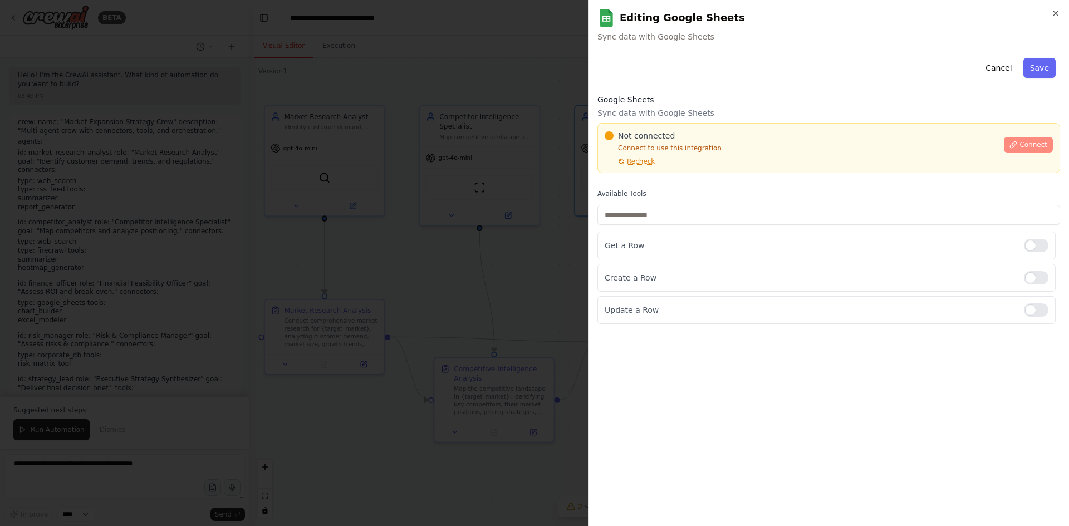
click at [1020, 143] on button "Connect" at bounding box center [1028, 145] width 49 height 16
click at [1043, 143] on span "Connect" at bounding box center [1033, 144] width 28 height 9
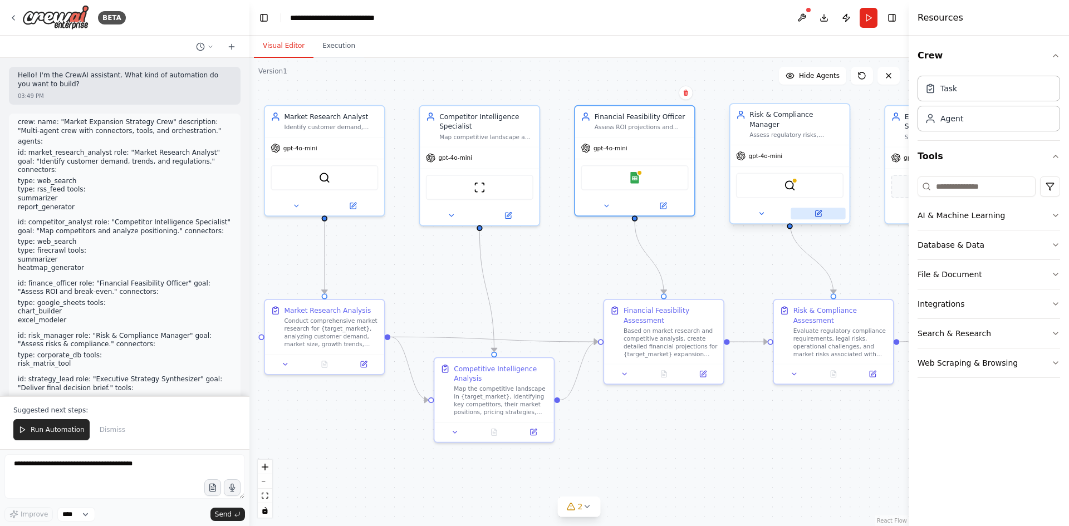
click at [819, 210] on icon at bounding box center [819, 212] width 4 height 4
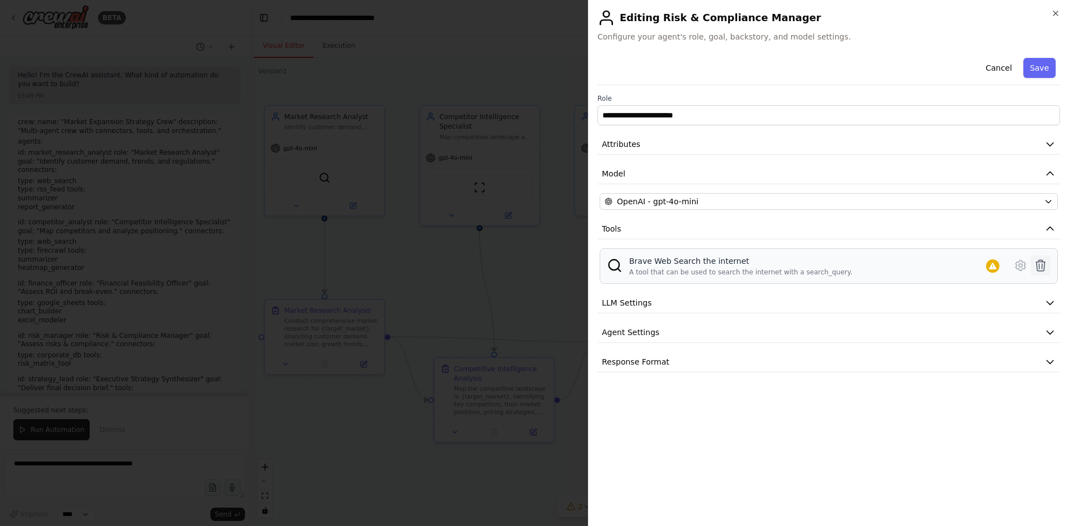
click at [1040, 265] on icon at bounding box center [1040, 265] width 13 height 13
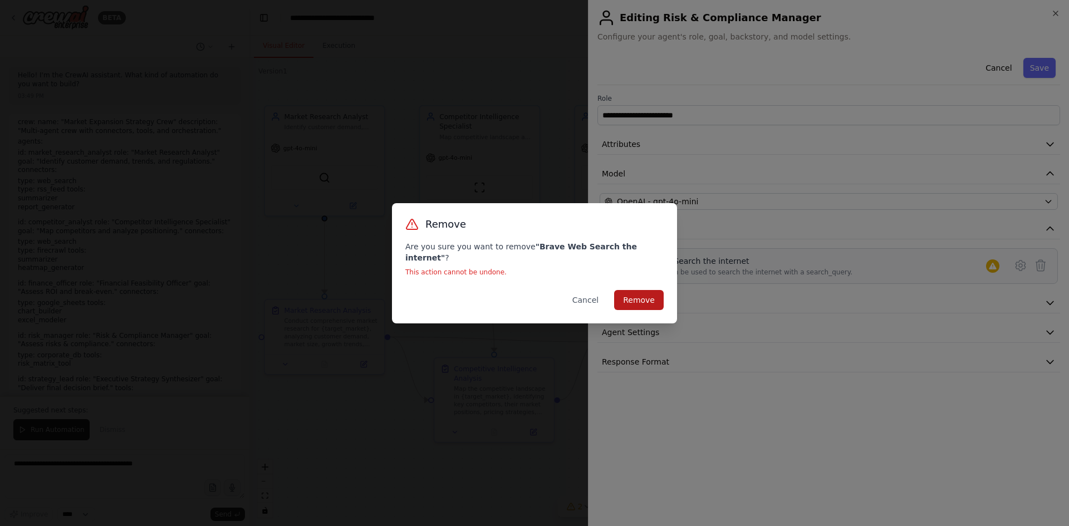
click at [644, 297] on button "Remove" at bounding box center [639, 300] width 50 height 20
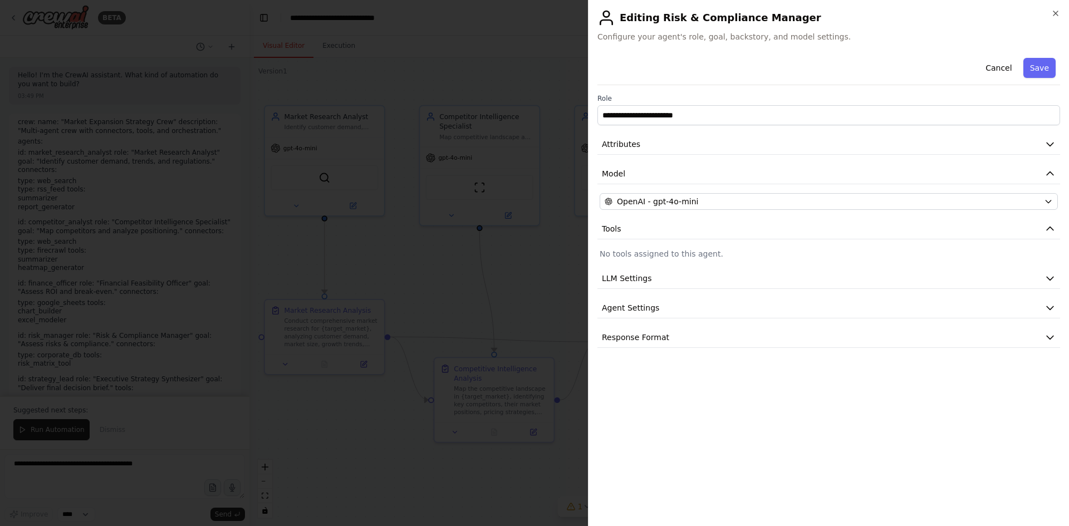
click at [572, 271] on div at bounding box center [534, 263] width 1069 height 526
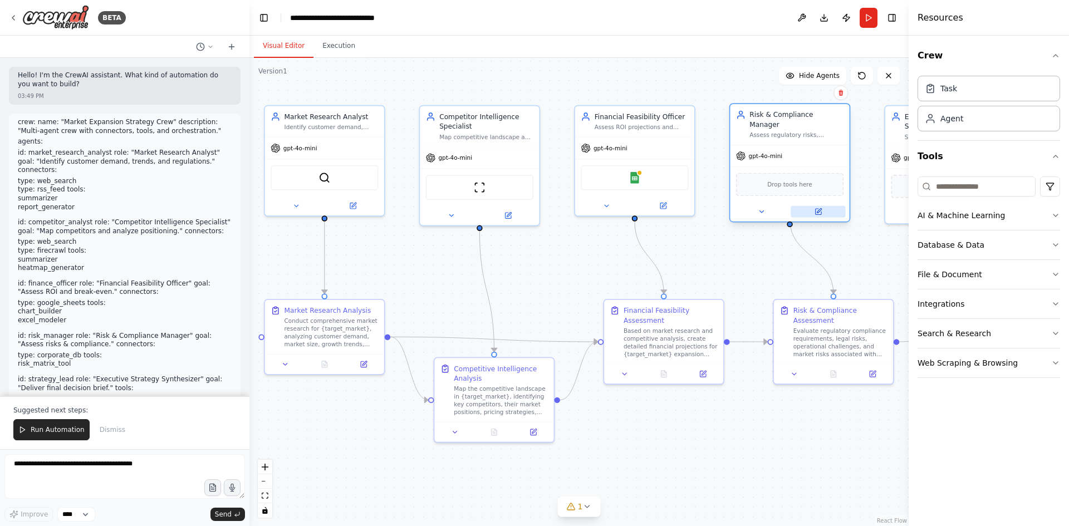
click at [820, 209] on icon at bounding box center [818, 212] width 6 height 6
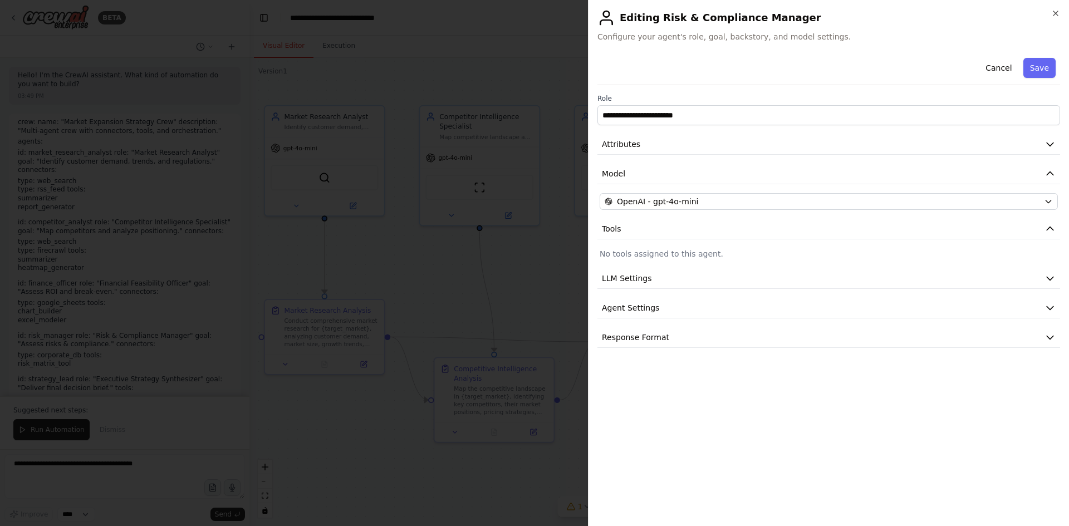
click at [522, 235] on div at bounding box center [534, 263] width 1069 height 526
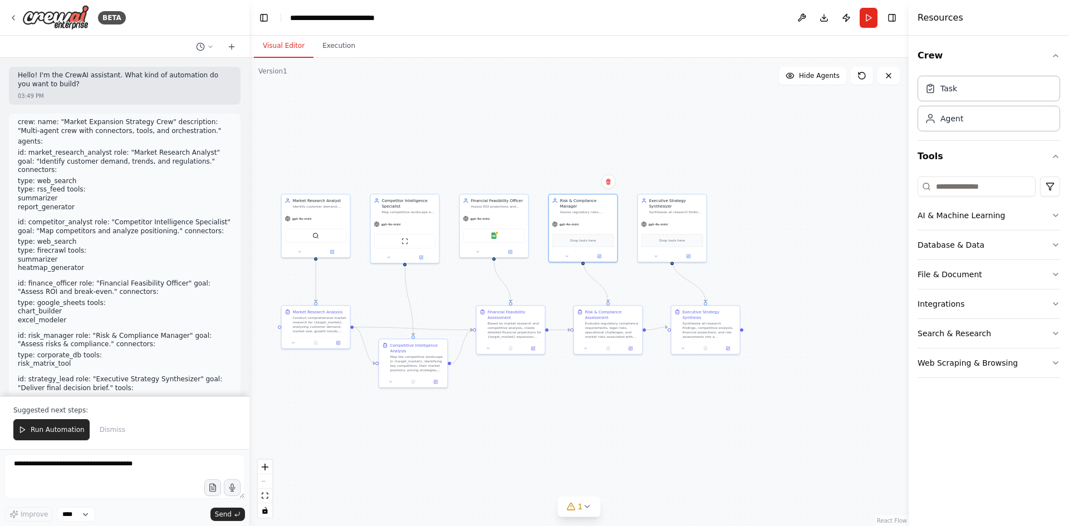
drag, startPoint x: 851, startPoint y: 416, endPoint x: 654, endPoint y: 374, distance: 202.0
click at [654, 374] on div ".deletable-edge-delete-btn { width: 20px; height: 20px; border: 0px solid #ffff…" at bounding box center [578, 292] width 659 height 468
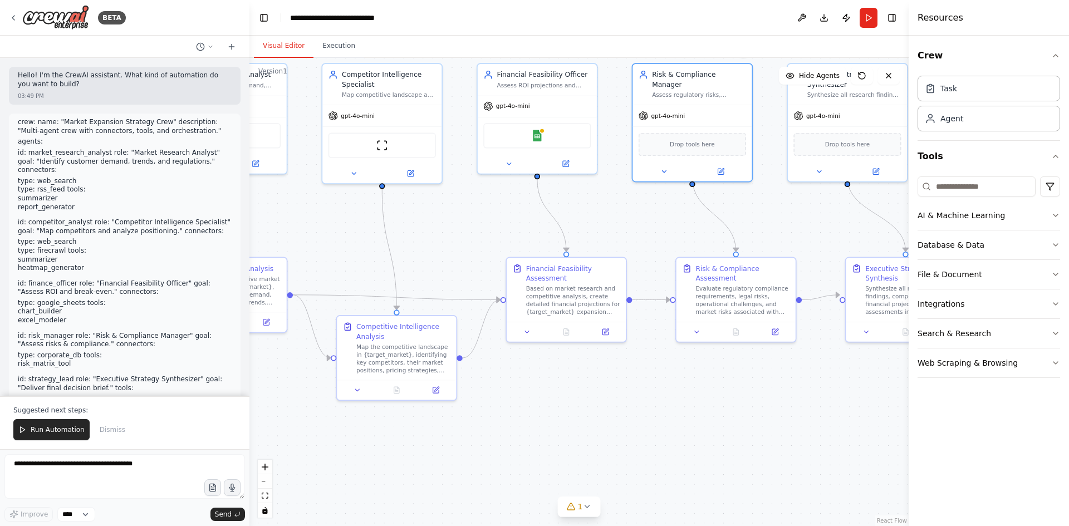
drag, startPoint x: 568, startPoint y: 450, endPoint x: 732, endPoint y: 389, distance: 175.3
click at [732, 389] on div ".deletable-edge-delete-btn { width: 20px; height: 20px; border: 0px solid #ffff…" at bounding box center [578, 292] width 659 height 468
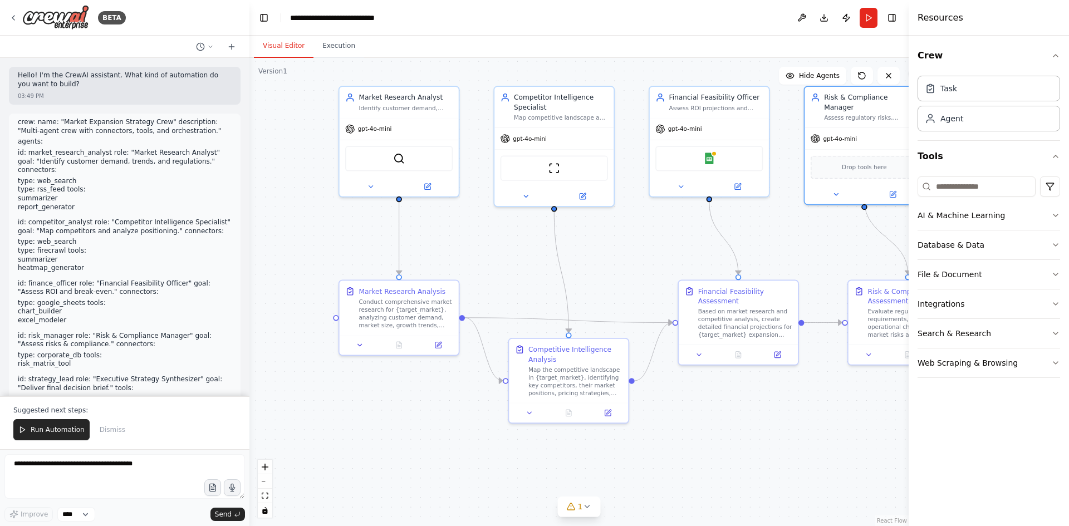
drag, startPoint x: 460, startPoint y: 374, endPoint x: 632, endPoint y: 397, distance: 173.5
click at [632, 397] on div ".deletable-edge-delete-btn { width: 20px; height: 20px; border: 0px solid #ffff…" at bounding box center [578, 292] width 659 height 468
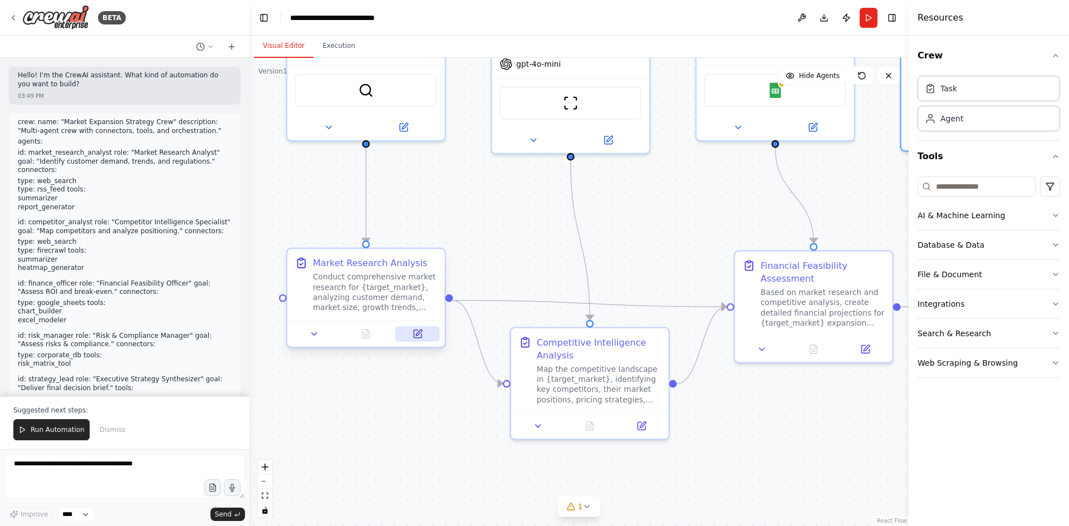
click at [419, 336] on icon at bounding box center [418, 334] width 8 height 8
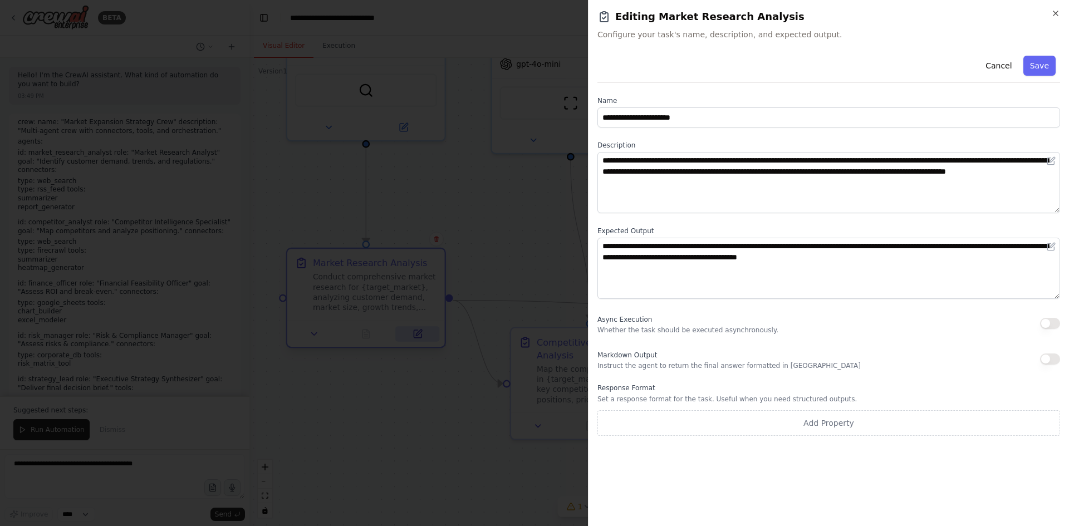
click at [420, 335] on div at bounding box center [534, 263] width 1069 height 526
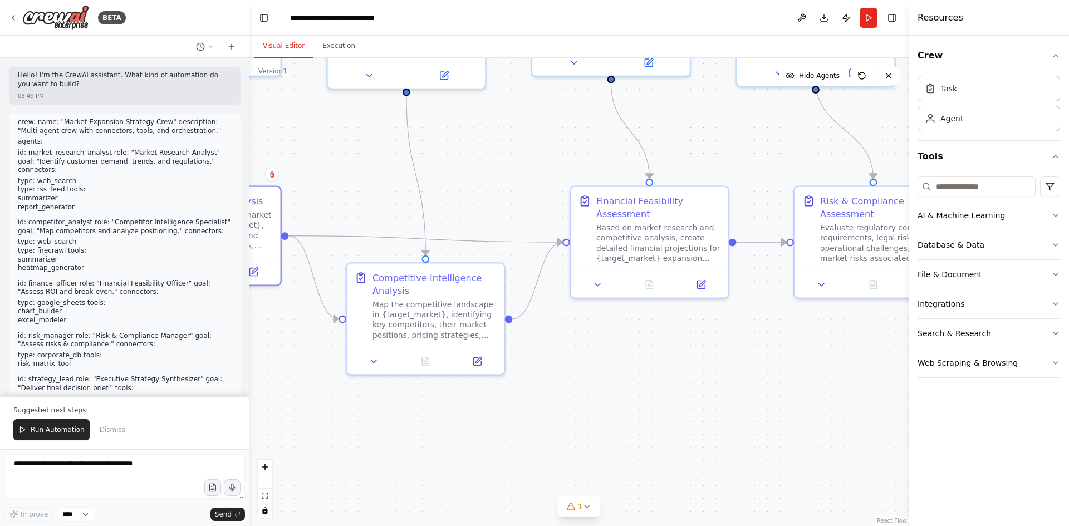
drag, startPoint x: 435, startPoint y: 377, endPoint x: 271, endPoint y: 313, distance: 176.5
click at [271, 313] on div ".deletable-edge-delete-btn { width: 20px; height: 20px; border: 0px solid #ffff…" at bounding box center [578, 292] width 659 height 468
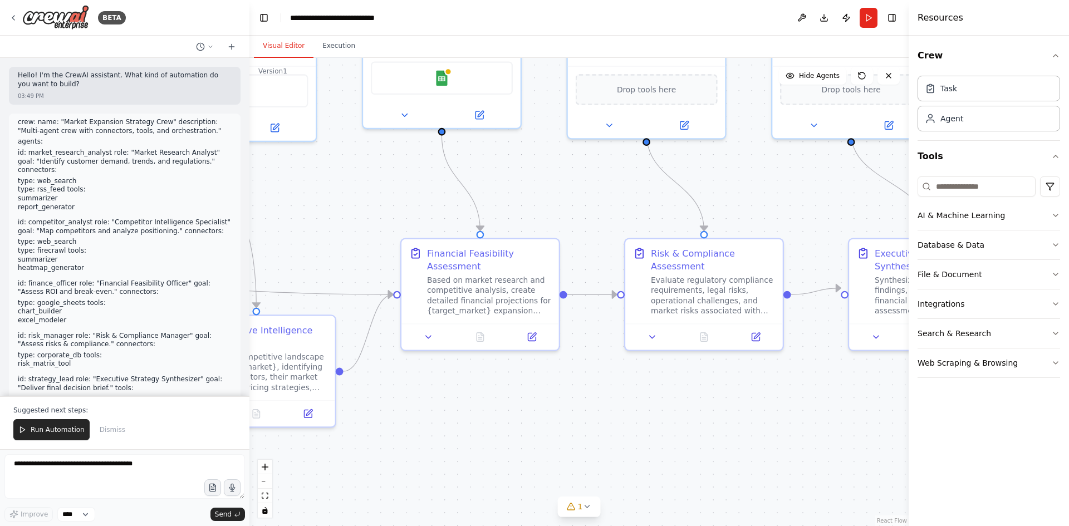
drag, startPoint x: 773, startPoint y: 384, endPoint x: 608, endPoint y: 436, distance: 173.4
click at [608, 436] on div ".deletable-edge-delete-btn { width: 20px; height: 20px; border: 0px solid #ffff…" at bounding box center [578, 292] width 659 height 468
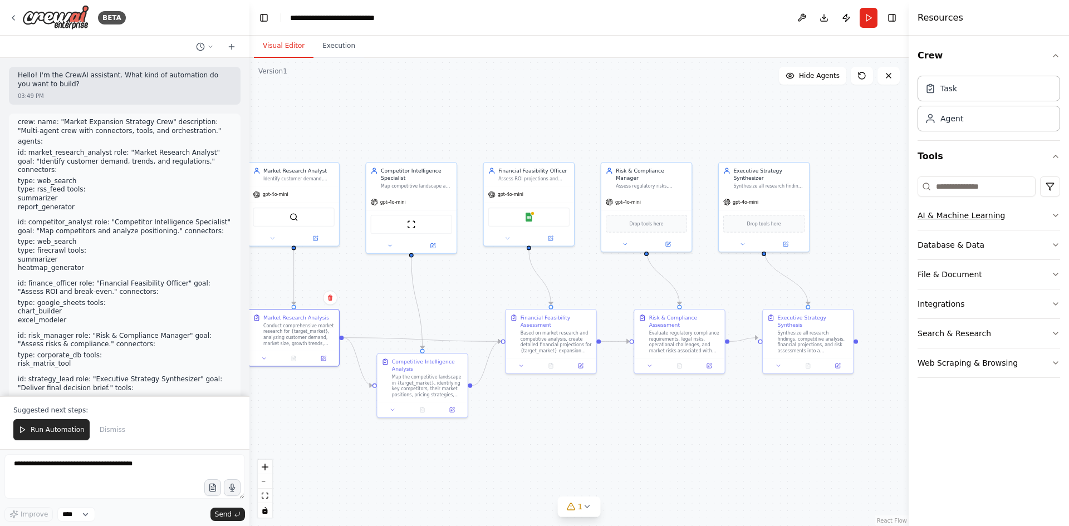
click at [1057, 217] on icon "button" at bounding box center [1055, 215] width 9 height 9
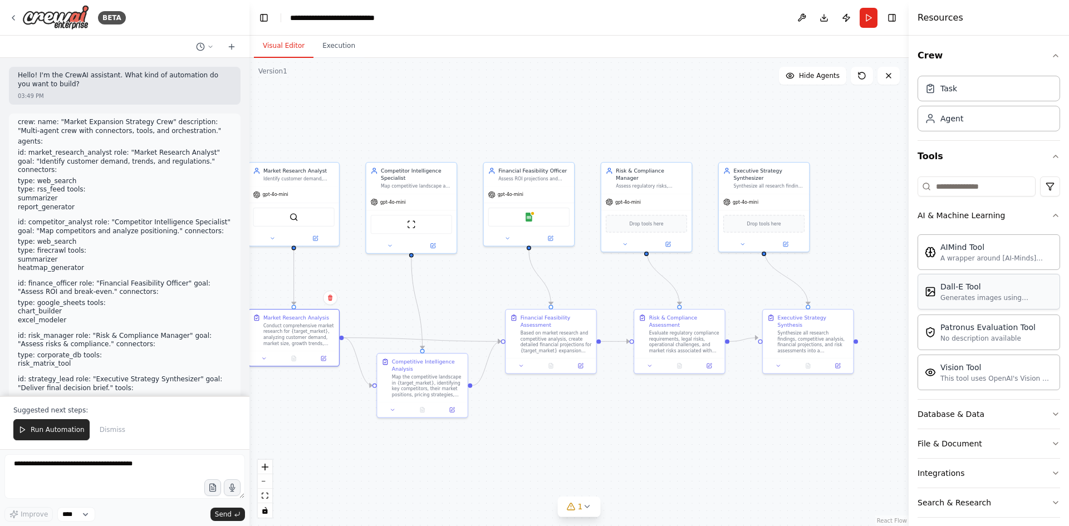
scroll to position [39, 0]
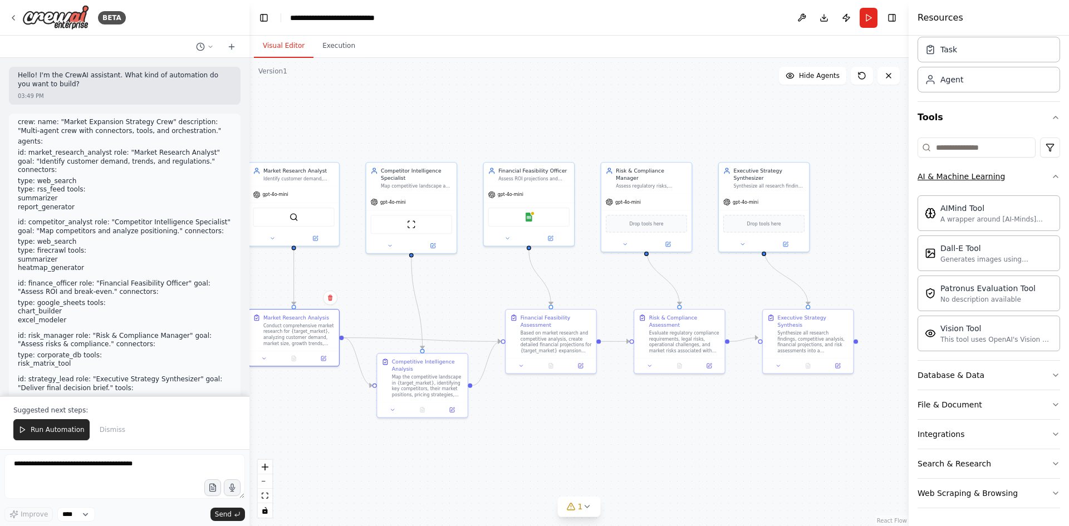
click at [1051, 179] on icon "button" at bounding box center [1055, 176] width 9 height 9
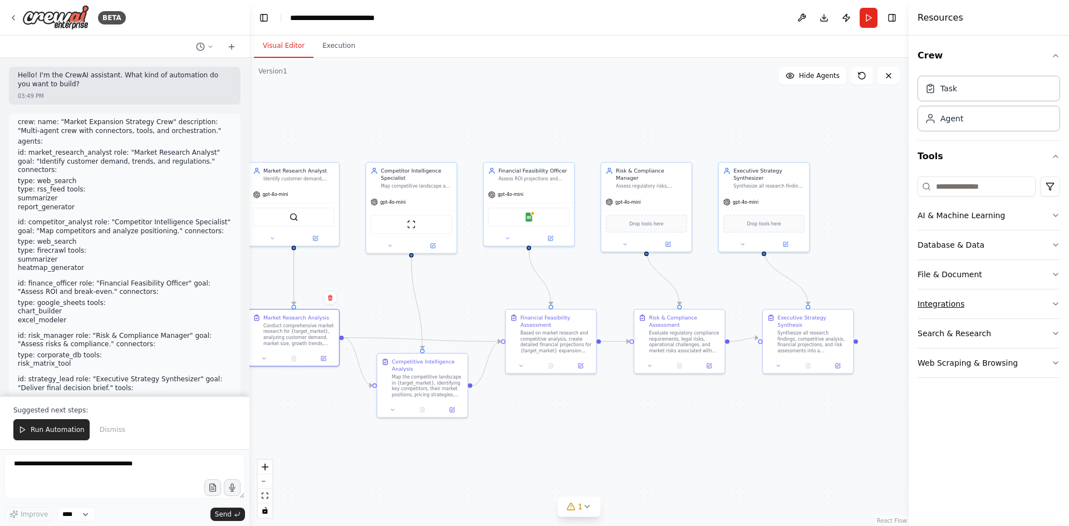
click at [974, 298] on button "Integrations" at bounding box center [988, 304] width 143 height 29
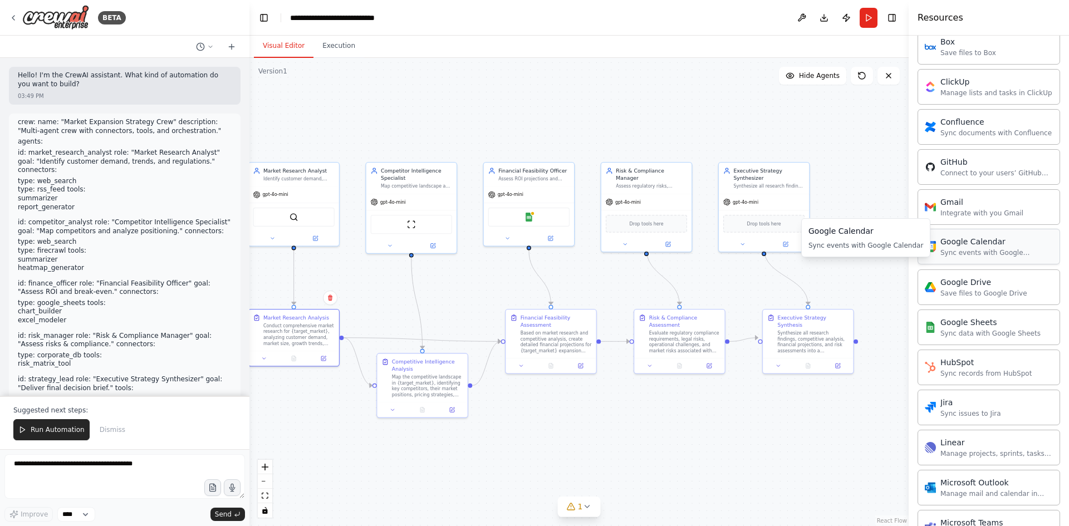
scroll to position [445, 0]
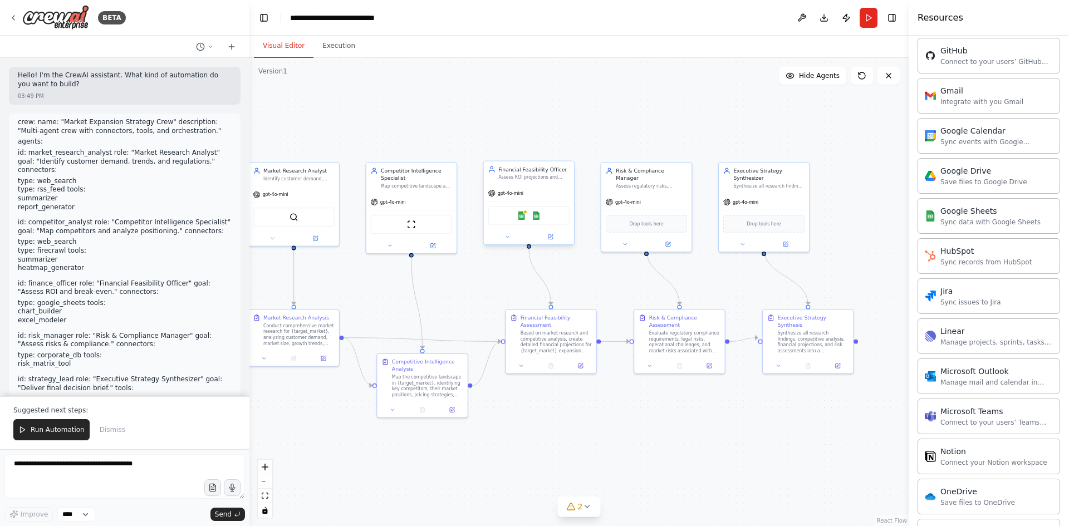
click at [553, 242] on div at bounding box center [529, 236] width 90 height 14
click at [554, 237] on button at bounding box center [550, 237] width 42 height 9
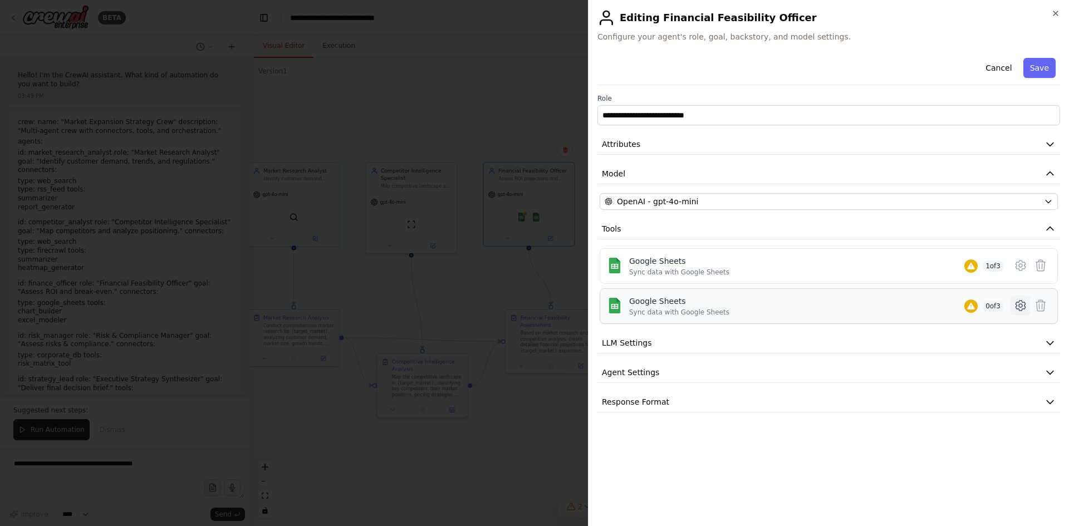
click at [1014, 306] on icon at bounding box center [1020, 305] width 13 height 13
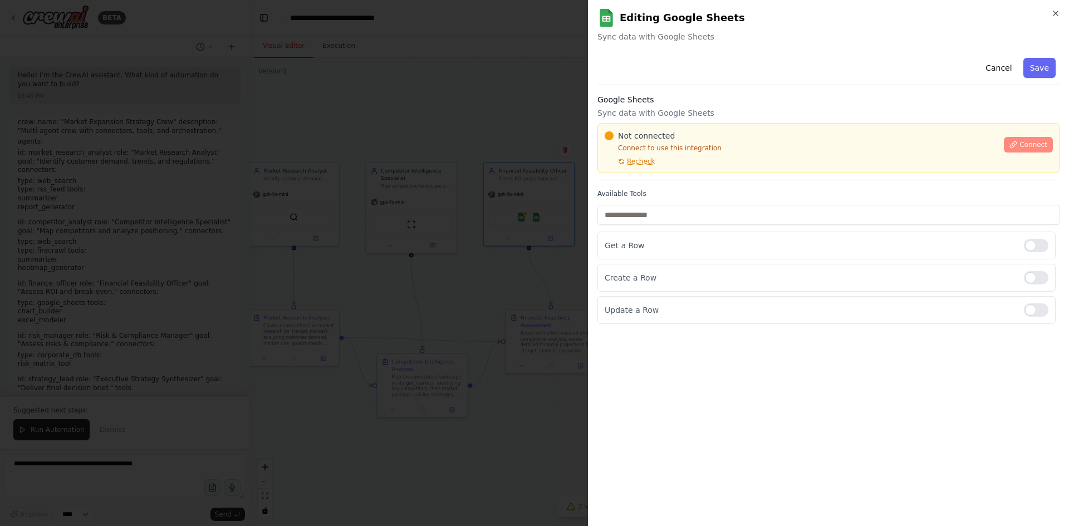
click at [1023, 144] on span "Connect" at bounding box center [1033, 144] width 28 height 9
click at [652, 170] on div "Not connected Connect to use this integration Recheck Connect" at bounding box center [828, 148] width 463 height 50
click at [666, 170] on div "Not connected Connect to use this integration Recheck Connect" at bounding box center [828, 148] width 463 height 50
click at [449, 222] on div at bounding box center [534, 263] width 1069 height 526
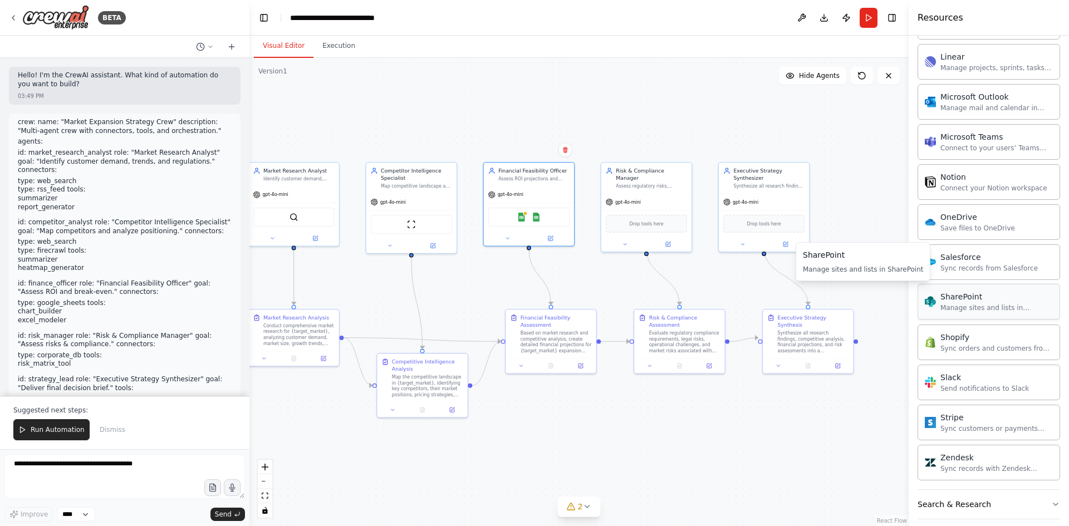
scroll to position [760, 0]
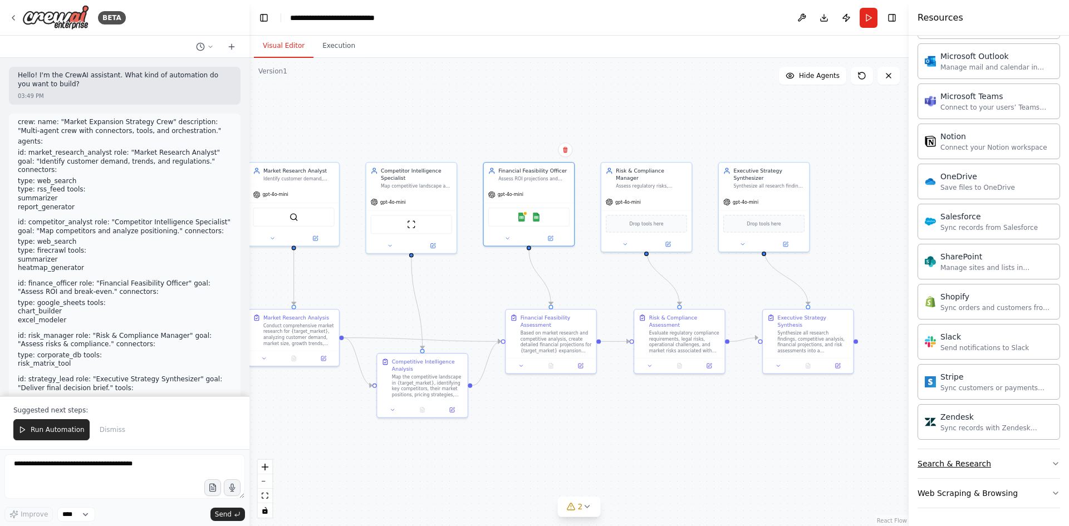
click at [977, 469] on div "Search & Research" at bounding box center [953, 463] width 73 height 11
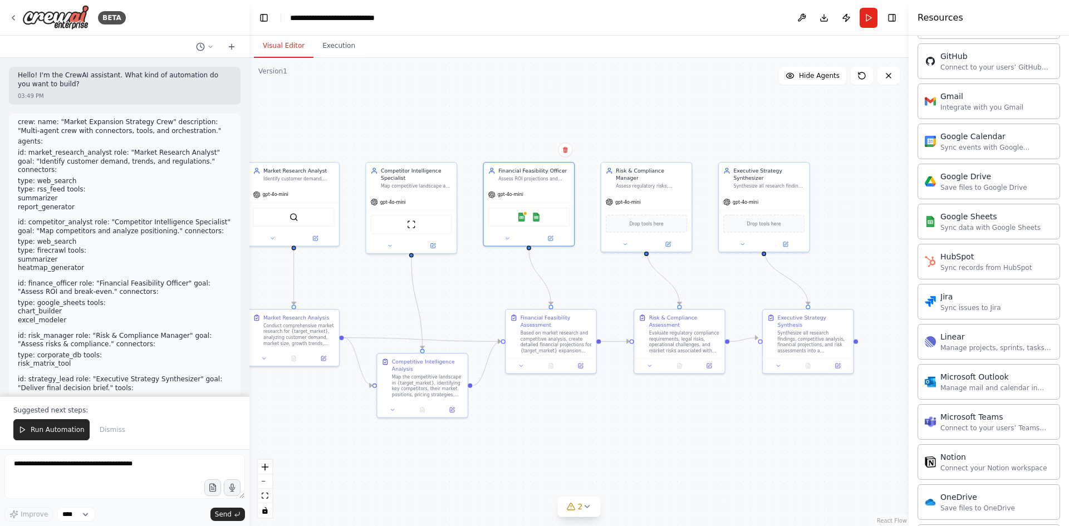
scroll to position [0, 0]
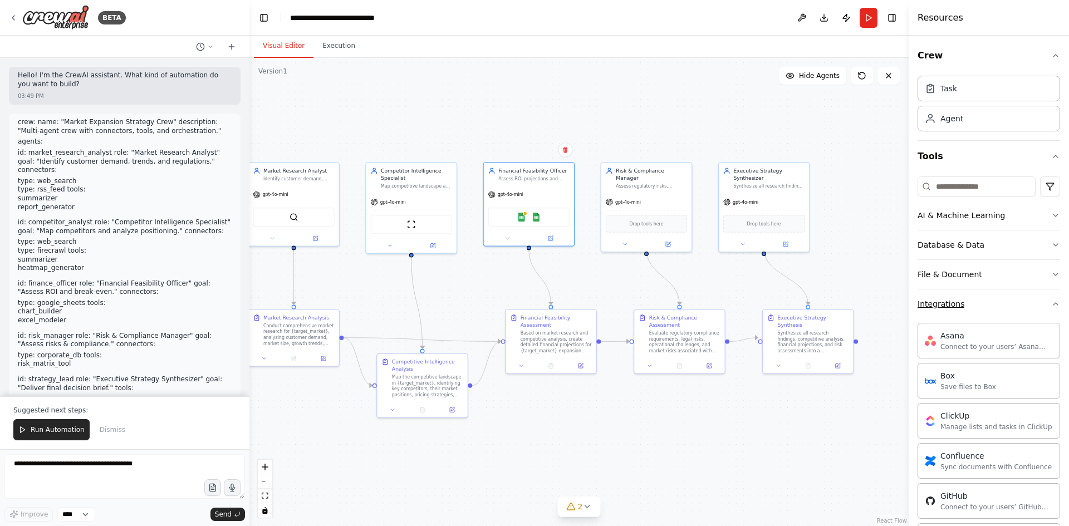
click at [1035, 312] on button "Integrations" at bounding box center [988, 304] width 143 height 29
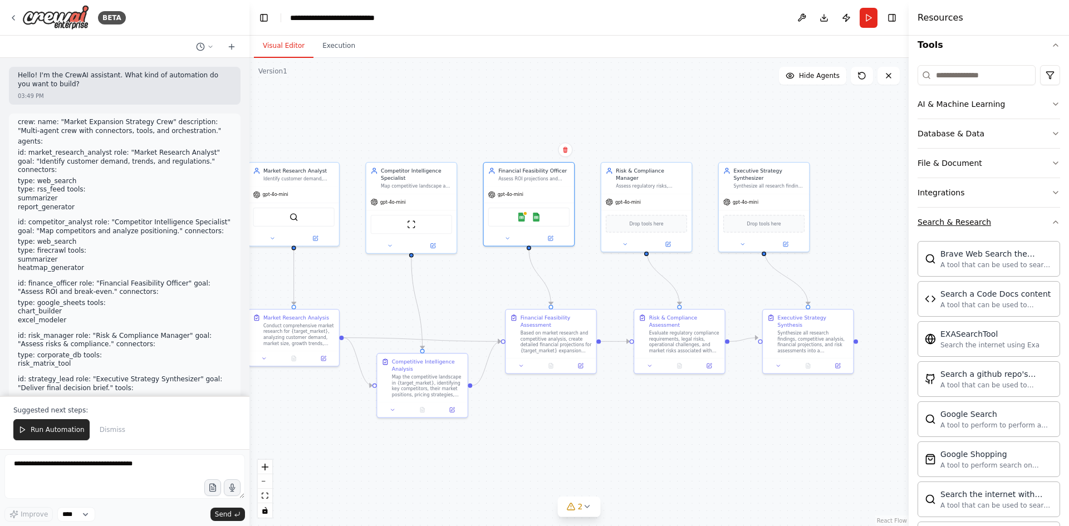
scroll to position [223, 0]
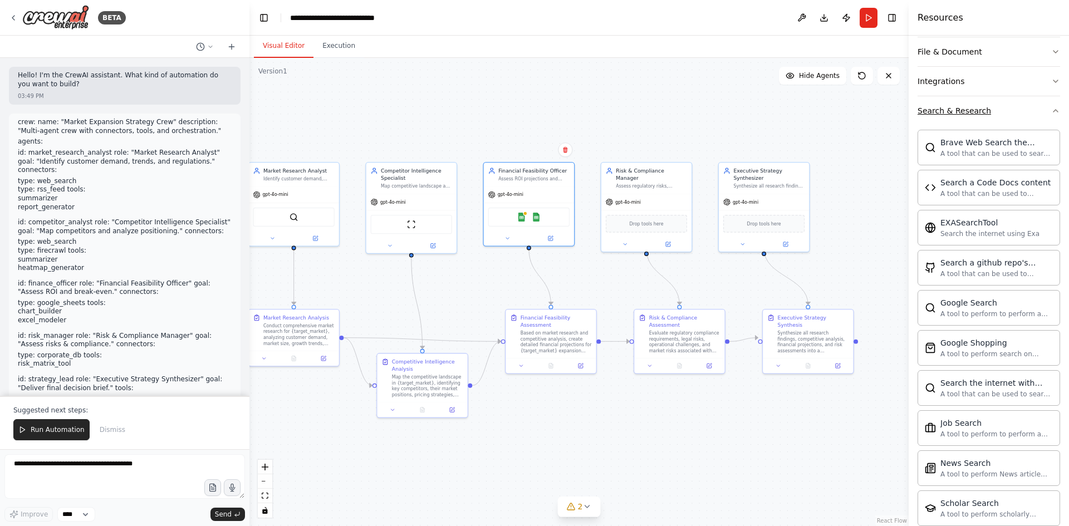
click at [1017, 108] on button "Search & Research" at bounding box center [988, 110] width 143 height 29
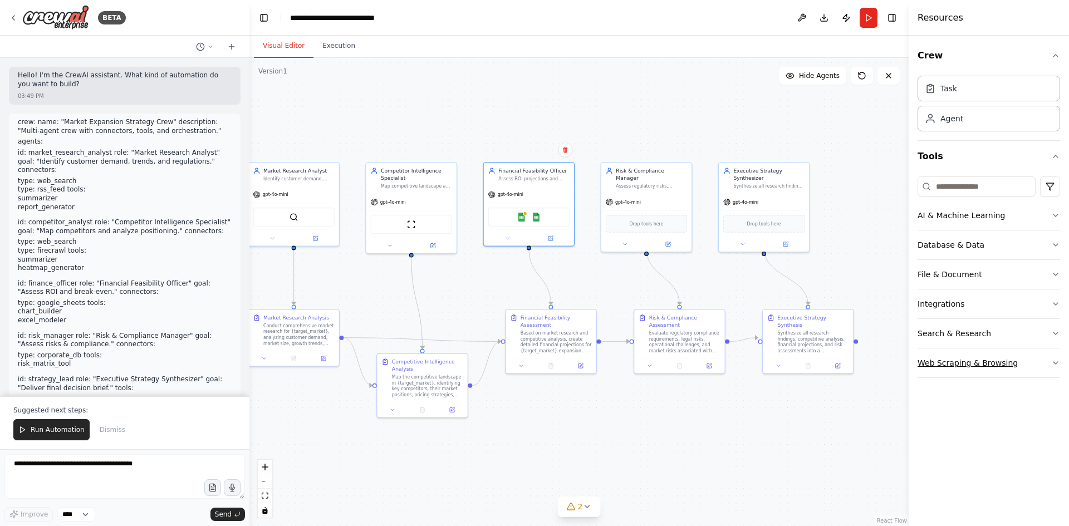
click at [969, 357] on button "Web Scraping & Browsing" at bounding box center [988, 363] width 143 height 29
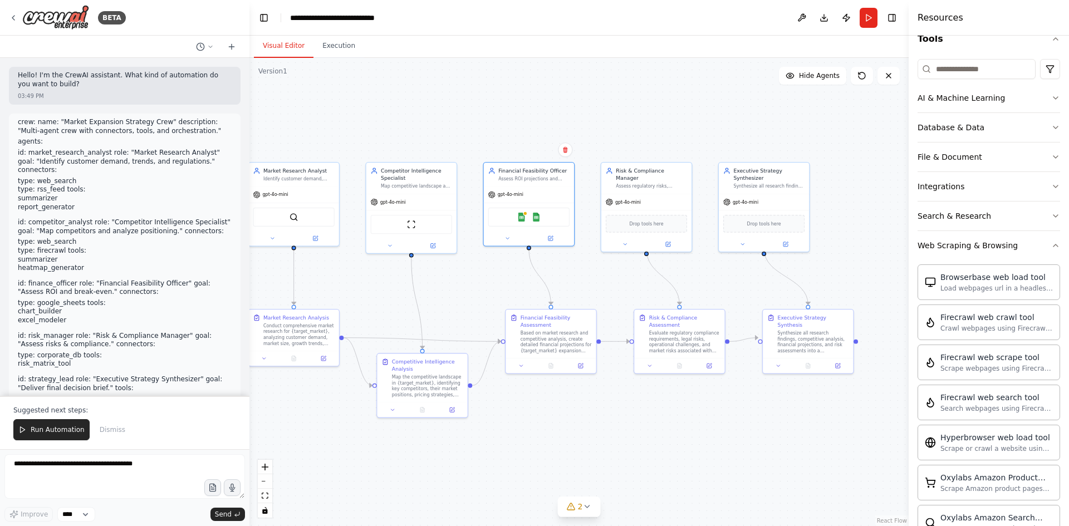
scroll to position [35, 0]
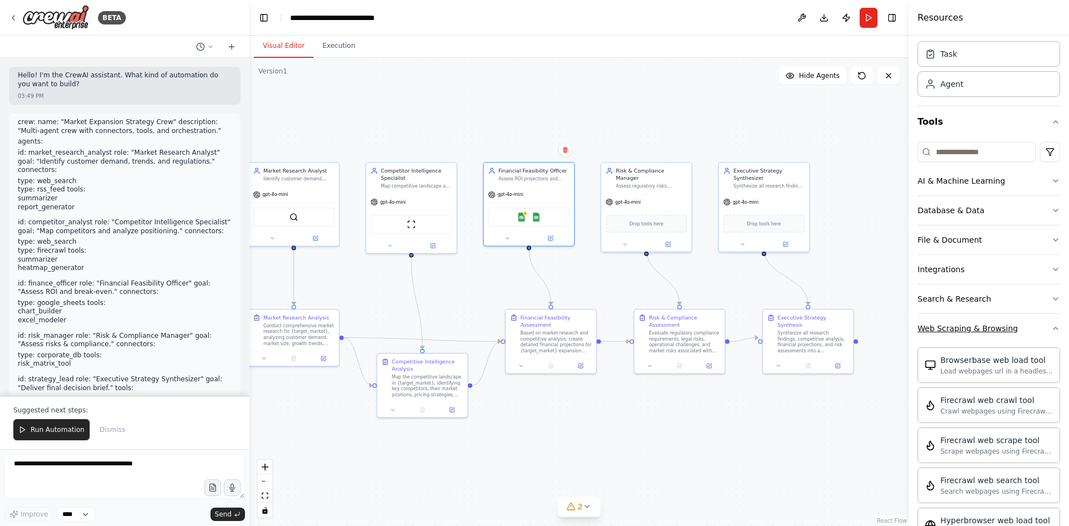
click at [1030, 324] on button "Web Scraping & Browsing" at bounding box center [988, 328] width 143 height 29
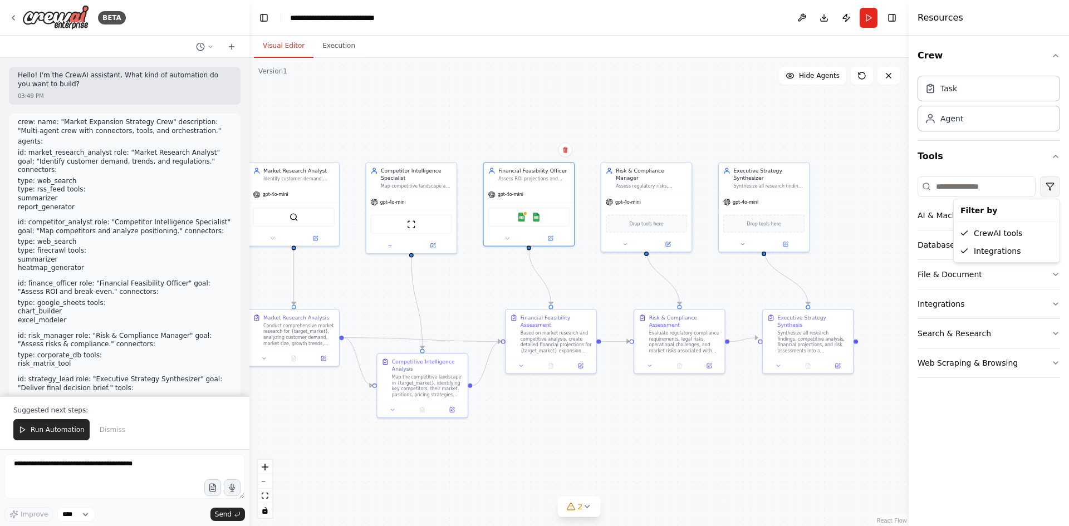
click at [1048, 187] on html "BETA Hello! I'm the CrewAI assistant. What kind of automation do you want to bu…" at bounding box center [534, 263] width 1069 height 526
click at [968, 252] on icon at bounding box center [964, 251] width 9 height 9
click at [1048, 185] on html "BETA Hello! I'm the CrewAI assistant. What kind of automation do you want to bu…" at bounding box center [534, 263] width 1069 height 526
click at [975, 249] on div "Integrations" at bounding box center [1006, 251] width 101 height 18
click at [1046, 192] on html "BETA Hello! I'm the CrewAI assistant. What kind of automation do you want to bu…" at bounding box center [534, 263] width 1069 height 526
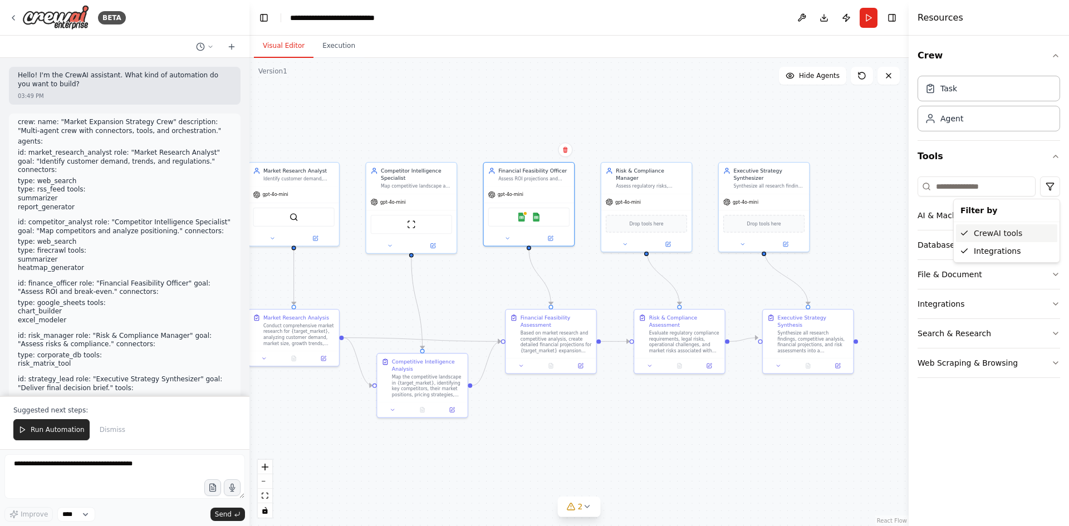
click at [967, 235] on icon at bounding box center [964, 233] width 9 height 9
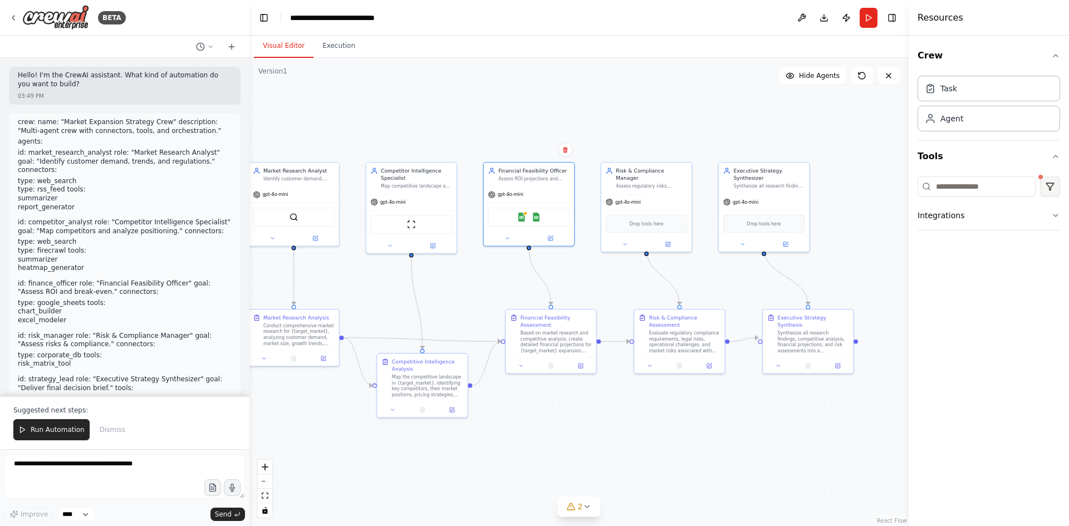
click at [1054, 189] on html "BETA Hello! I'm the CrewAI assistant. What kind of automation do you want to bu…" at bounding box center [534, 263] width 1069 height 526
click at [973, 233] on div "CrewAI tools" at bounding box center [1006, 233] width 101 height 18
click at [960, 302] on button "Integrations" at bounding box center [988, 304] width 143 height 29
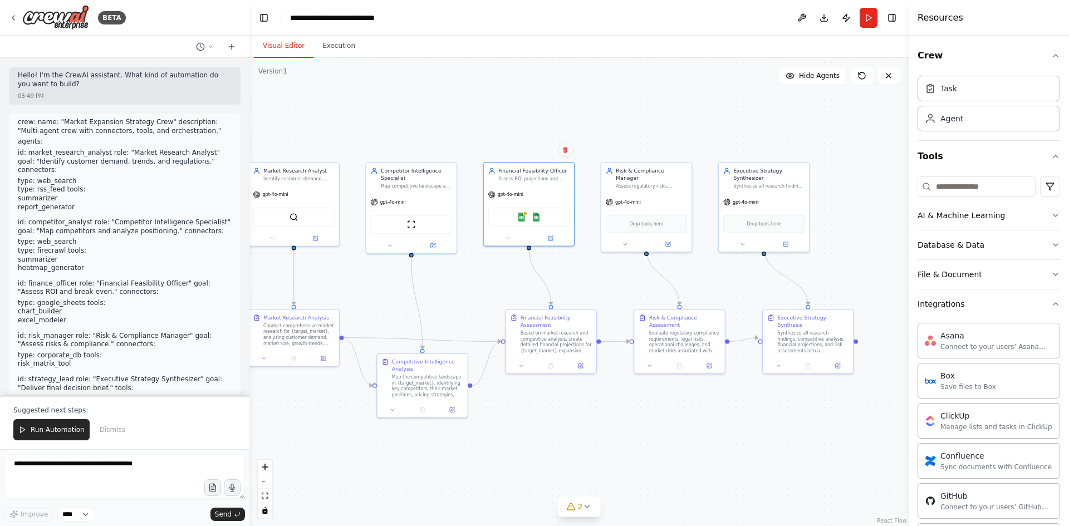
click at [1056, 295] on div "Crew Task Agent Tools AI & Machine Learning Database & Data File & Document Int…" at bounding box center [989, 281] width 160 height 490
click at [1039, 304] on button "Integrations" at bounding box center [988, 304] width 143 height 29
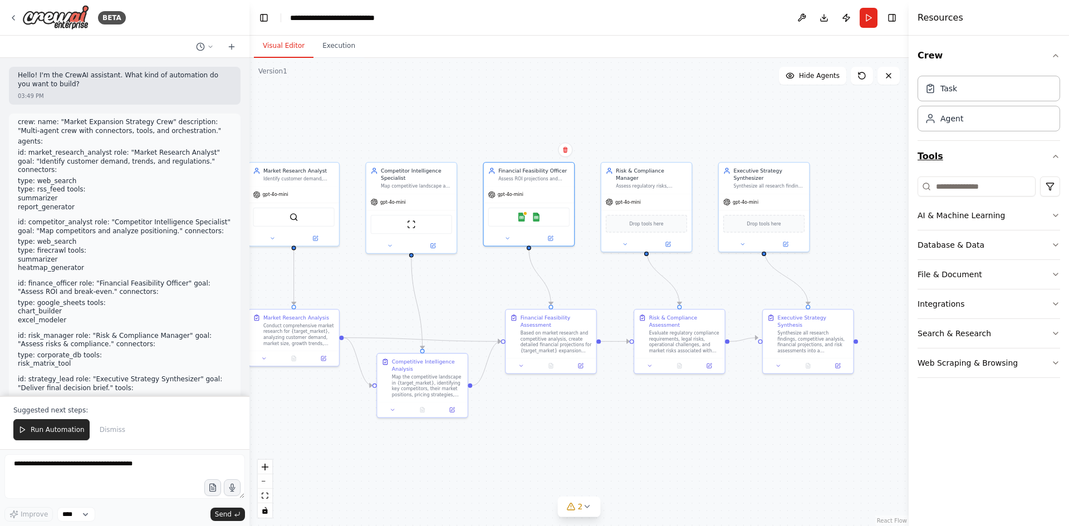
click at [923, 152] on button "Tools" at bounding box center [988, 156] width 143 height 31
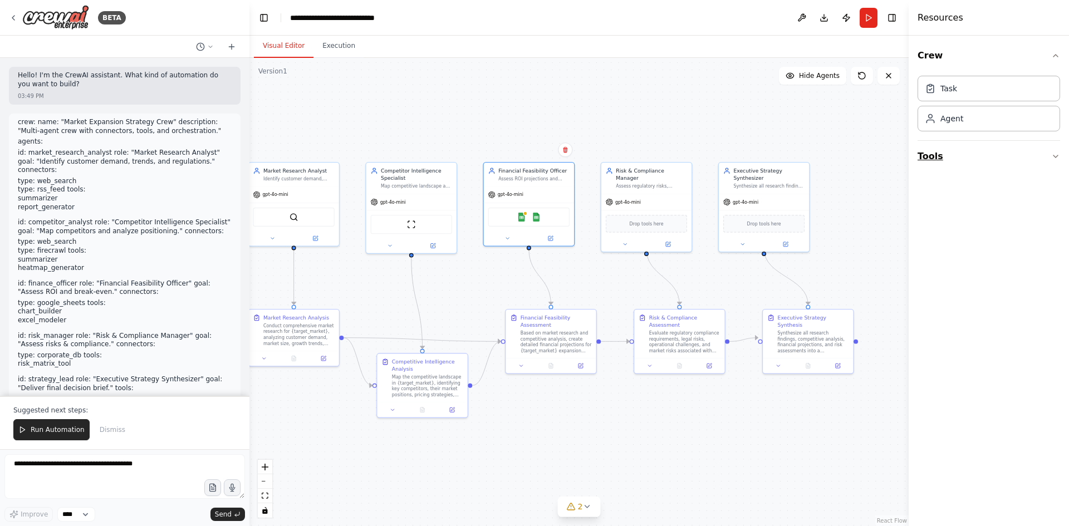
click at [923, 152] on button "Tools" at bounding box center [988, 156] width 143 height 31
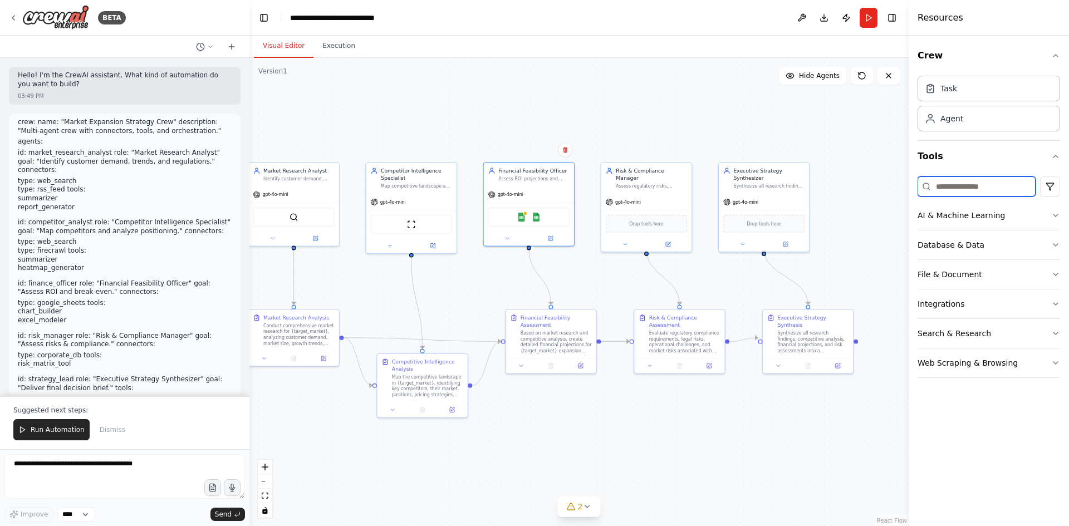
click at [963, 180] on input at bounding box center [976, 186] width 118 height 20
click at [341, 51] on button "Execution" at bounding box center [338, 46] width 51 height 23
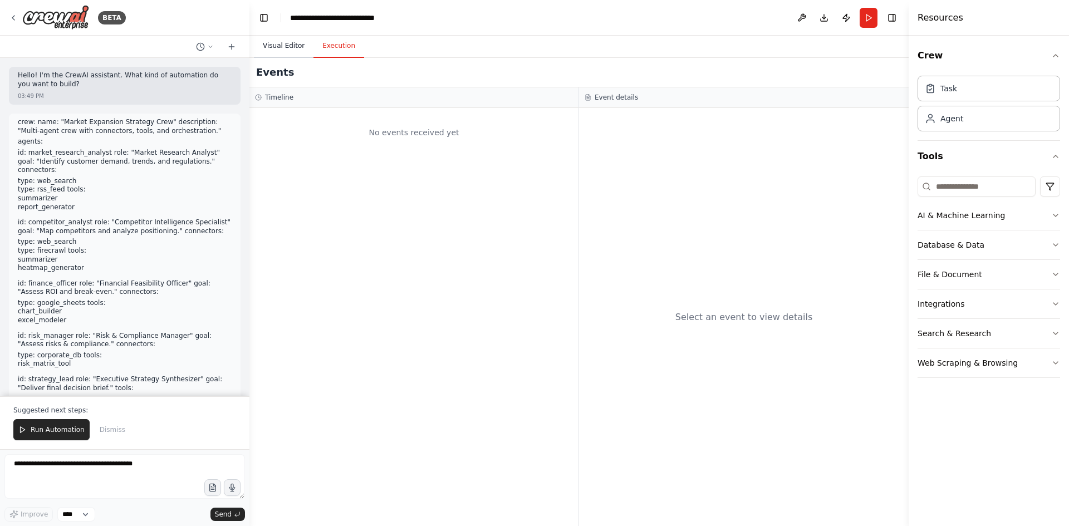
click at [287, 52] on button "Visual Editor" at bounding box center [284, 46] width 60 height 23
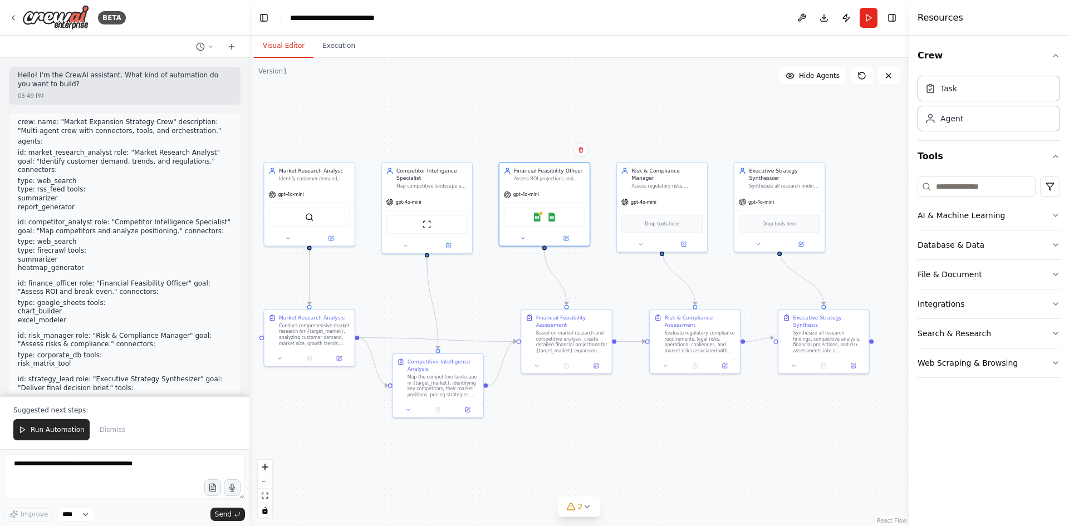
drag, startPoint x: 563, startPoint y: 453, endPoint x: 636, endPoint y: 450, distance: 73.0
click at [636, 450] on div ".deletable-edge-delete-btn { width: 20px; height: 20px; border: 0px solid #ffff…" at bounding box center [578, 292] width 659 height 468
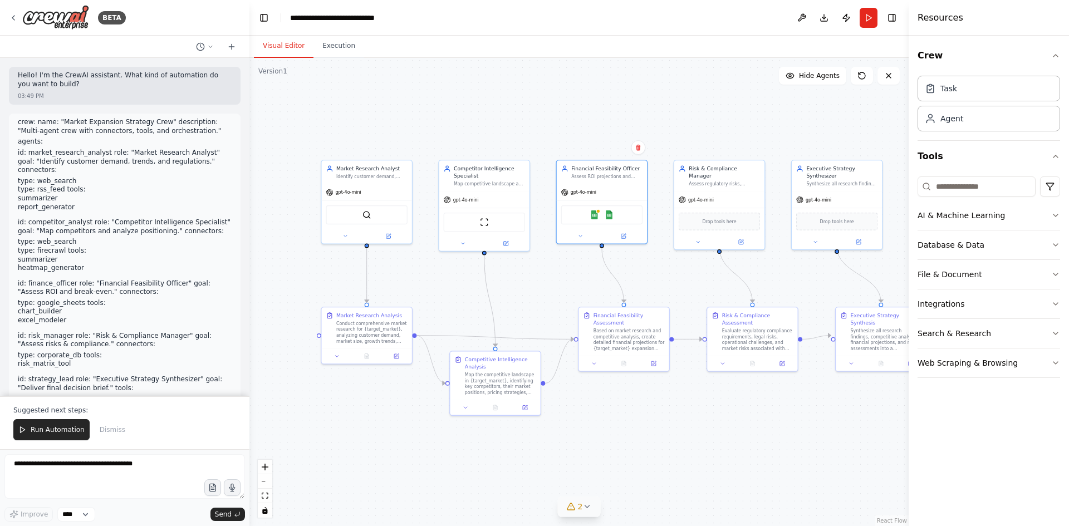
click at [589, 509] on icon at bounding box center [586, 506] width 9 height 9
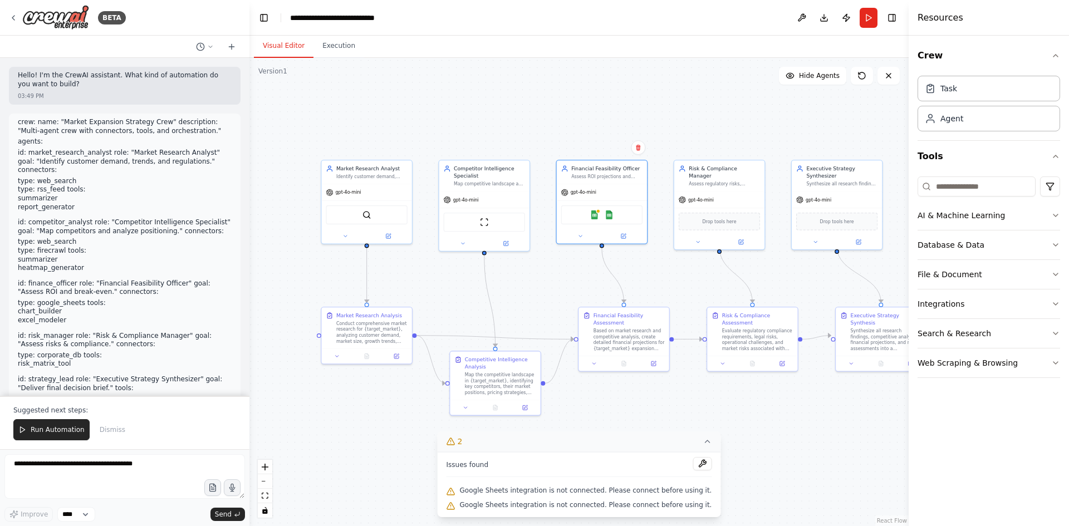
click at [538, 494] on span "Google Sheets integration is not connected. Please connect before using it." at bounding box center [586, 490] width 252 height 9
click at [693, 467] on button at bounding box center [702, 463] width 19 height 13
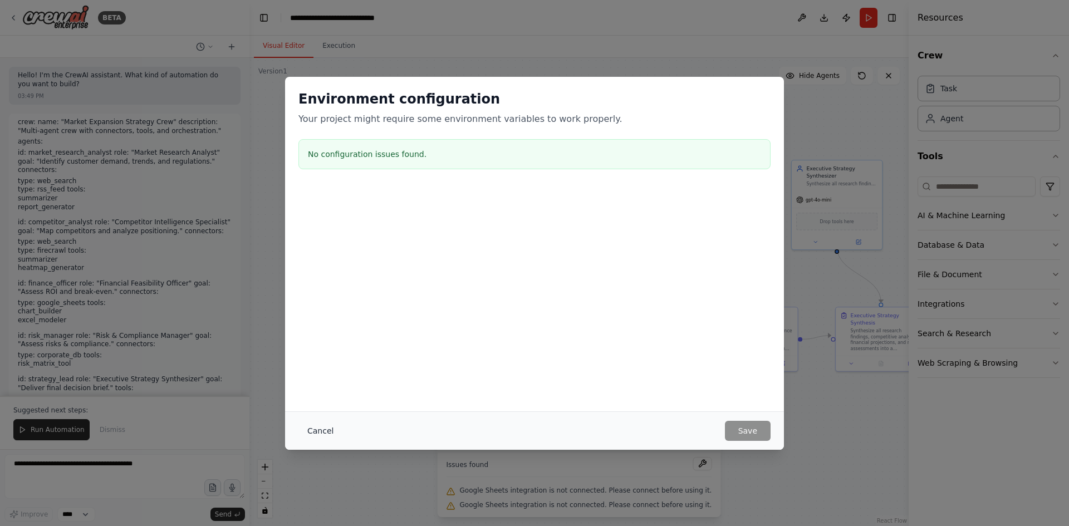
click at [315, 430] on button "Cancel" at bounding box center [320, 431] width 44 height 20
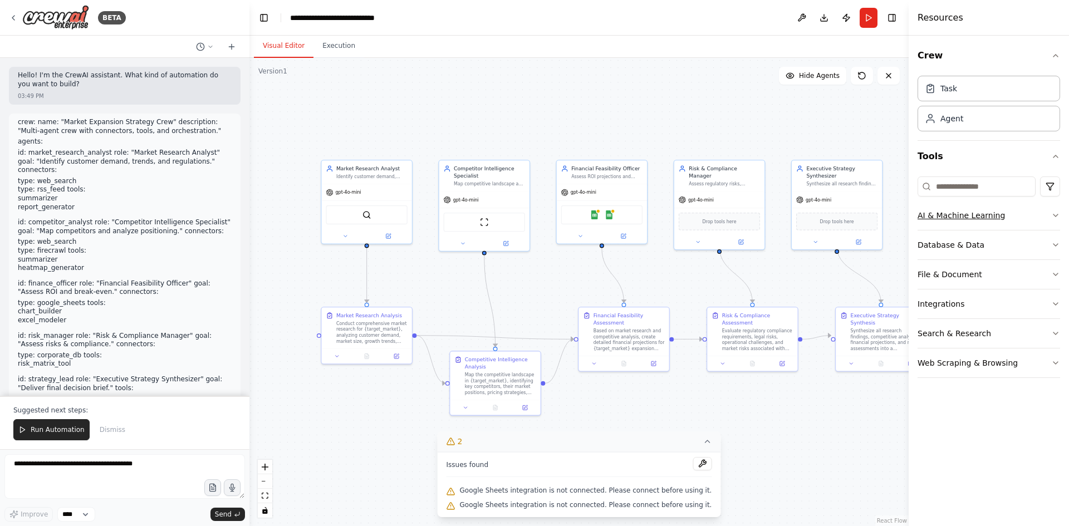
click at [1007, 212] on button "AI & Machine Learning" at bounding box center [988, 215] width 143 height 29
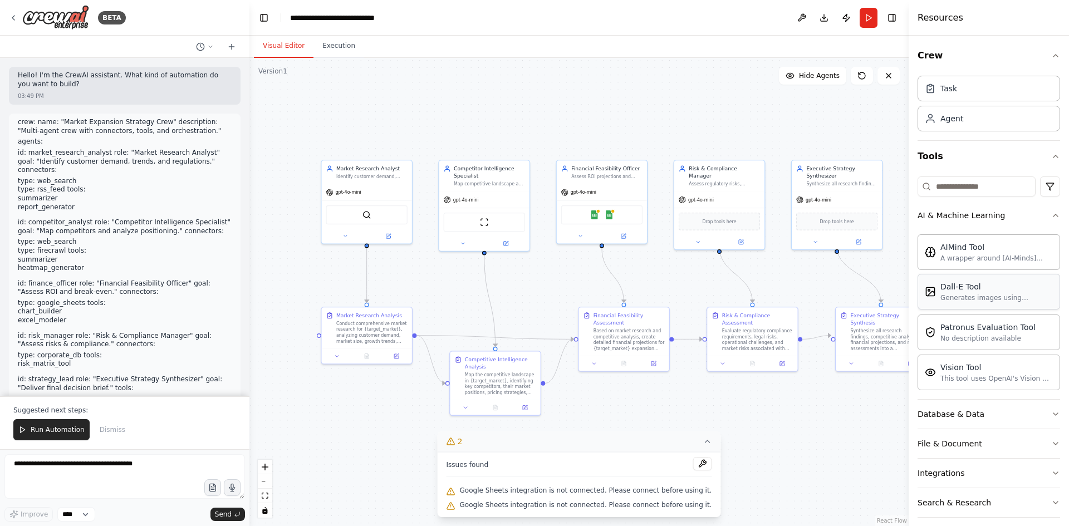
scroll to position [39, 0]
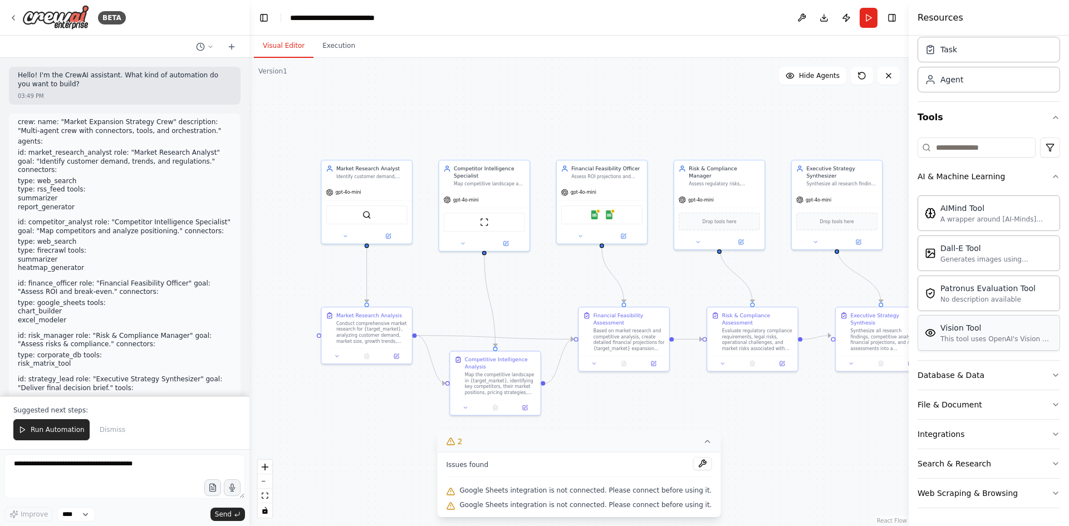
click at [970, 333] on div "Vision Tool This tool uses OpenAI's Vision API to describe the contents of an i…" at bounding box center [996, 332] width 112 height 21
click at [957, 333] on div "Vision Tool" at bounding box center [996, 327] width 112 height 11
click at [1003, 366] on button "Database & Data" at bounding box center [988, 375] width 143 height 29
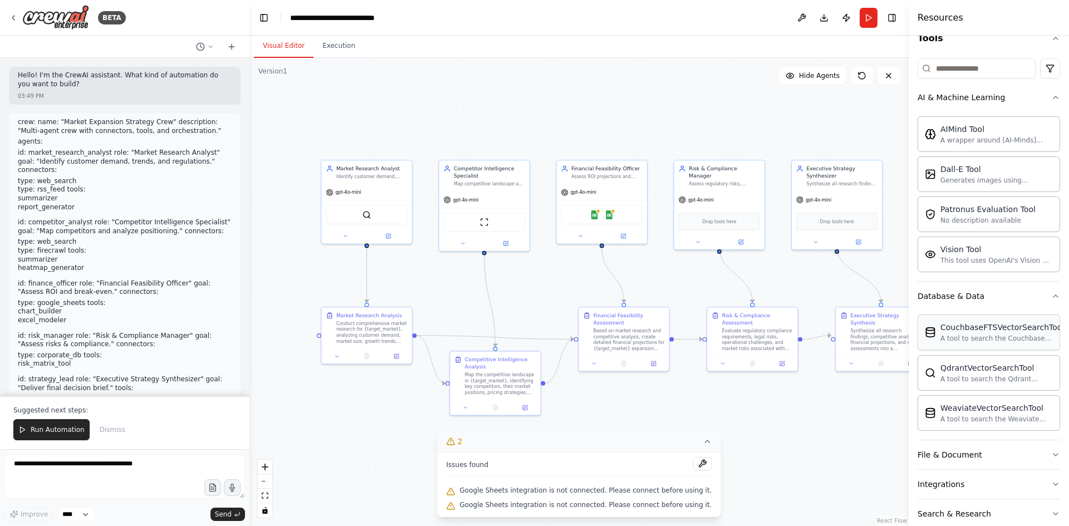
scroll to position [168, 0]
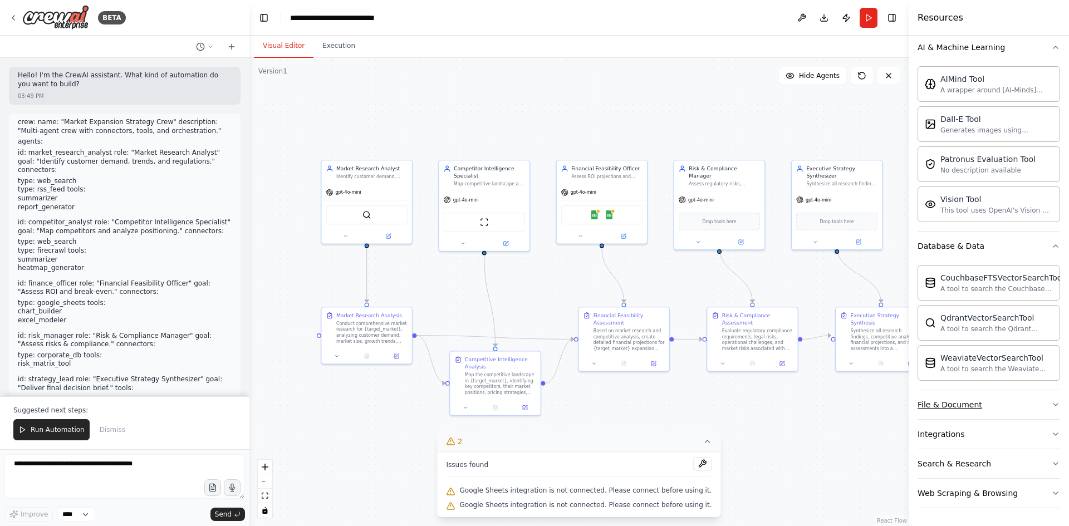
click at [1014, 412] on button "File & Document" at bounding box center [988, 404] width 143 height 29
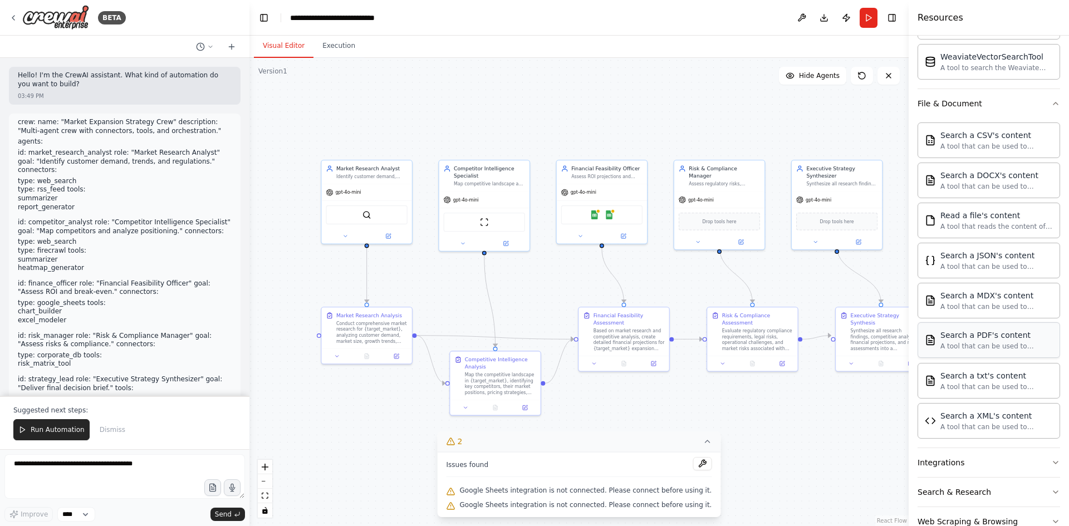
scroll to position [498, 0]
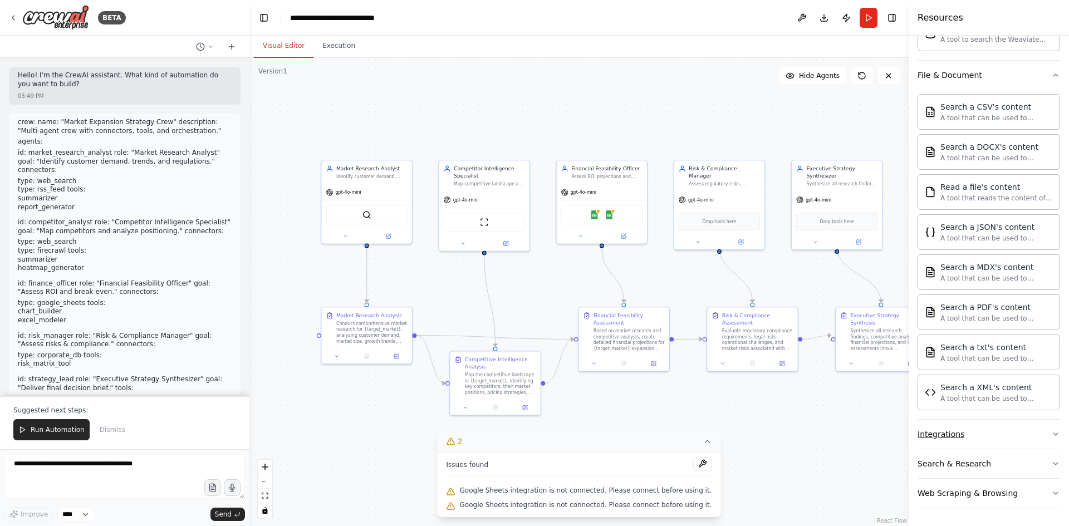
click at [976, 427] on button "Integrations" at bounding box center [988, 434] width 143 height 29
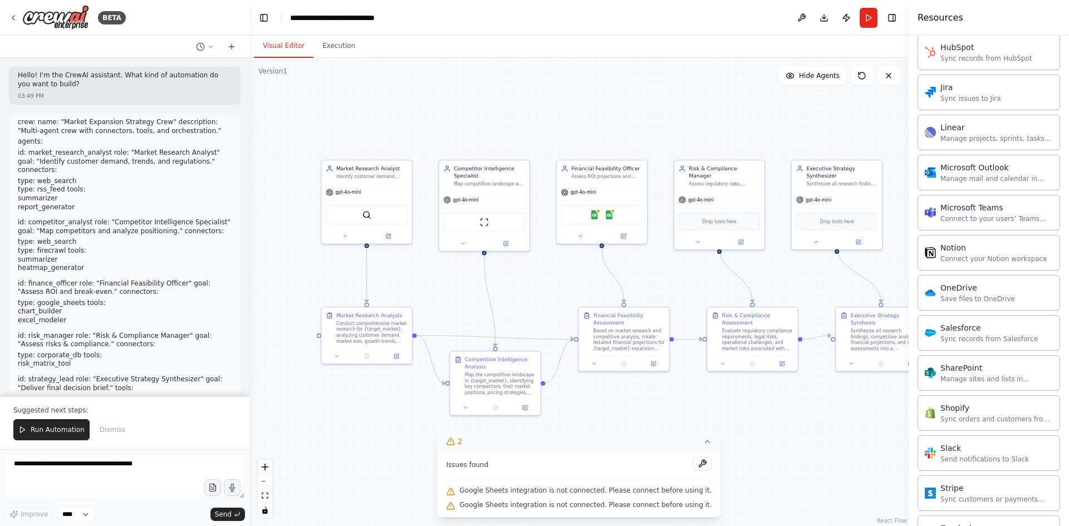
scroll to position [1388, 0]
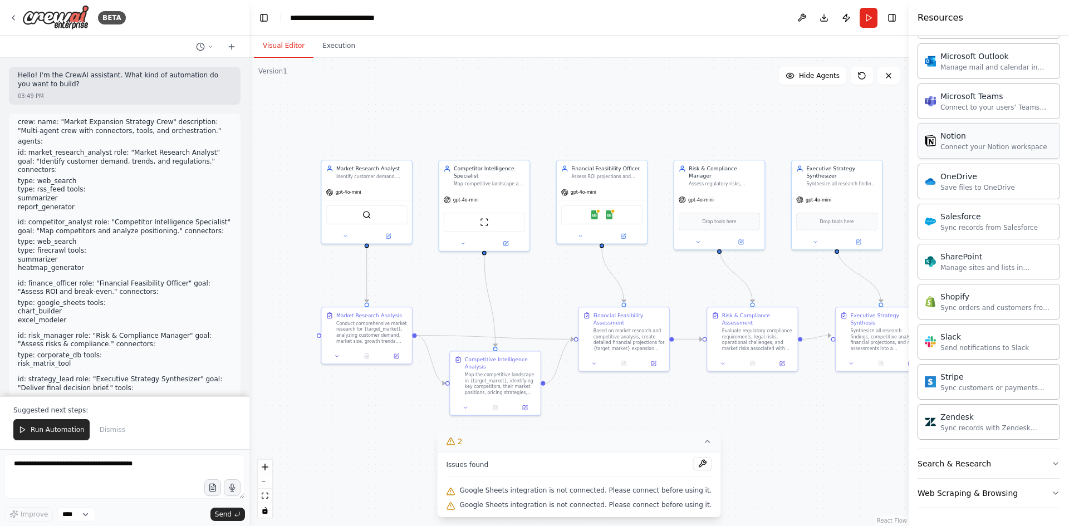
click at [966, 147] on div "Connect your Notion workspace" at bounding box center [993, 147] width 107 height 9
click at [983, 470] on button "Search & Research" at bounding box center [988, 463] width 143 height 29
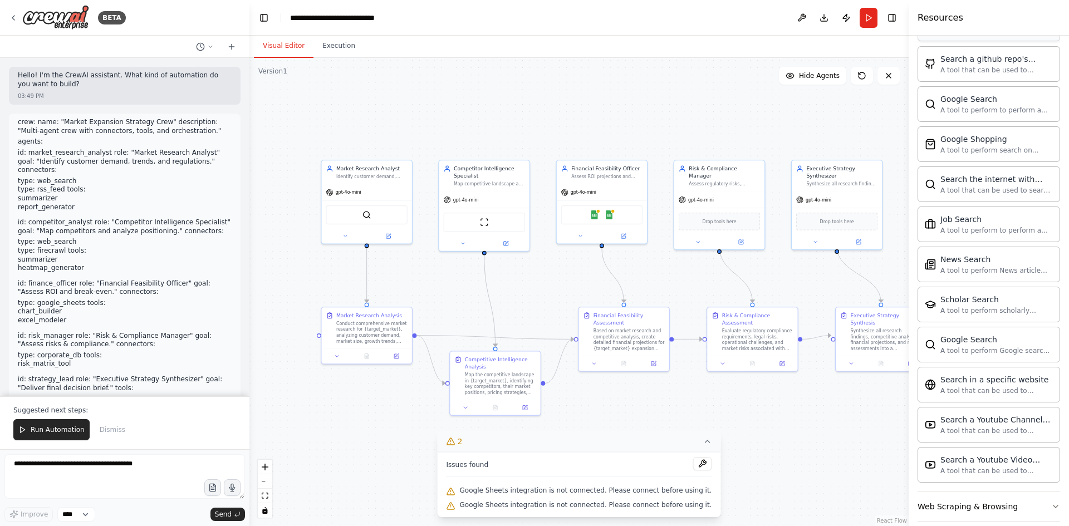
scroll to position [1959, 0]
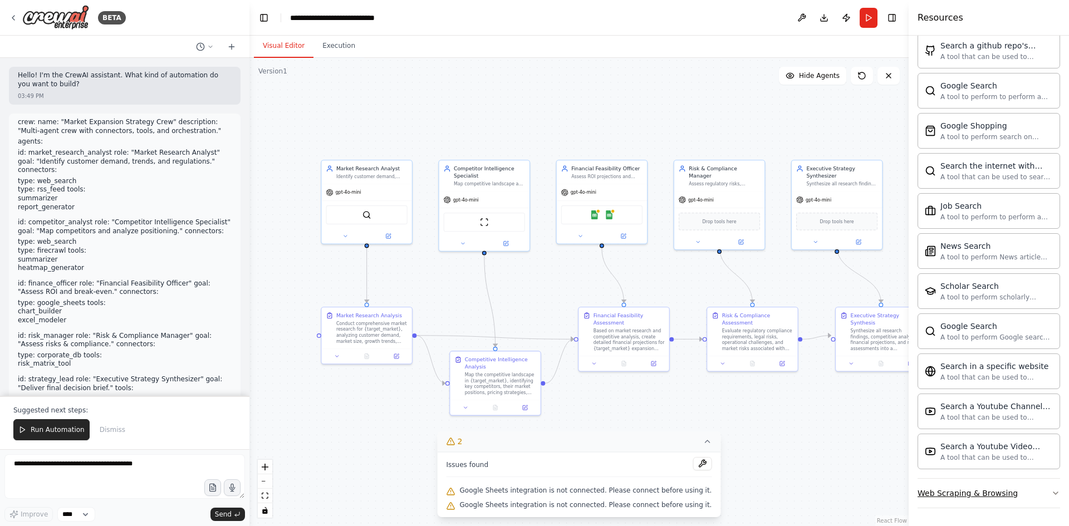
click at [978, 491] on div "Web Scraping & Browsing" at bounding box center [967, 493] width 100 height 11
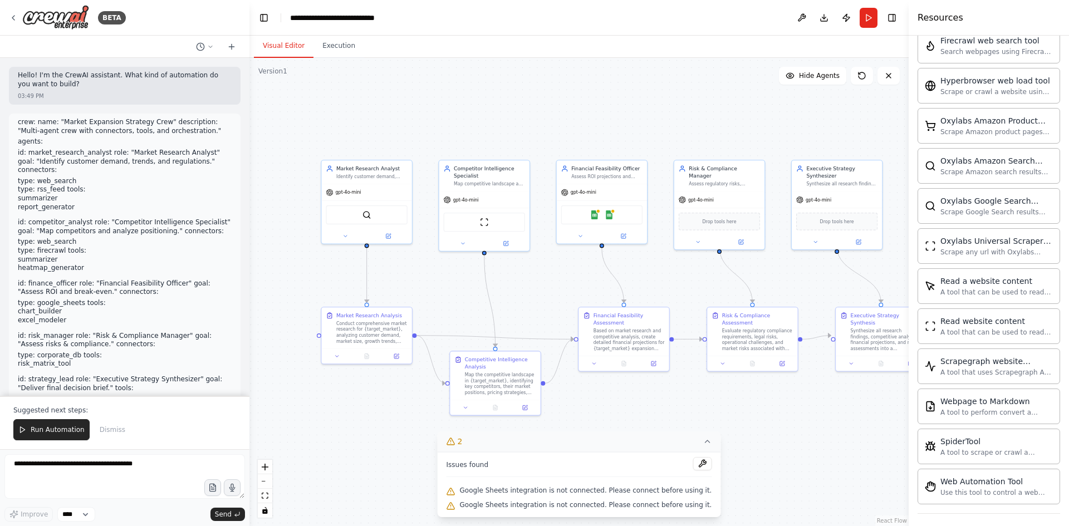
scroll to position [2569, 0]
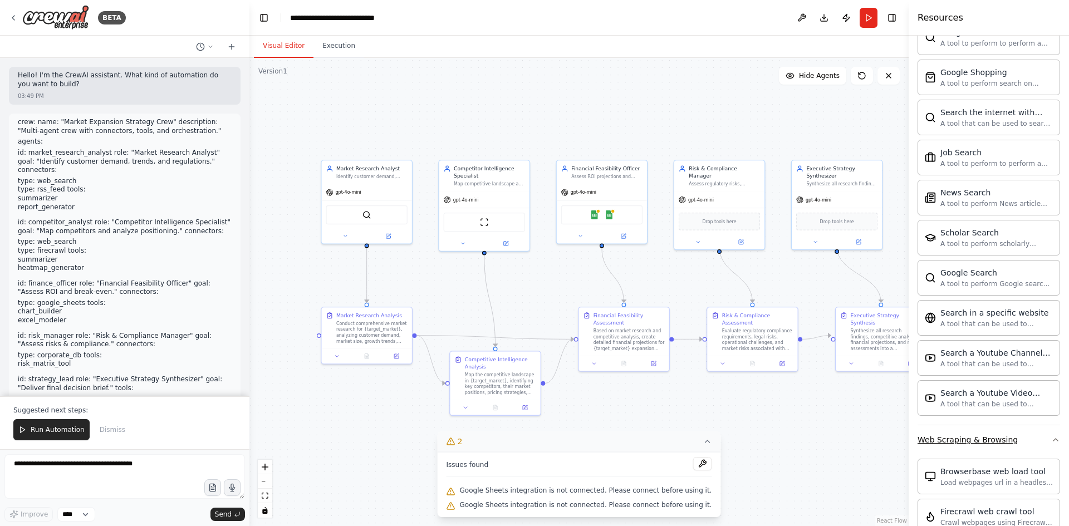
click at [1001, 439] on div "Web Scraping & Browsing" at bounding box center [967, 439] width 100 height 11
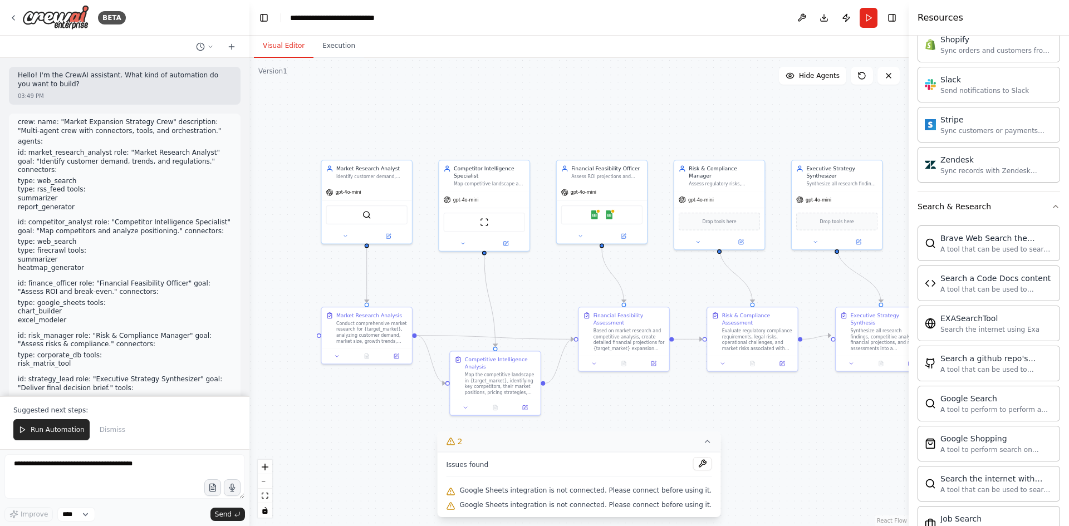
scroll to position [1625, 0]
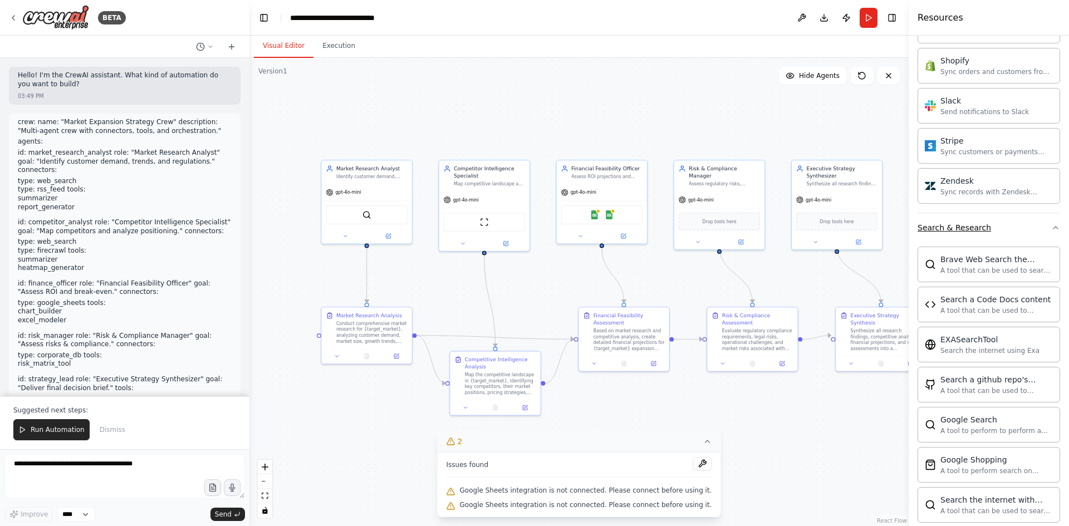
click at [985, 224] on button "Search & Research" at bounding box center [988, 227] width 143 height 29
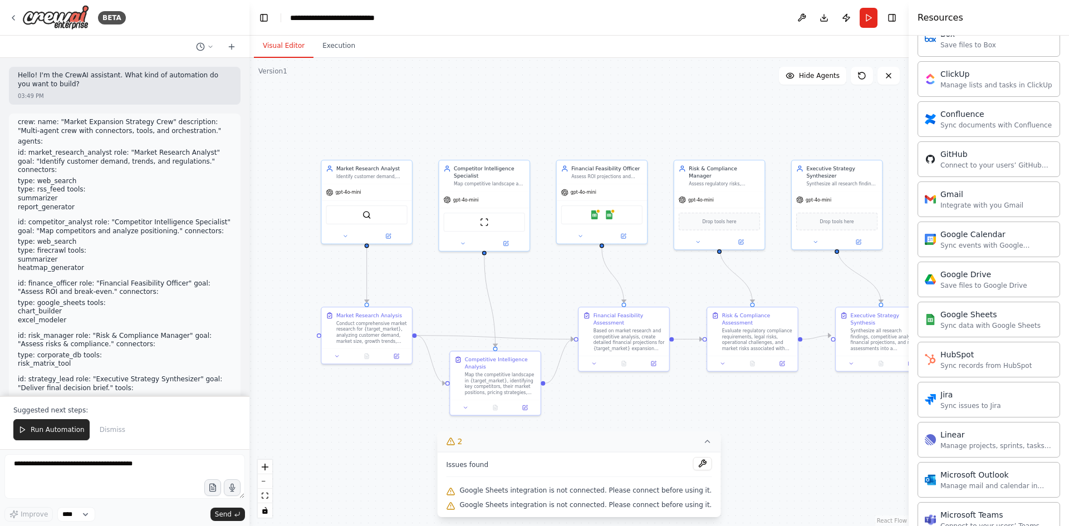
scroll to position [943, 0]
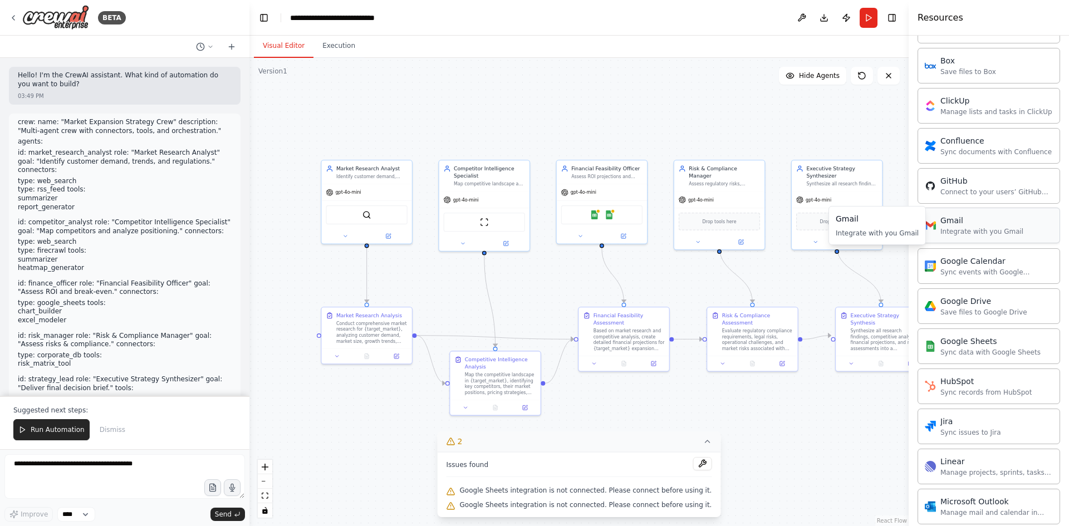
click at [975, 230] on div "Integrate with you Gmail" at bounding box center [981, 231] width 83 height 9
click at [859, 239] on icon at bounding box center [858, 240] width 3 height 3
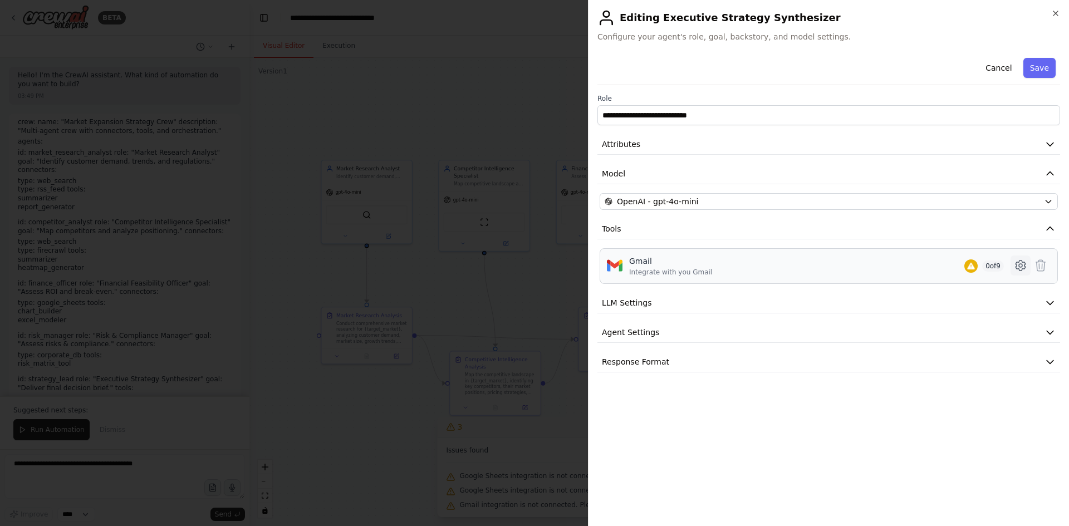
click at [1024, 266] on icon at bounding box center [1019, 266] width 9 height 10
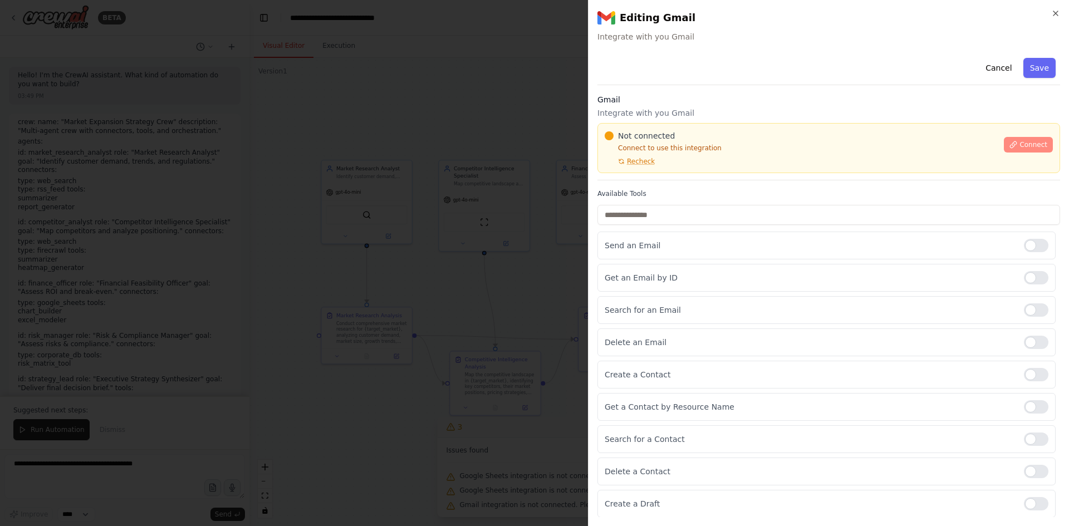
click at [1019, 144] on span "Connect" at bounding box center [1033, 144] width 28 height 9
click at [454, 219] on div at bounding box center [534, 263] width 1069 height 526
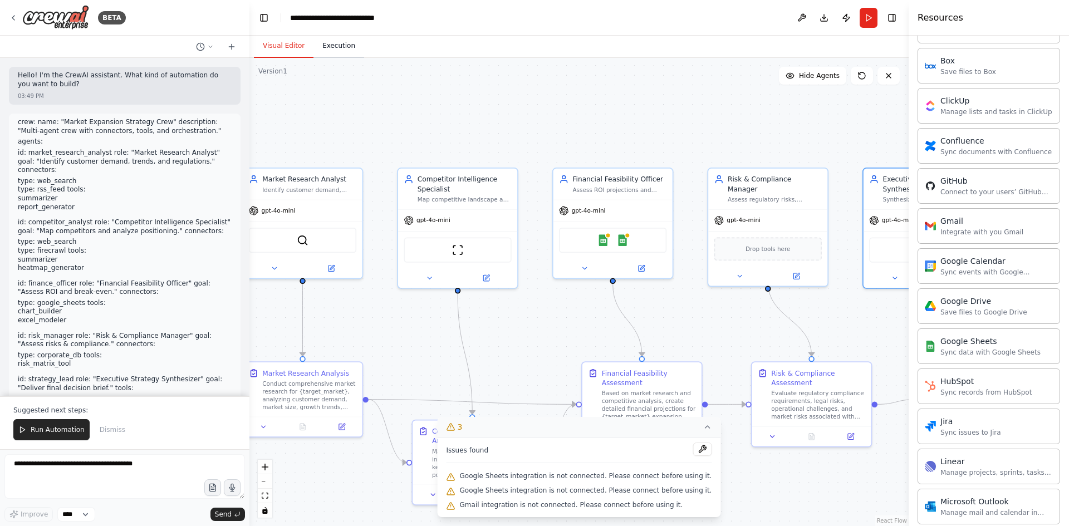
click at [326, 42] on button "Execution" at bounding box center [338, 46] width 51 height 23
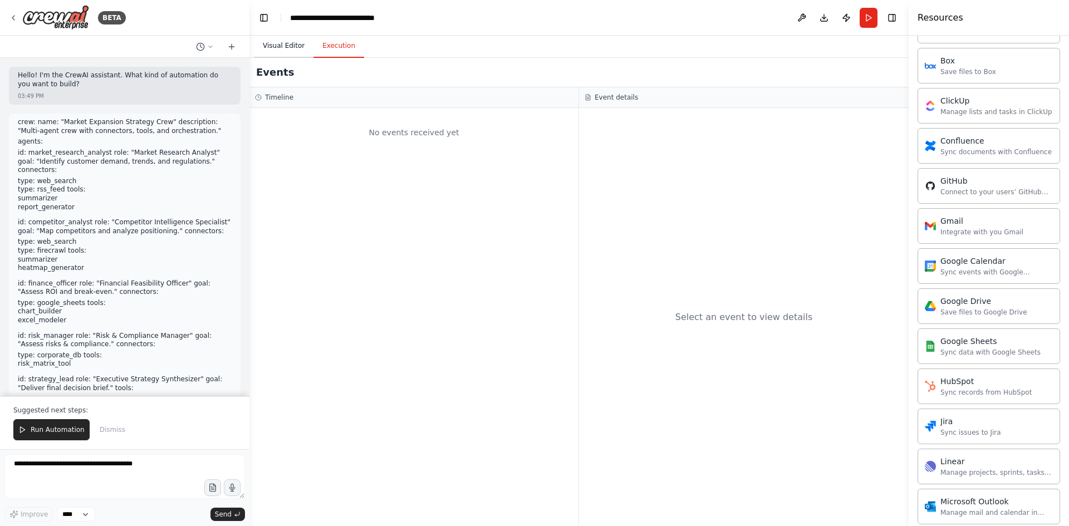
click at [299, 43] on button "Visual Editor" at bounding box center [284, 46] width 60 height 23
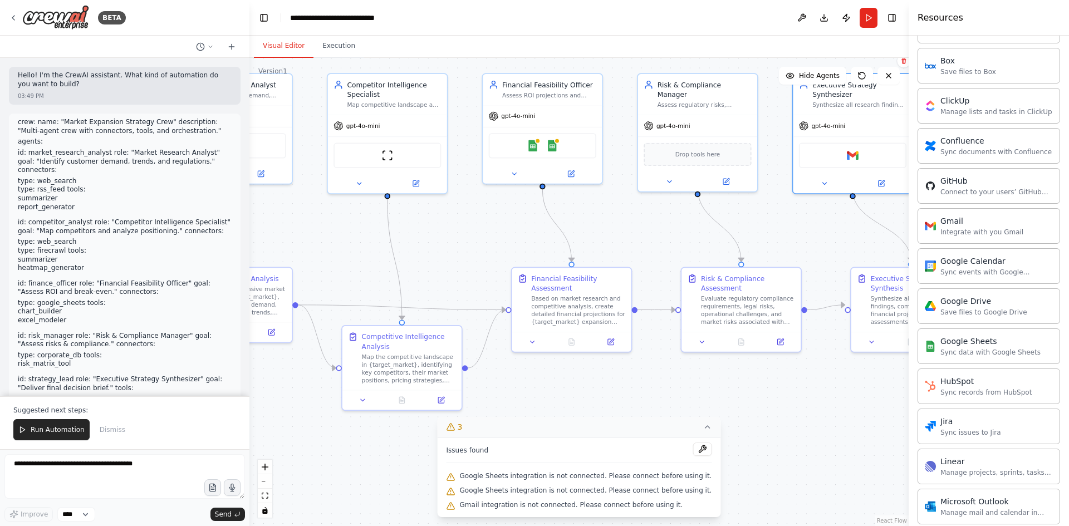
drag, startPoint x: 835, startPoint y: 430, endPoint x: 888, endPoint y: 403, distance: 59.3
click at [888, 403] on div ".deletable-edge-delete-btn { width: 20px; height: 20px; border: 0px solid #ffff…" at bounding box center [578, 292] width 659 height 468
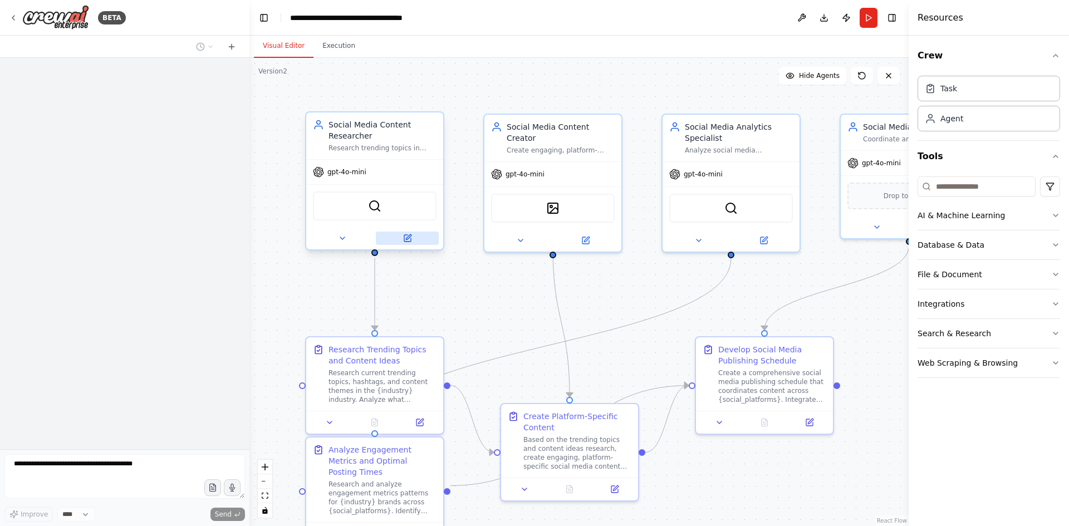
click at [409, 246] on div at bounding box center [374, 238] width 137 height 22
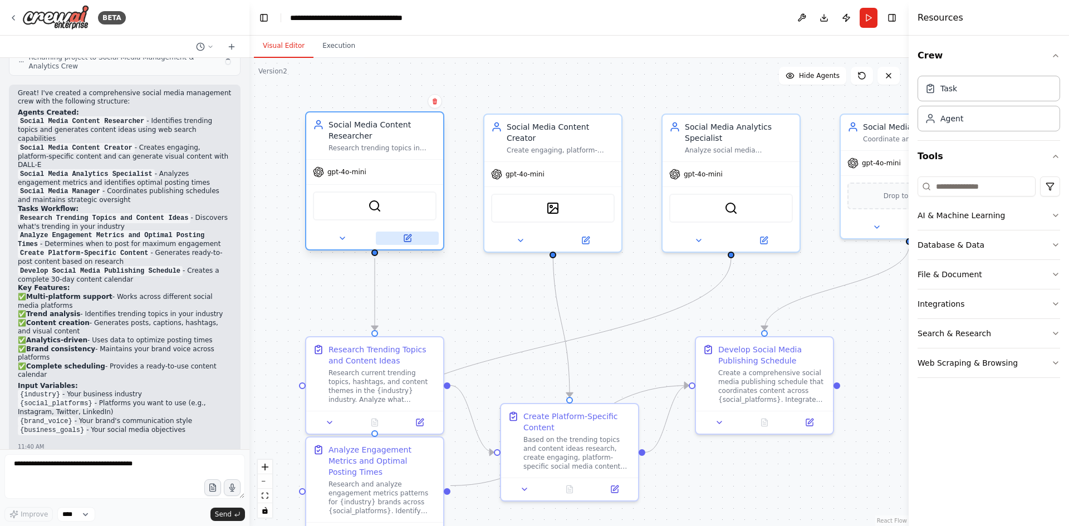
scroll to position [1177, 0]
click at [410, 237] on icon at bounding box center [408, 236] width 5 height 5
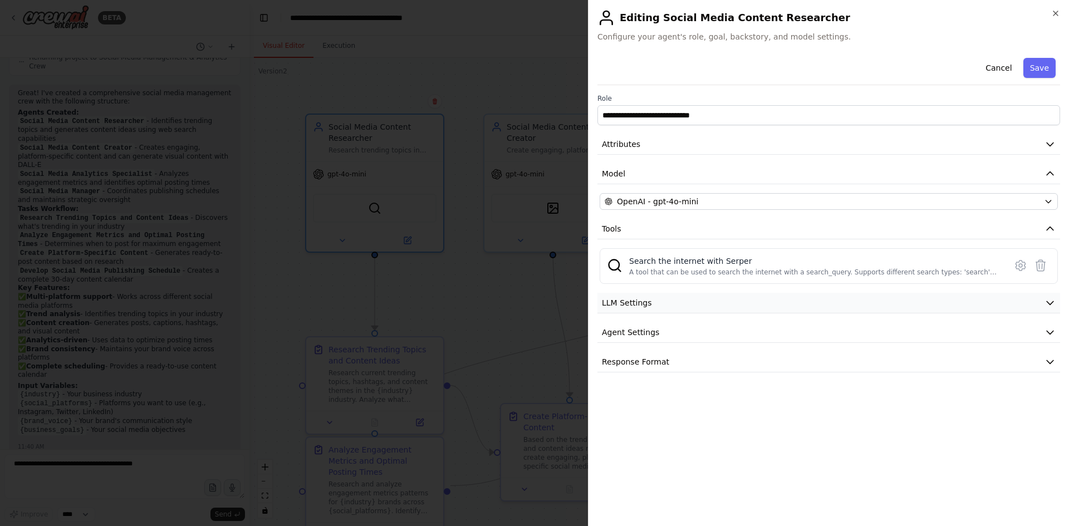
click at [674, 305] on button "LLM Settings" at bounding box center [828, 303] width 463 height 21
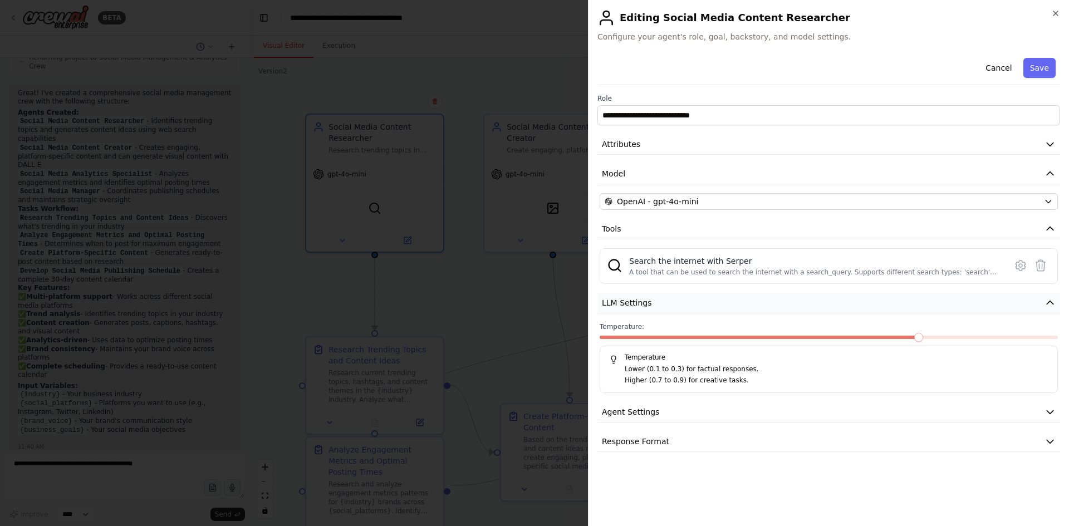
click at [674, 305] on button "LLM Settings" at bounding box center [828, 303] width 463 height 21
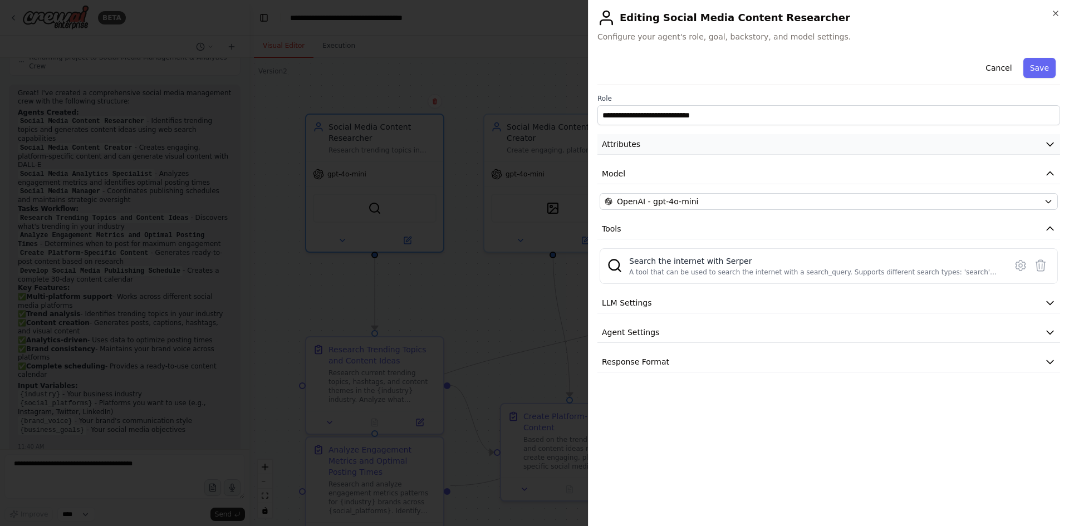
click at [694, 145] on button "Attributes" at bounding box center [828, 144] width 463 height 21
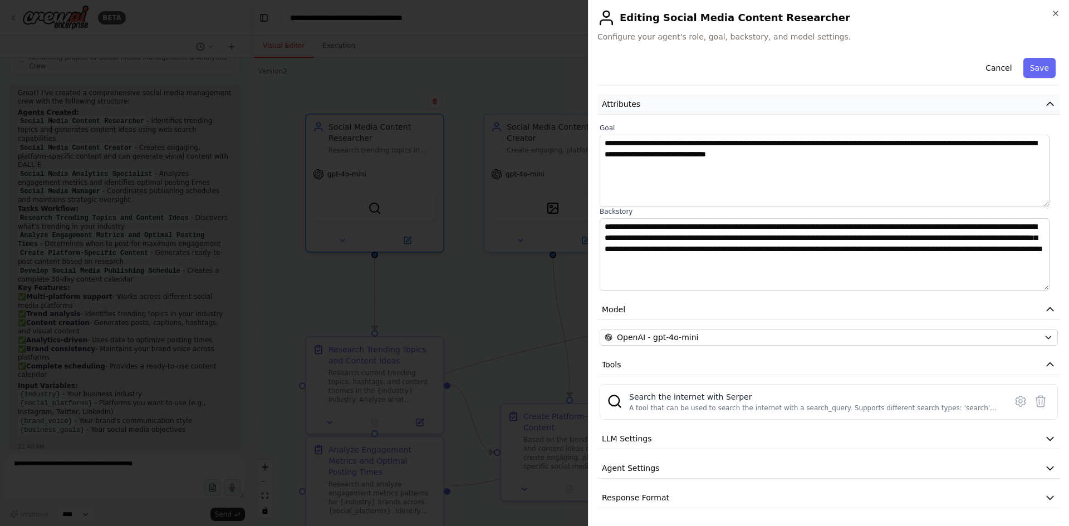
scroll to position [0, 0]
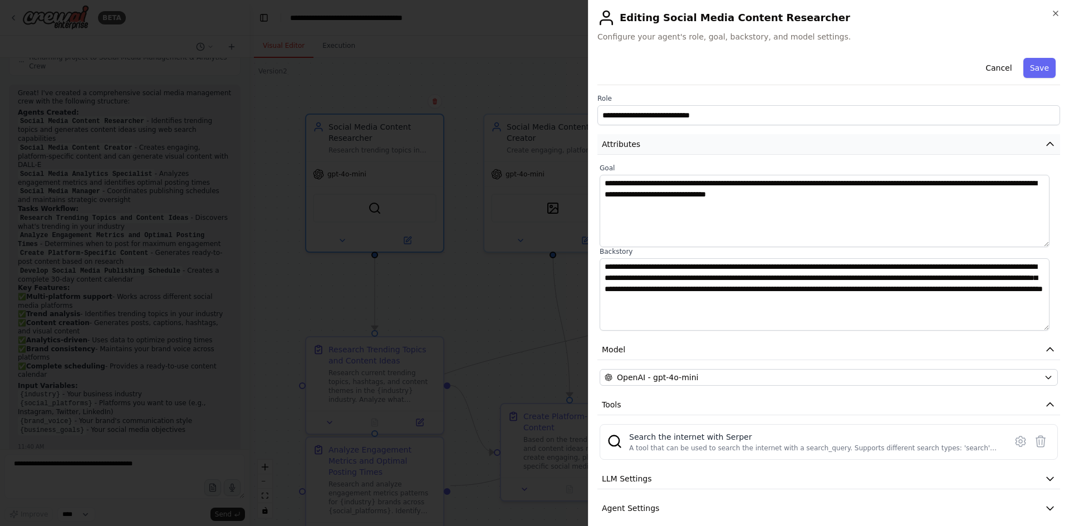
click at [665, 136] on button "Attributes" at bounding box center [828, 144] width 463 height 21
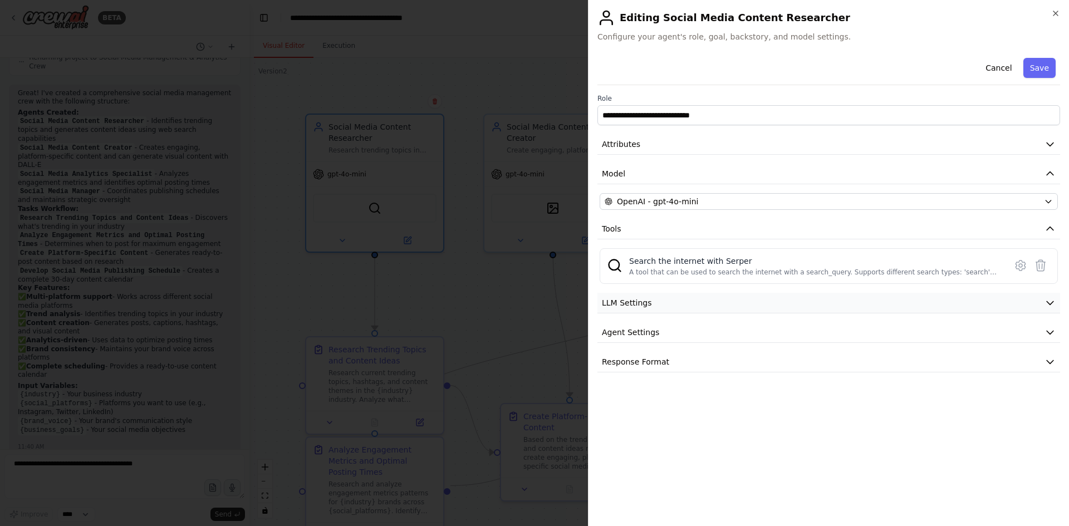
click at [620, 301] on span "LLM Settings" at bounding box center [627, 302] width 50 height 11
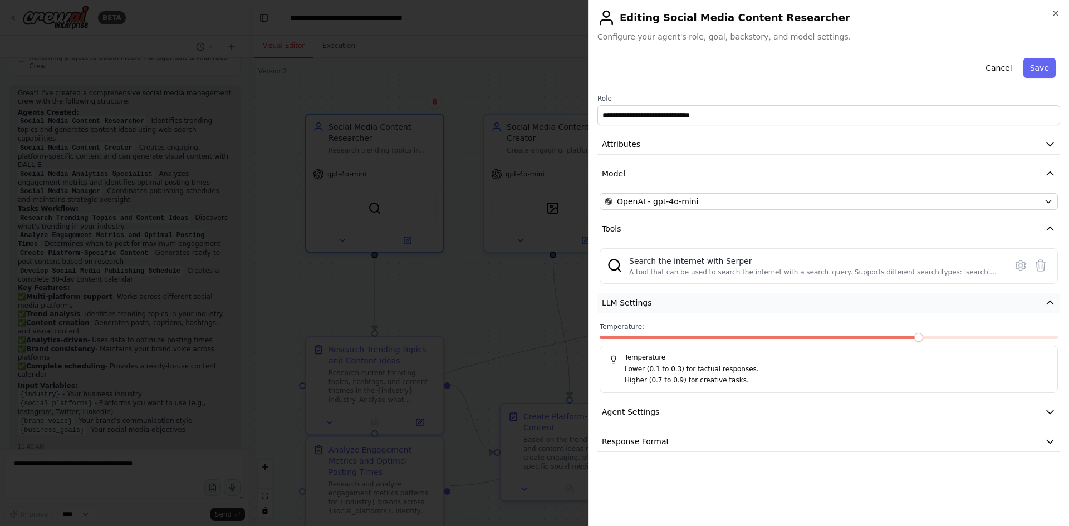
click at [620, 301] on span "LLM Settings" at bounding box center [627, 302] width 50 height 11
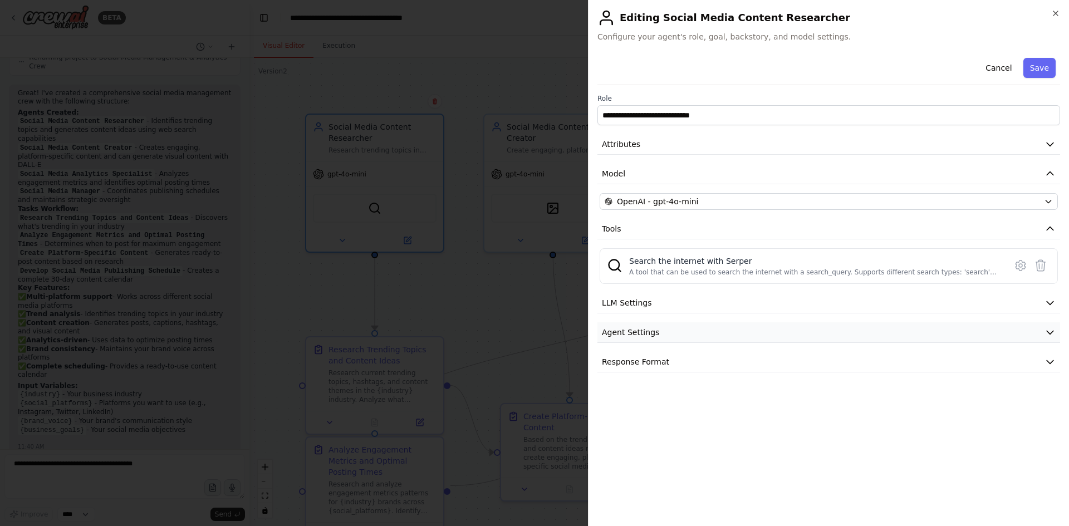
click at [659, 333] on button "Agent Settings" at bounding box center [828, 332] width 463 height 21
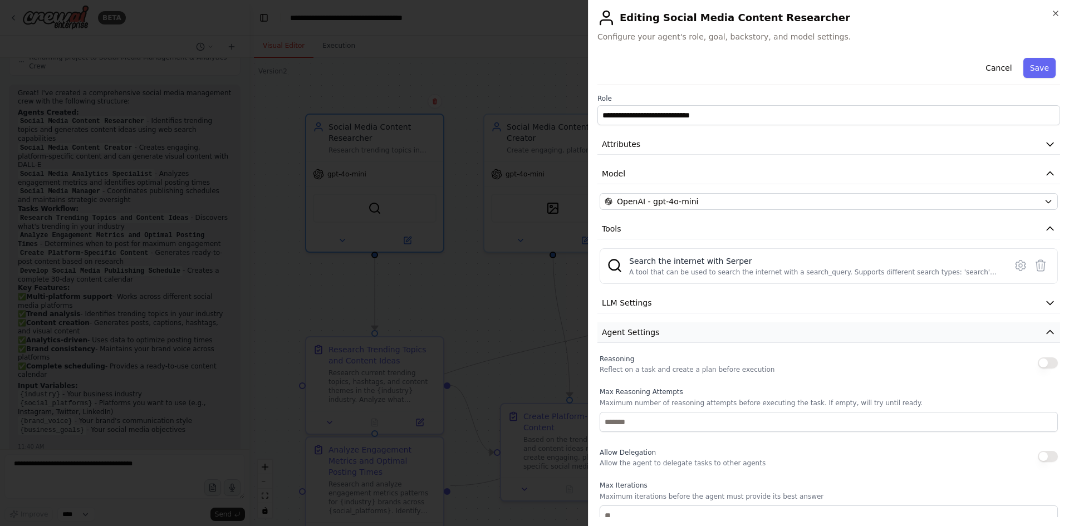
click at [652, 326] on button "Agent Settings" at bounding box center [828, 332] width 463 height 21
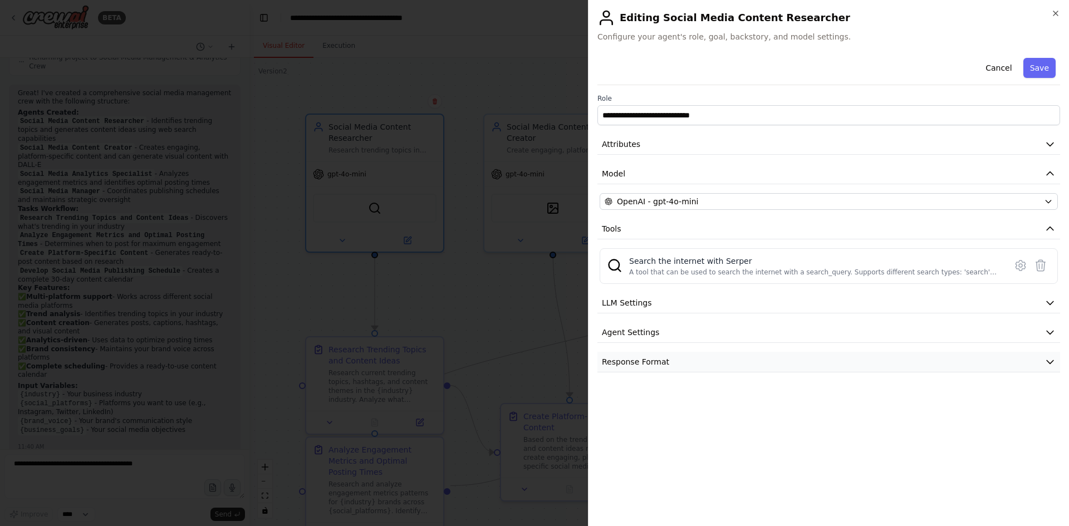
click at [654, 360] on span "Response Format" at bounding box center [635, 361] width 67 height 11
click at [656, 356] on span "Response Format" at bounding box center [635, 361] width 67 height 11
click at [664, 300] on button "LLM Settings" at bounding box center [828, 303] width 463 height 21
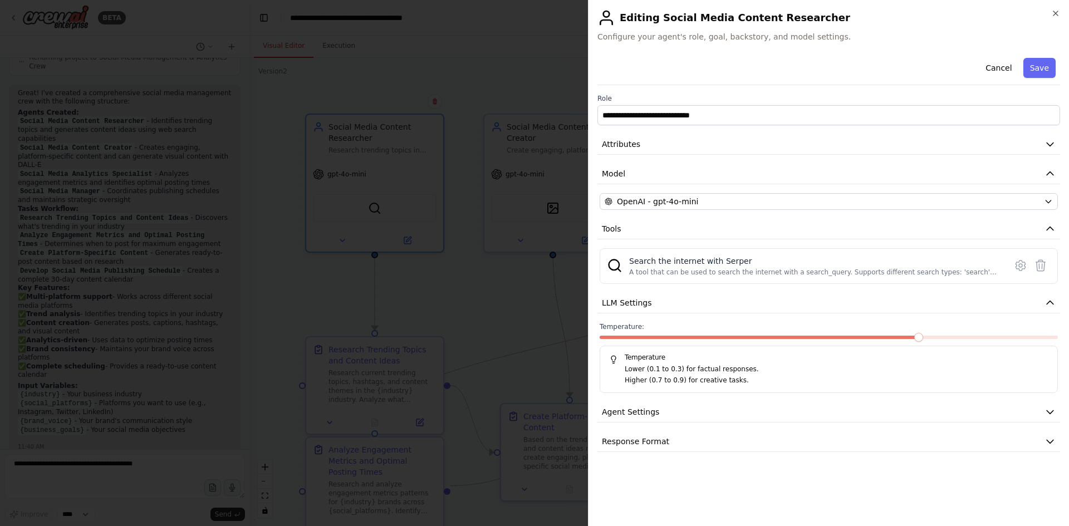
click at [655, 320] on div "**********" at bounding box center [828, 252] width 463 height 399
click at [658, 306] on button "LLM Settings" at bounding box center [828, 303] width 463 height 21
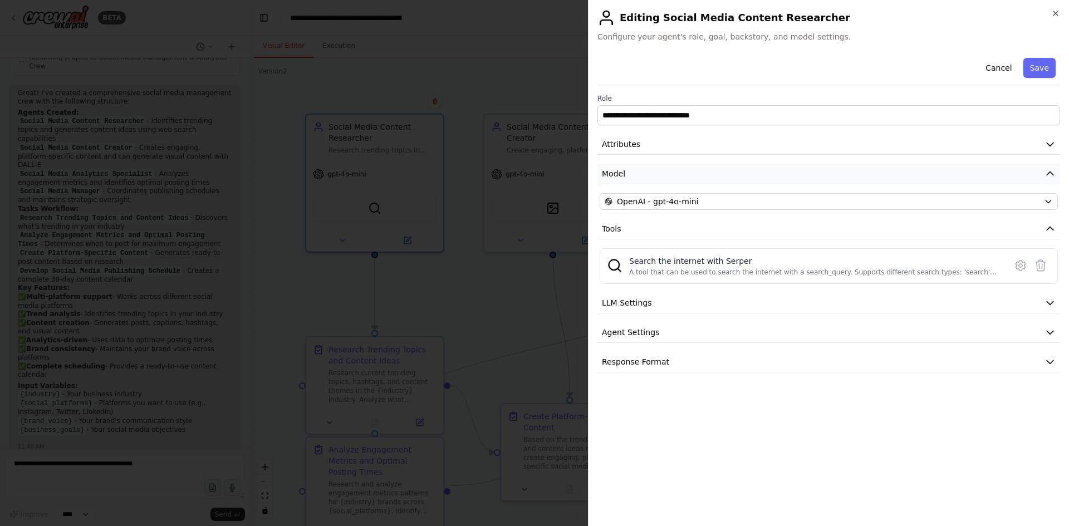
click at [654, 165] on button "Model" at bounding box center [828, 174] width 463 height 21
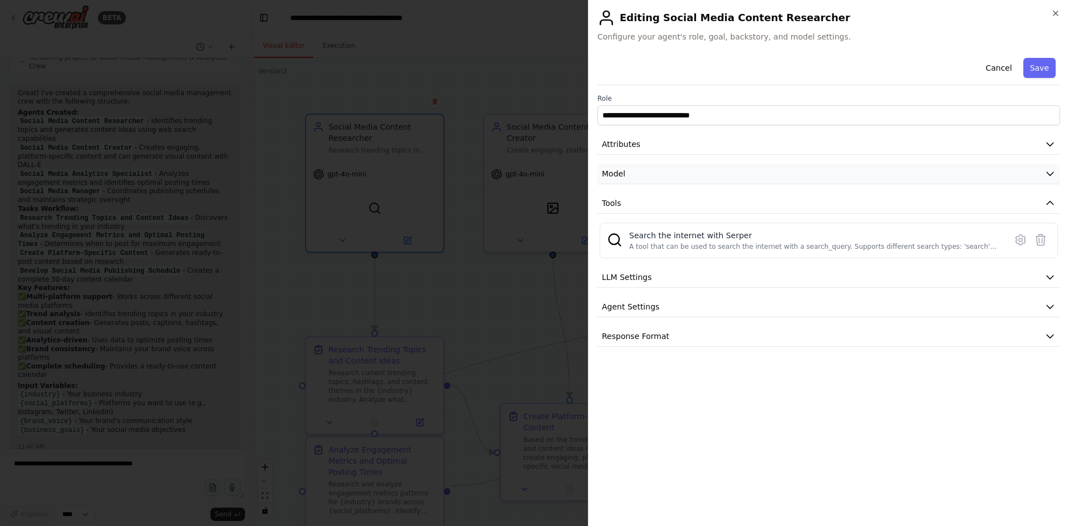
click at [654, 165] on button "Model" at bounding box center [828, 174] width 463 height 21
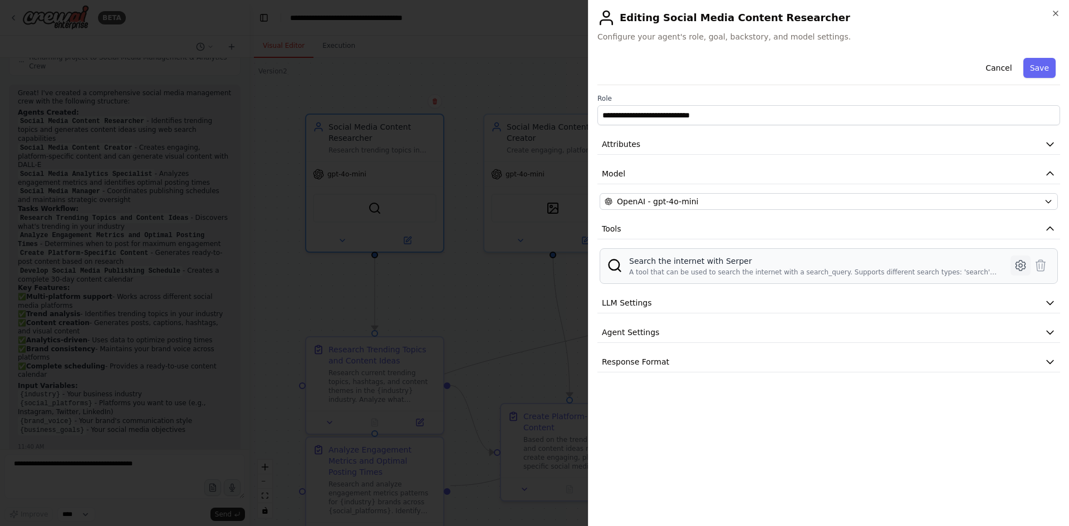
click at [1024, 267] on icon at bounding box center [1020, 265] width 13 height 13
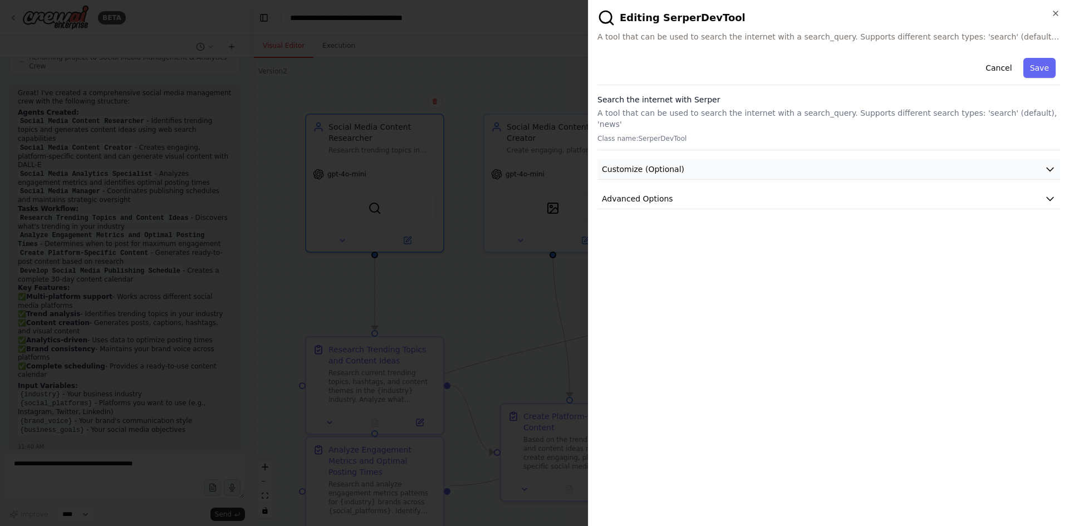
click at [838, 161] on button "Customize (Optional)" at bounding box center [828, 169] width 463 height 21
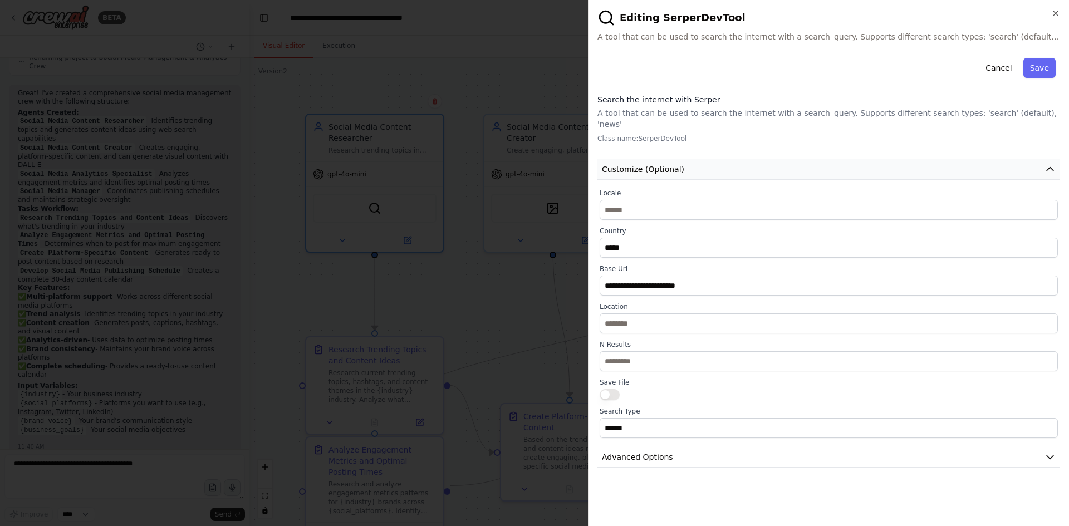
click at [838, 161] on button "Customize (Optional)" at bounding box center [828, 169] width 463 height 21
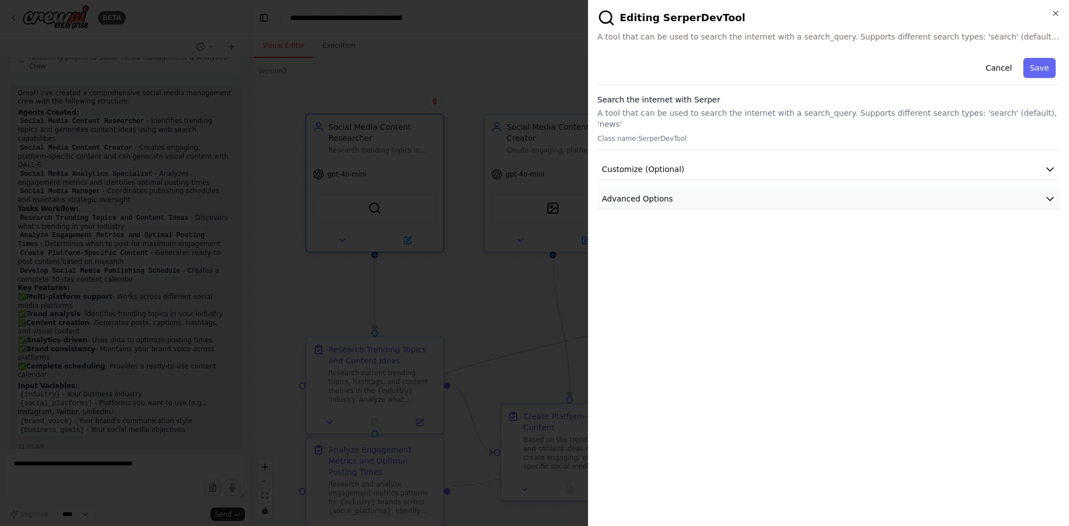
click at [752, 189] on button "Advanced Options" at bounding box center [828, 199] width 463 height 21
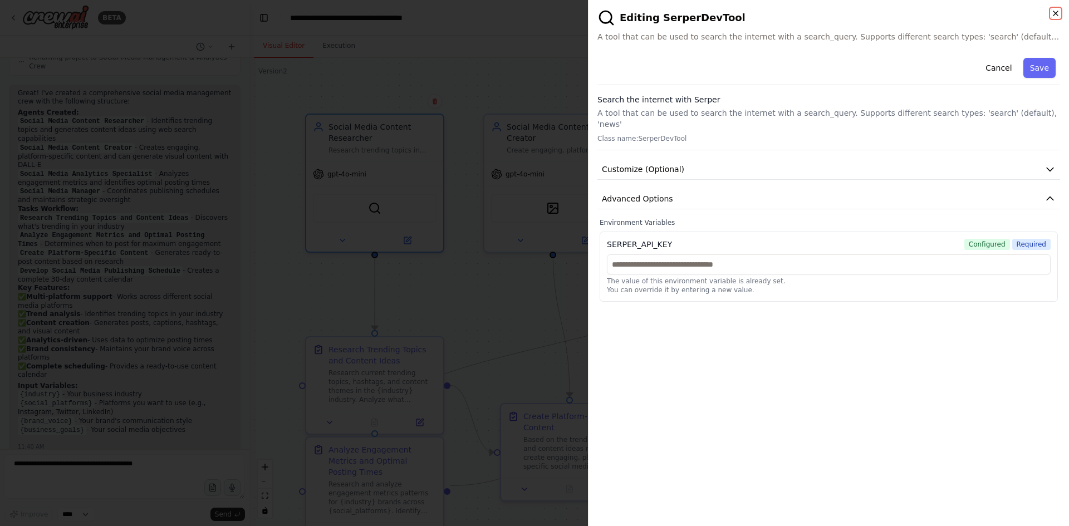
click at [1052, 10] on icon "button" at bounding box center [1055, 13] width 9 height 9
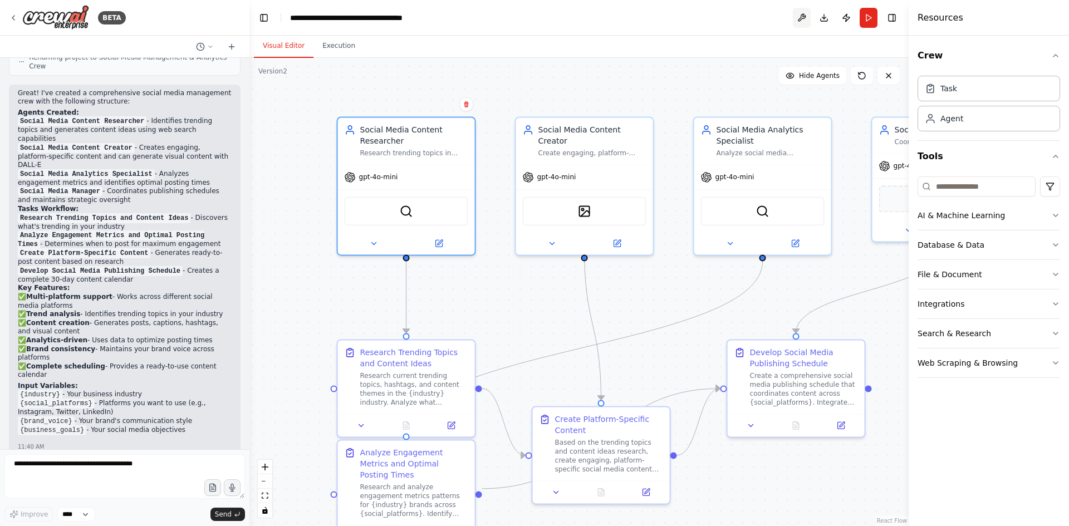
click at [806, 17] on button at bounding box center [802, 18] width 18 height 20
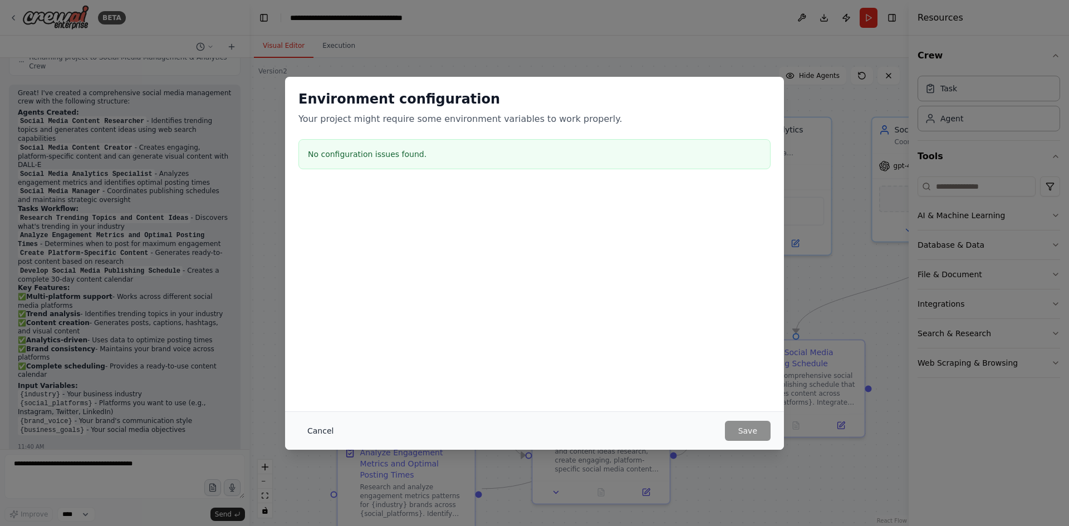
click at [323, 435] on button "Cancel" at bounding box center [320, 431] width 44 height 20
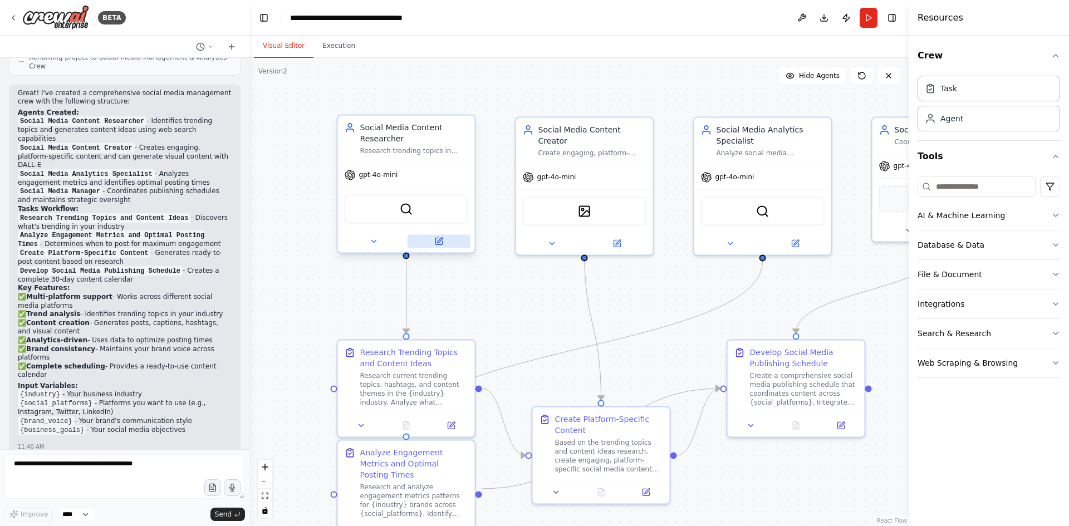
click at [443, 243] on icon at bounding box center [438, 241] width 9 height 9
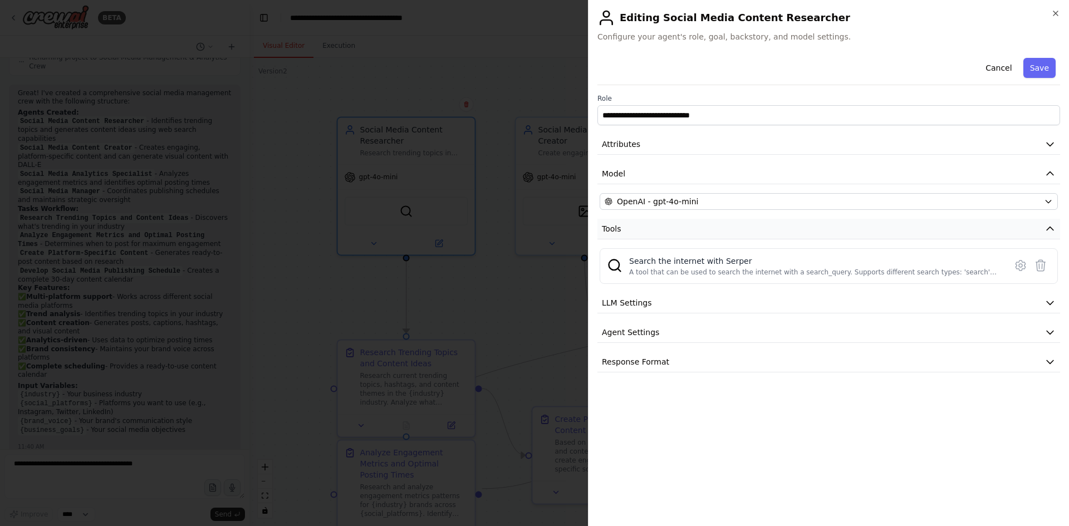
click at [1048, 236] on button "Tools" at bounding box center [828, 229] width 463 height 21
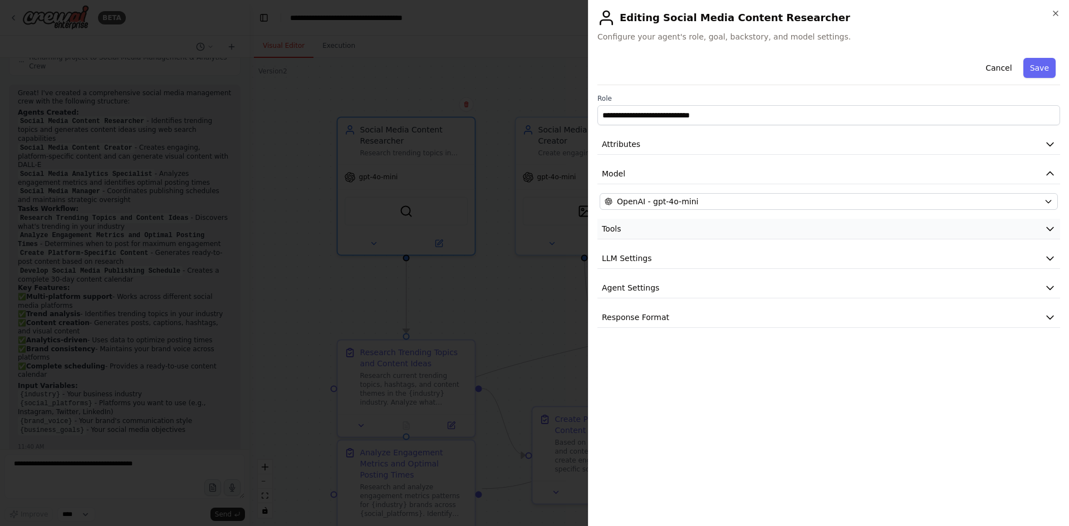
click at [1048, 236] on button "Tools" at bounding box center [828, 229] width 463 height 21
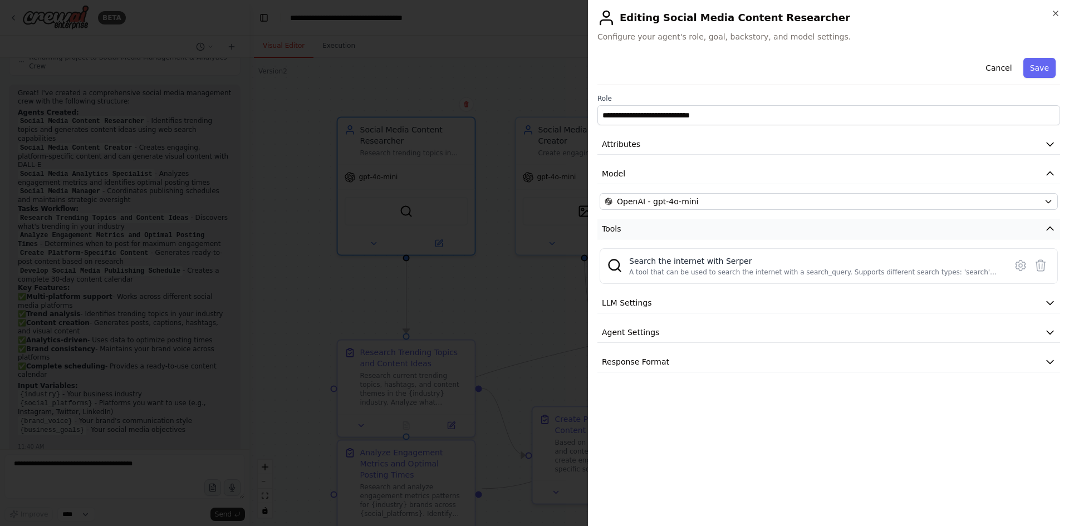
click at [1048, 236] on button "Tools" at bounding box center [828, 229] width 463 height 21
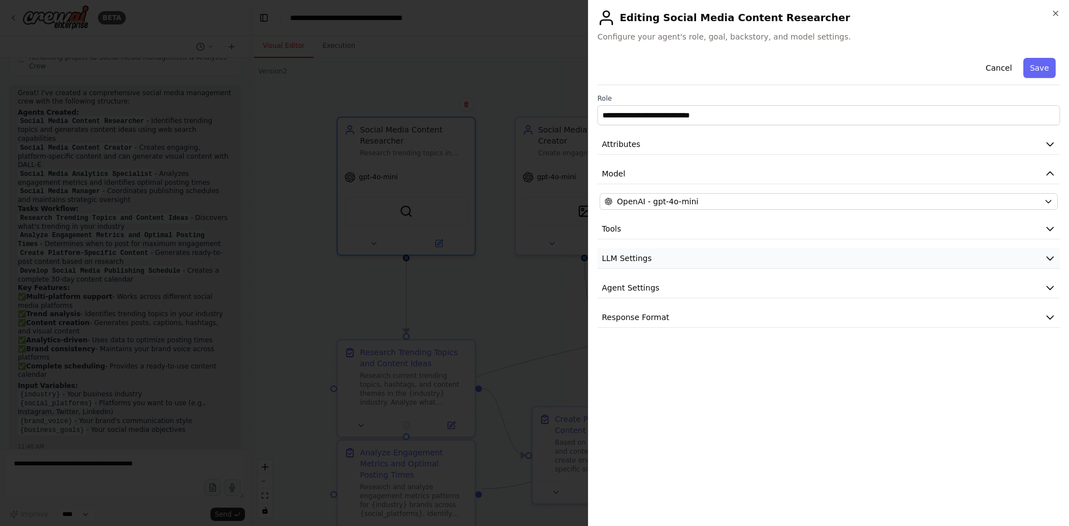
click at [1047, 257] on icon "button" at bounding box center [1050, 258] width 7 height 3
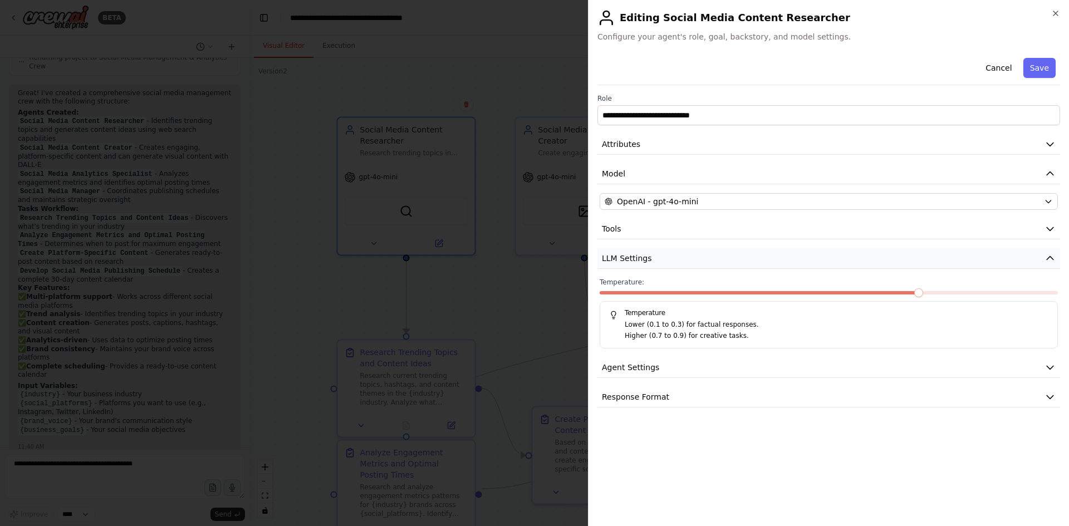
click at [1047, 257] on icon "button" at bounding box center [1049, 258] width 11 height 11
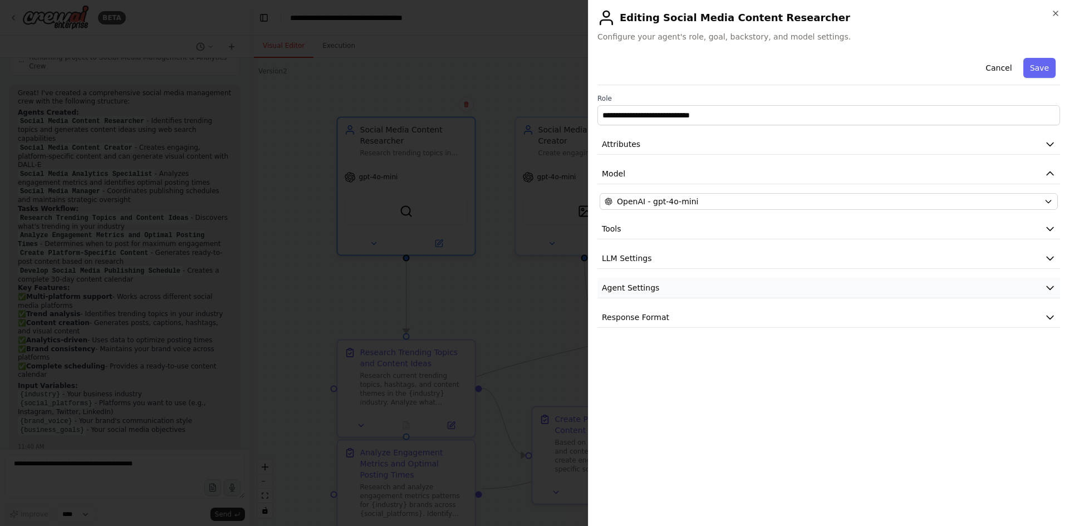
click at [1051, 285] on icon "button" at bounding box center [1049, 287] width 11 height 11
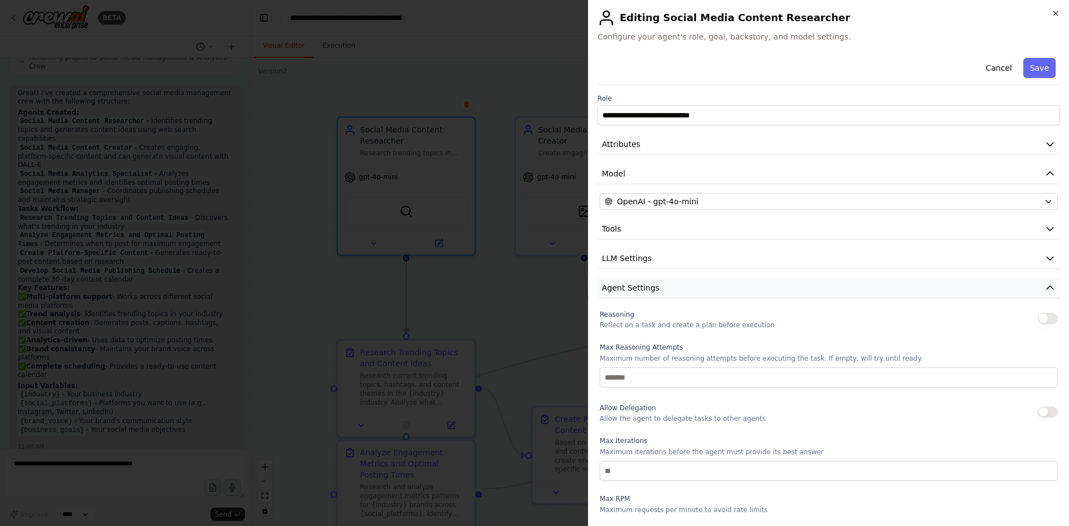
click at [1051, 285] on button "Agent Settings" at bounding box center [828, 288] width 463 height 21
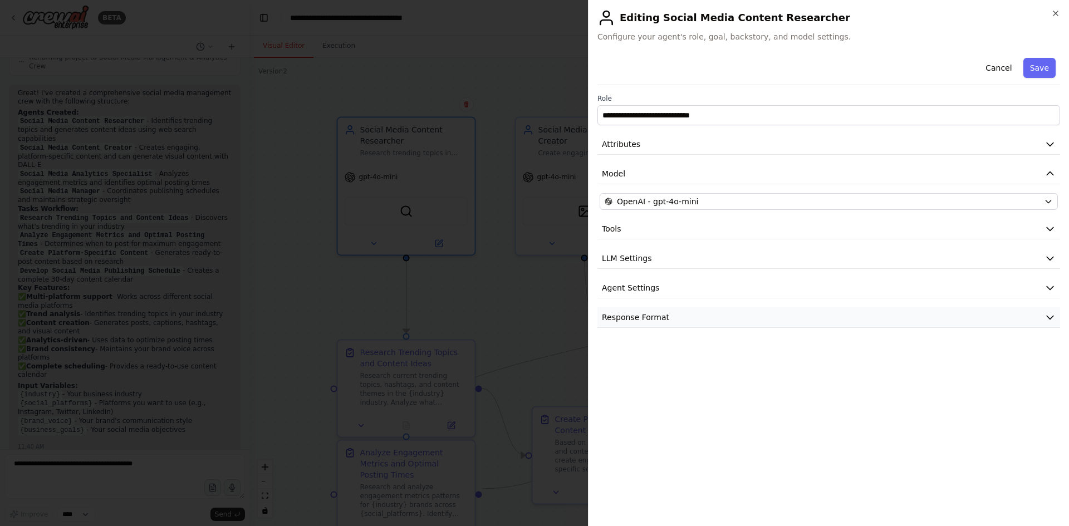
click at [1051, 313] on icon "button" at bounding box center [1049, 317] width 11 height 11
click at [529, 46] on div at bounding box center [534, 263] width 1069 height 526
